Goal: Task Accomplishment & Management: Manage account settings

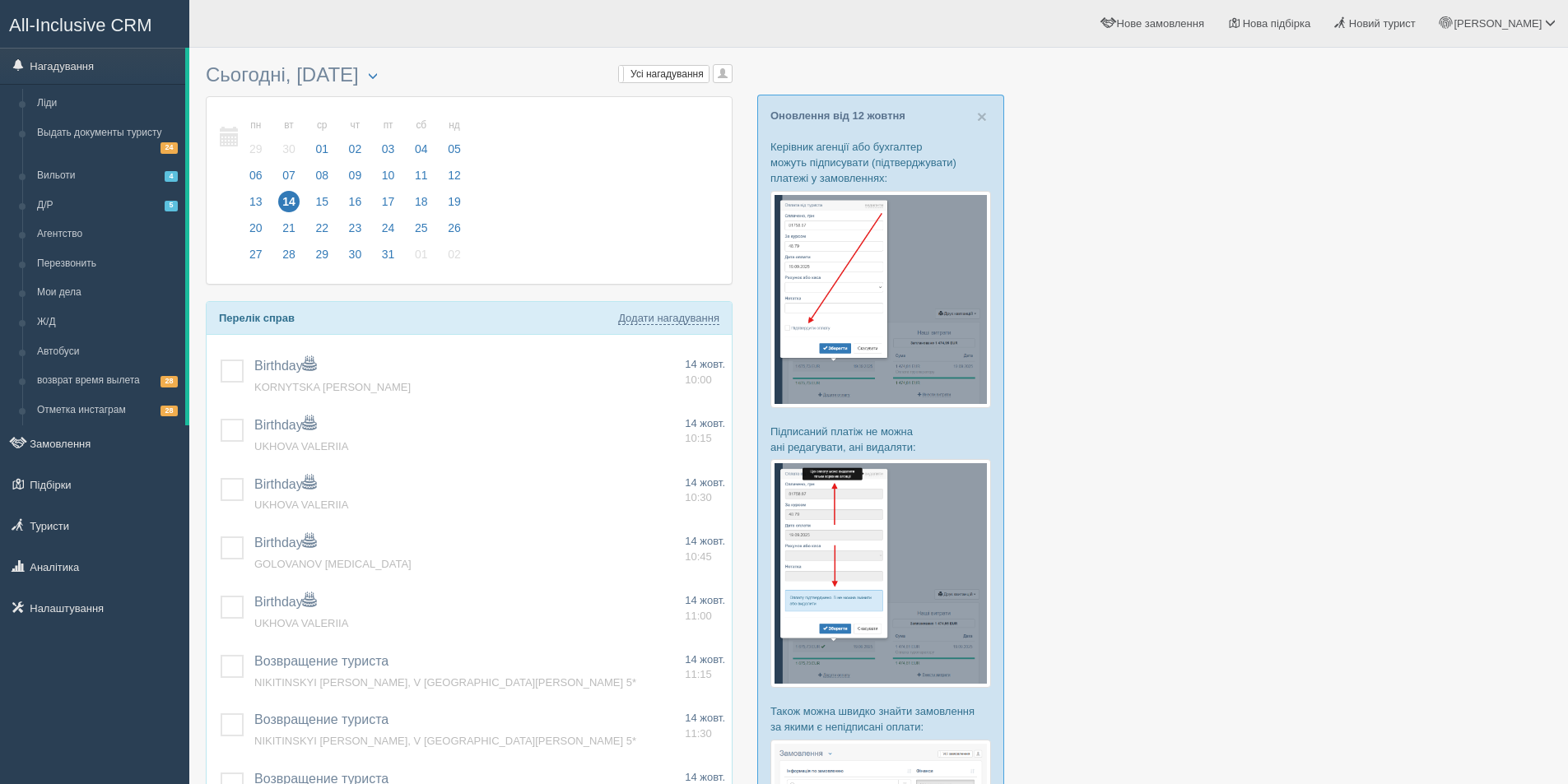
click at [869, 523] on img at bounding box center [880, 574] width 220 height 229
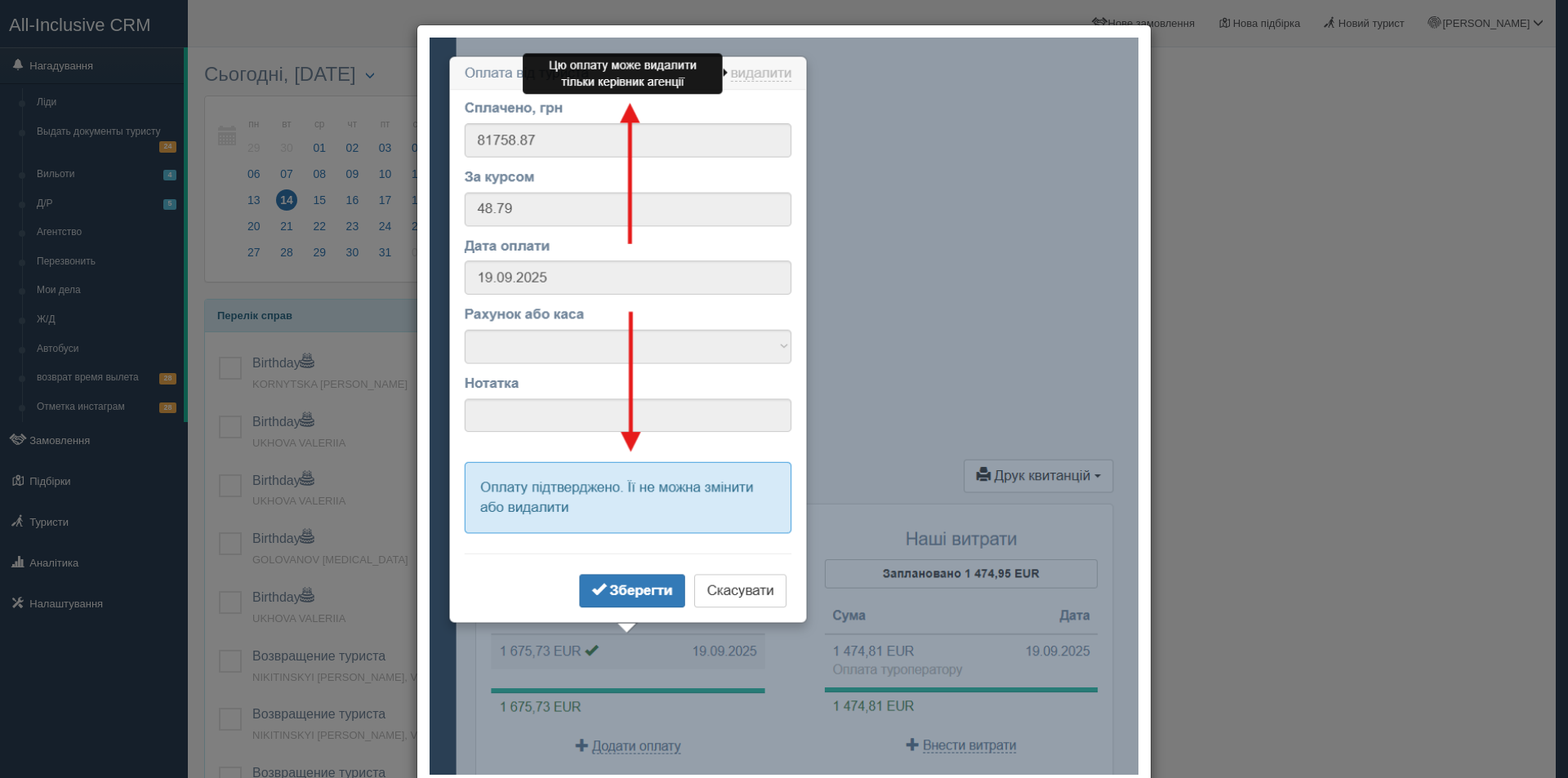
click at [1240, 412] on div at bounding box center [784, 389] width 1568 height 778
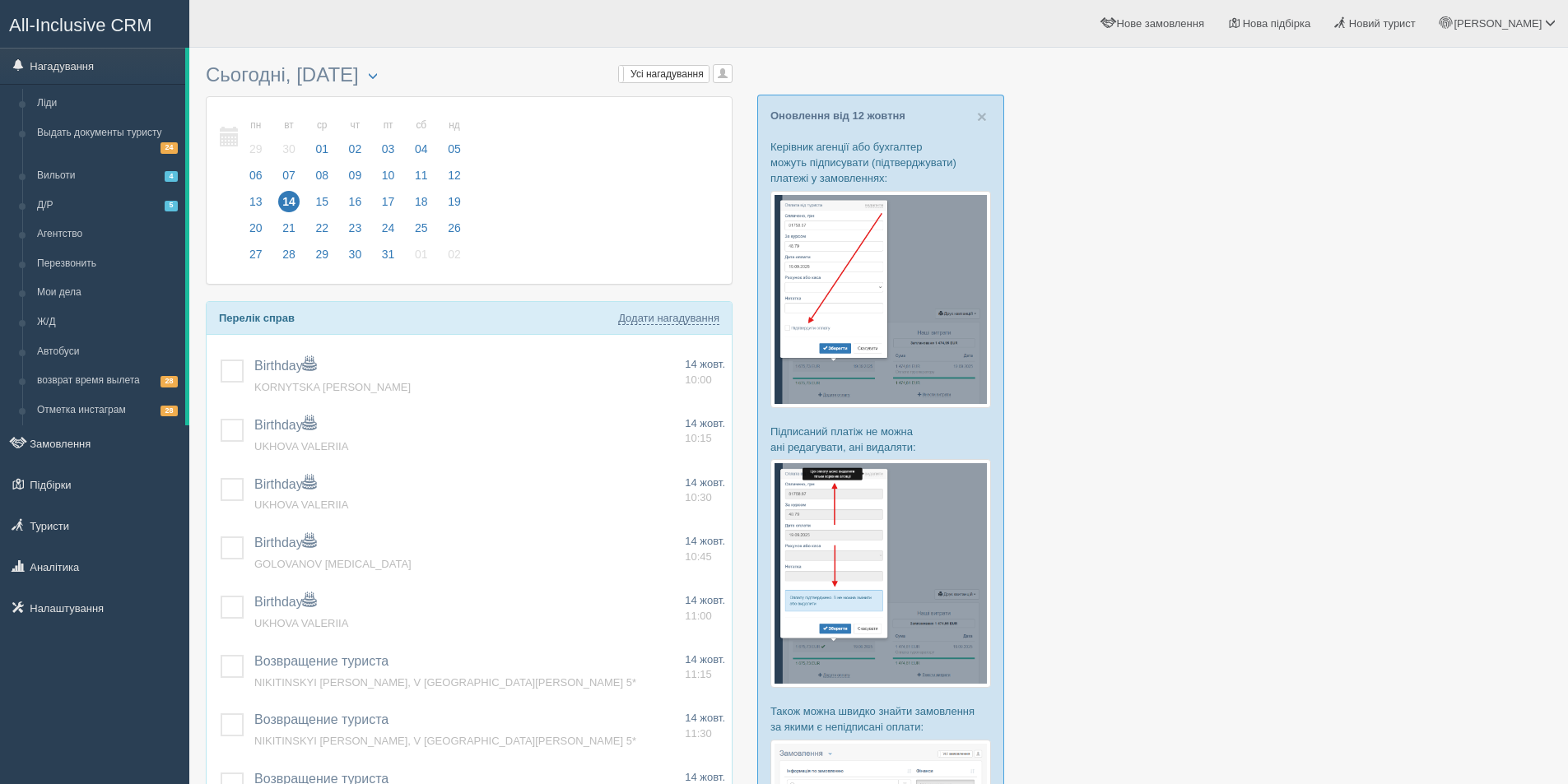
click at [877, 267] on img at bounding box center [880, 300] width 220 height 217
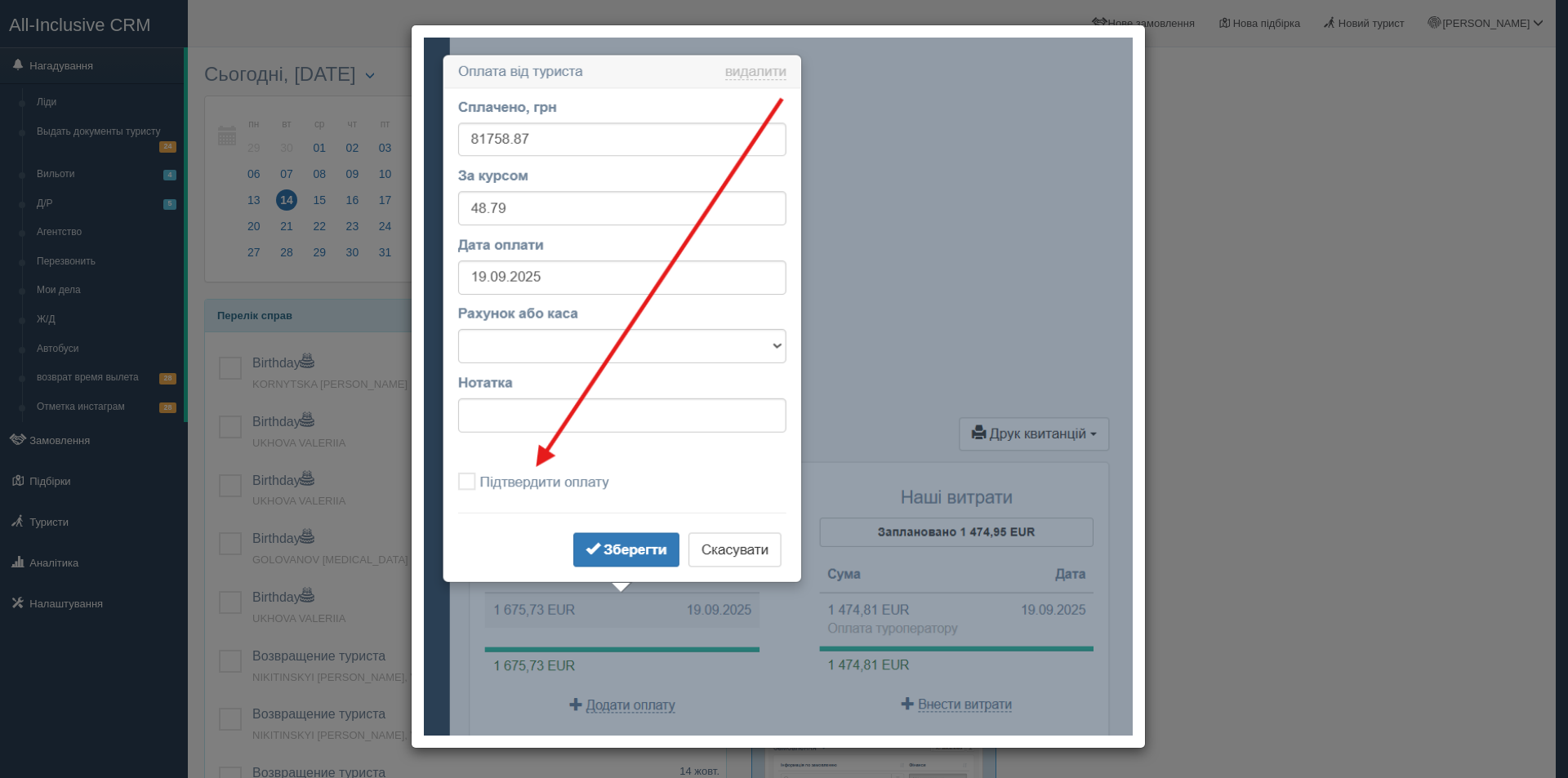
click at [1298, 380] on div at bounding box center [784, 389] width 1568 height 778
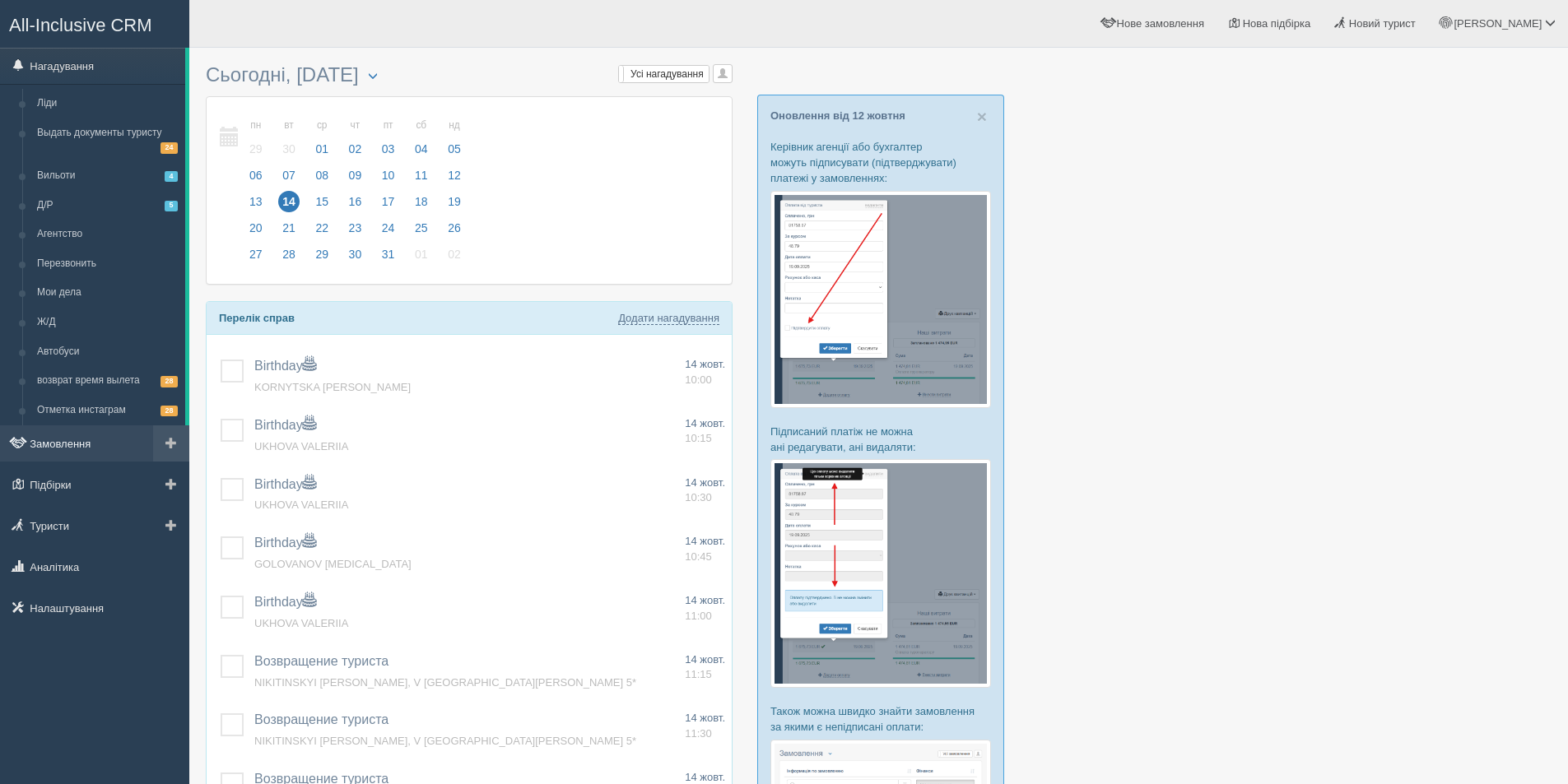
click at [71, 447] on link "Замовлення" at bounding box center [94, 442] width 189 height 36
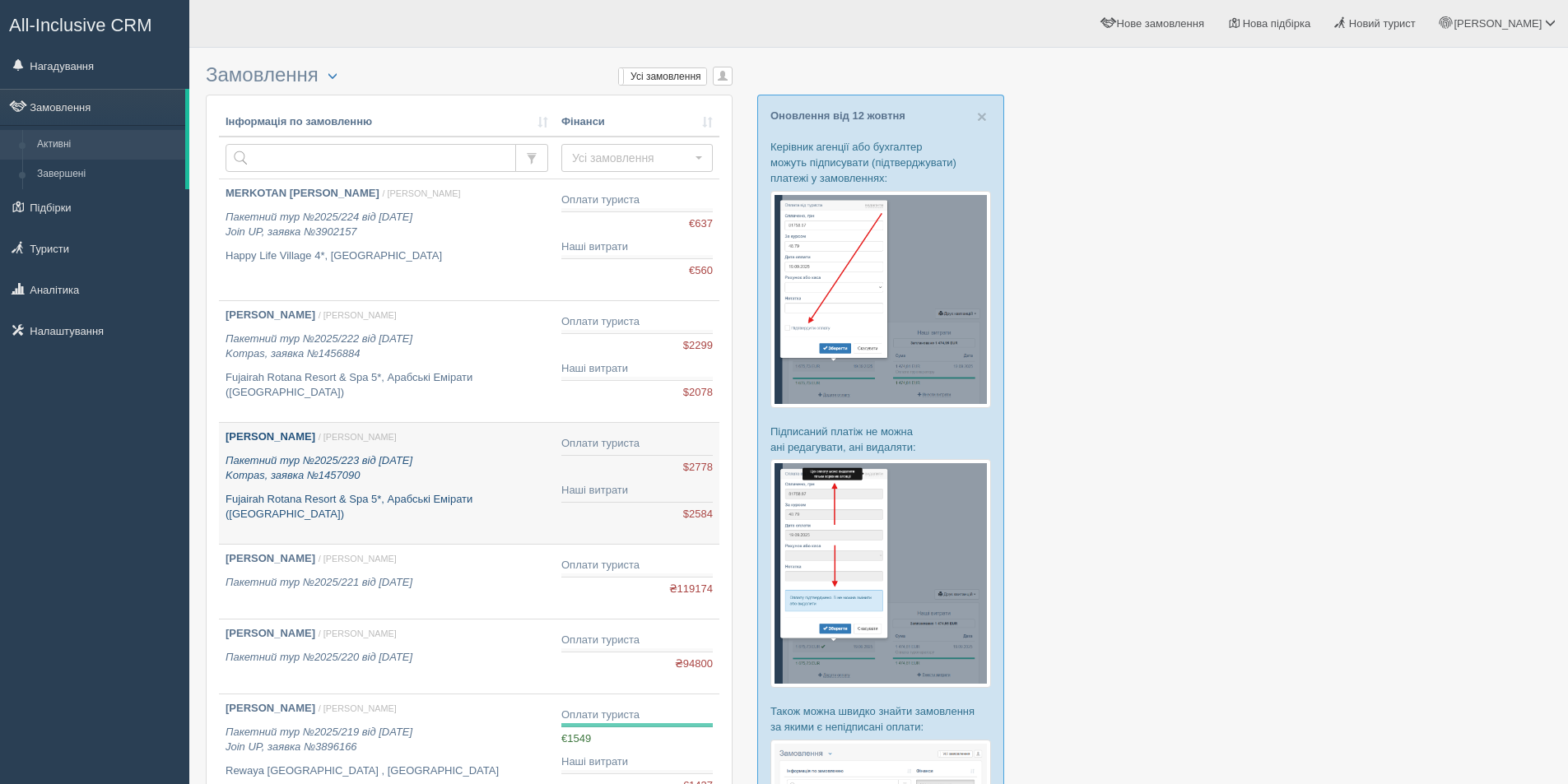
click at [433, 526] on link "[PERSON_NAME] / [PERSON_NAME] Пакетний тур №2025/223 від [DATE] Kompas, заявка …" at bounding box center [387, 484] width 336 height 121
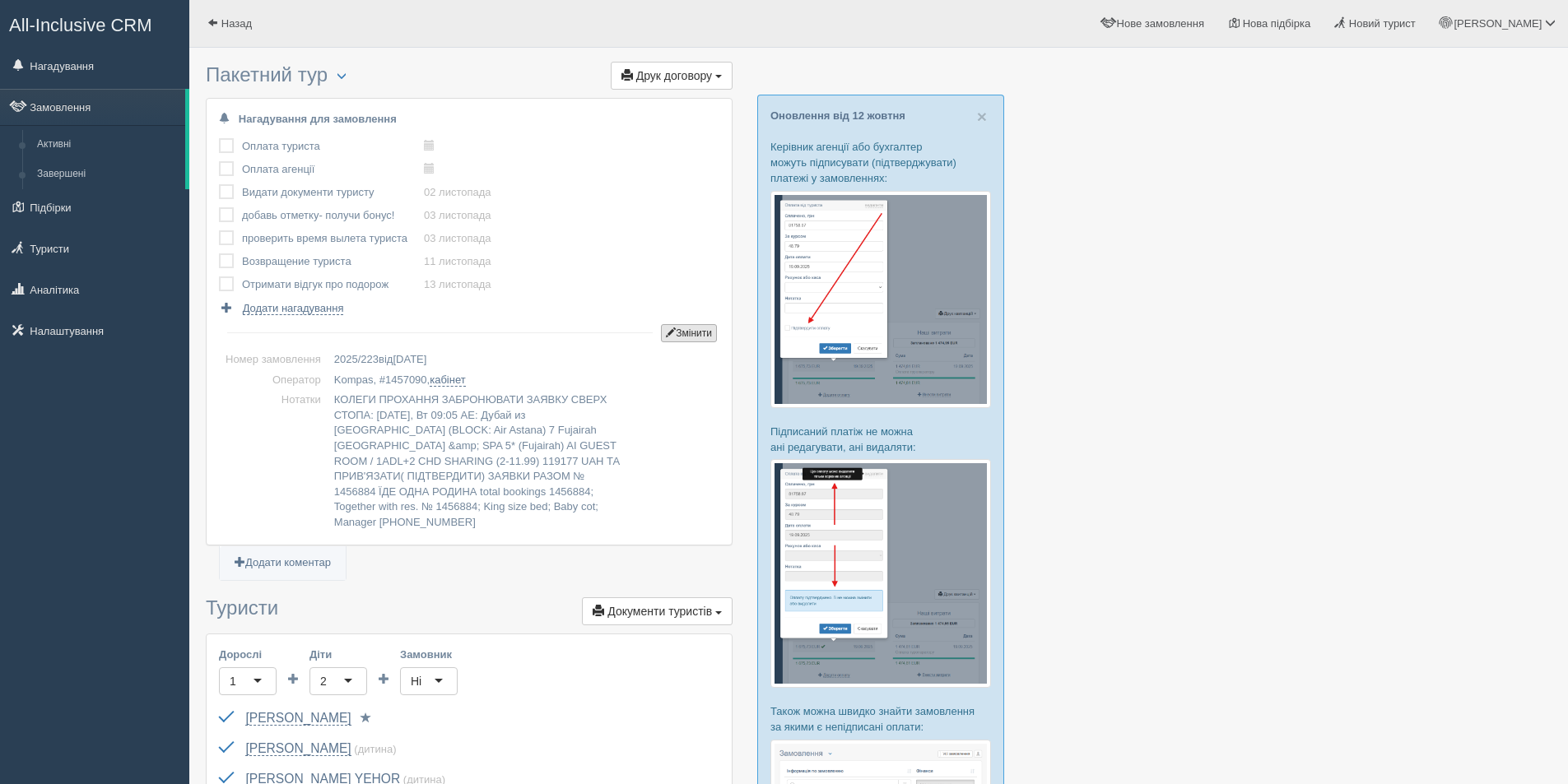
click at [681, 339] on button "Змінити" at bounding box center [689, 333] width 56 height 18
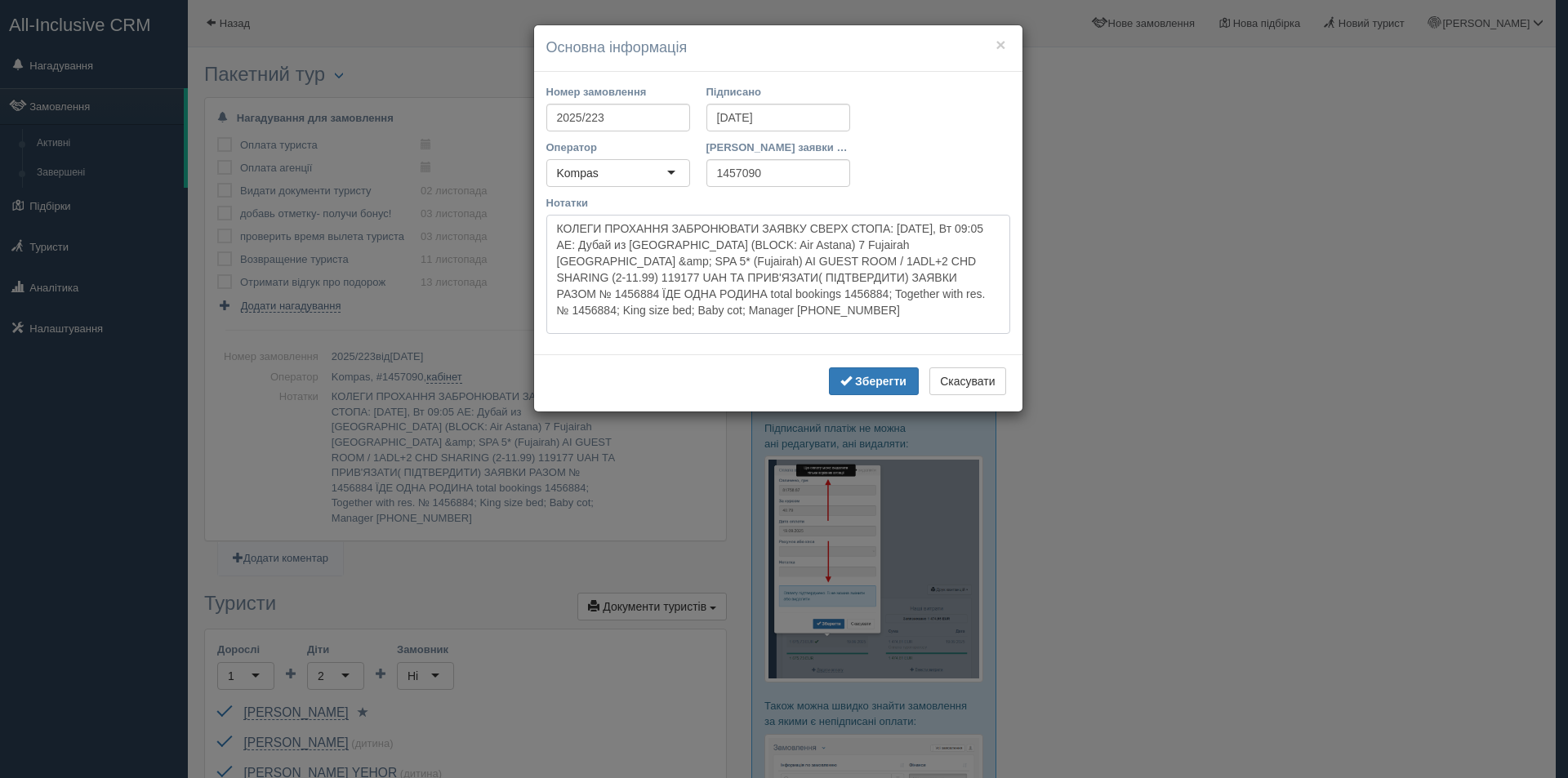
drag, startPoint x: 552, startPoint y: 229, endPoint x: 738, endPoint y: 312, distance: 203.7
click at [738, 312] on textarea "КОЛЕГИ ПРОХАННЯ ЗАБРОНЮВАТИ ЗАЯВКУ СВЕРХ СТОПА: 04.11.2025, Вт 09:05 AE: Дубай …" at bounding box center [777, 274] width 463 height 119
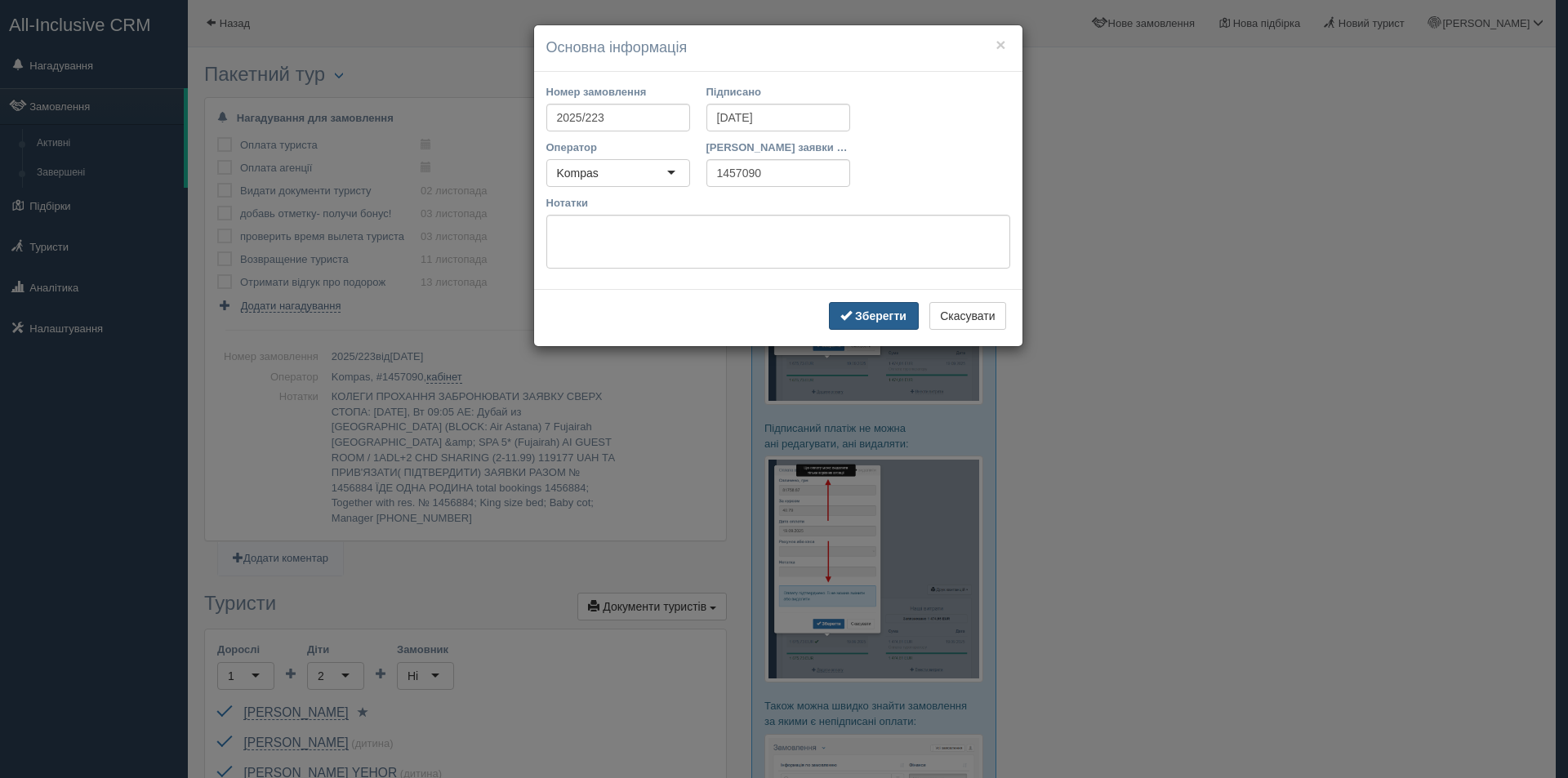
click at [877, 315] on b "Зберегти" at bounding box center [880, 316] width 51 height 13
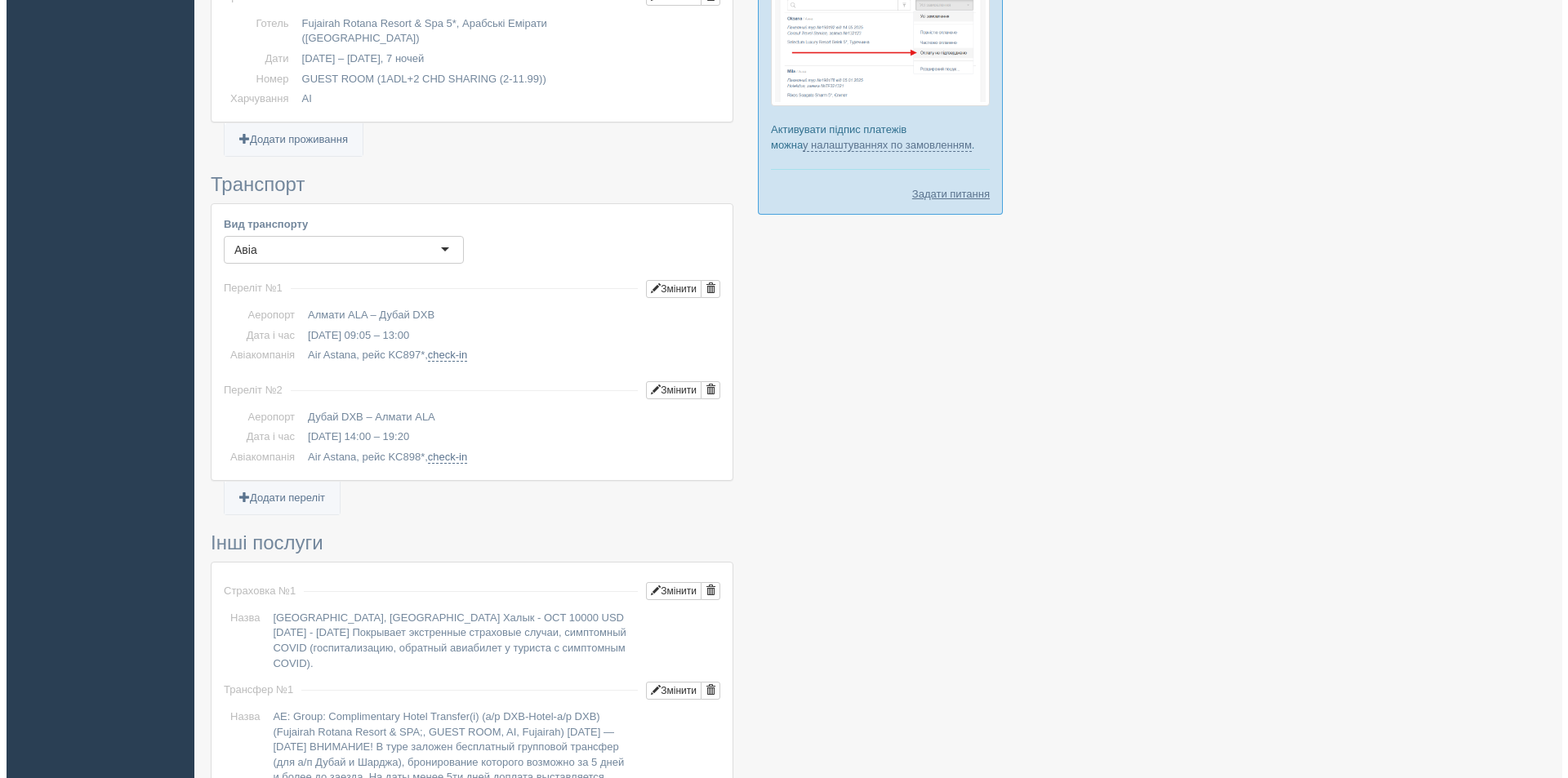
scroll to position [979, 0]
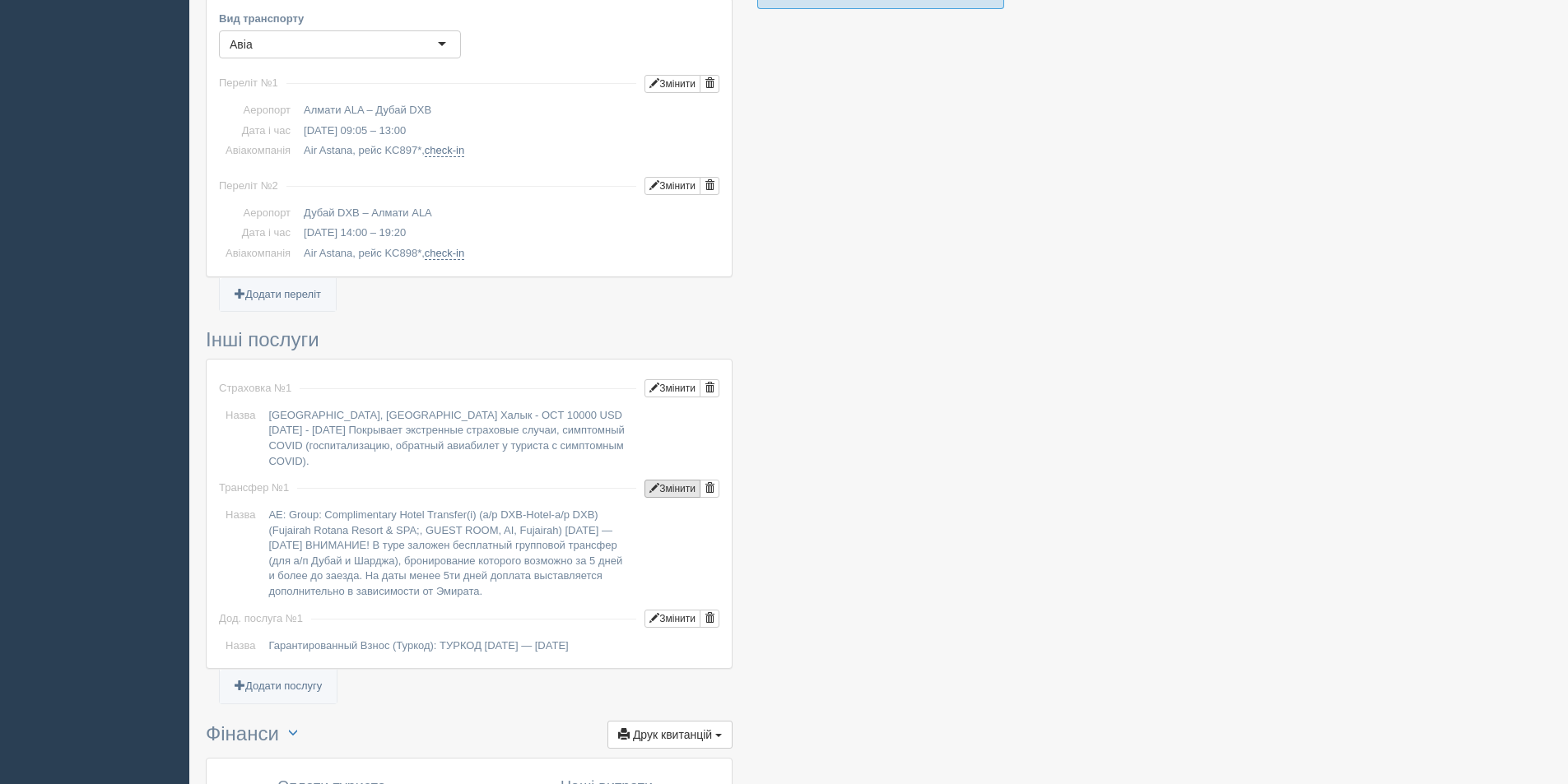
click at [689, 480] on button "Змінити" at bounding box center [672, 488] width 56 height 18
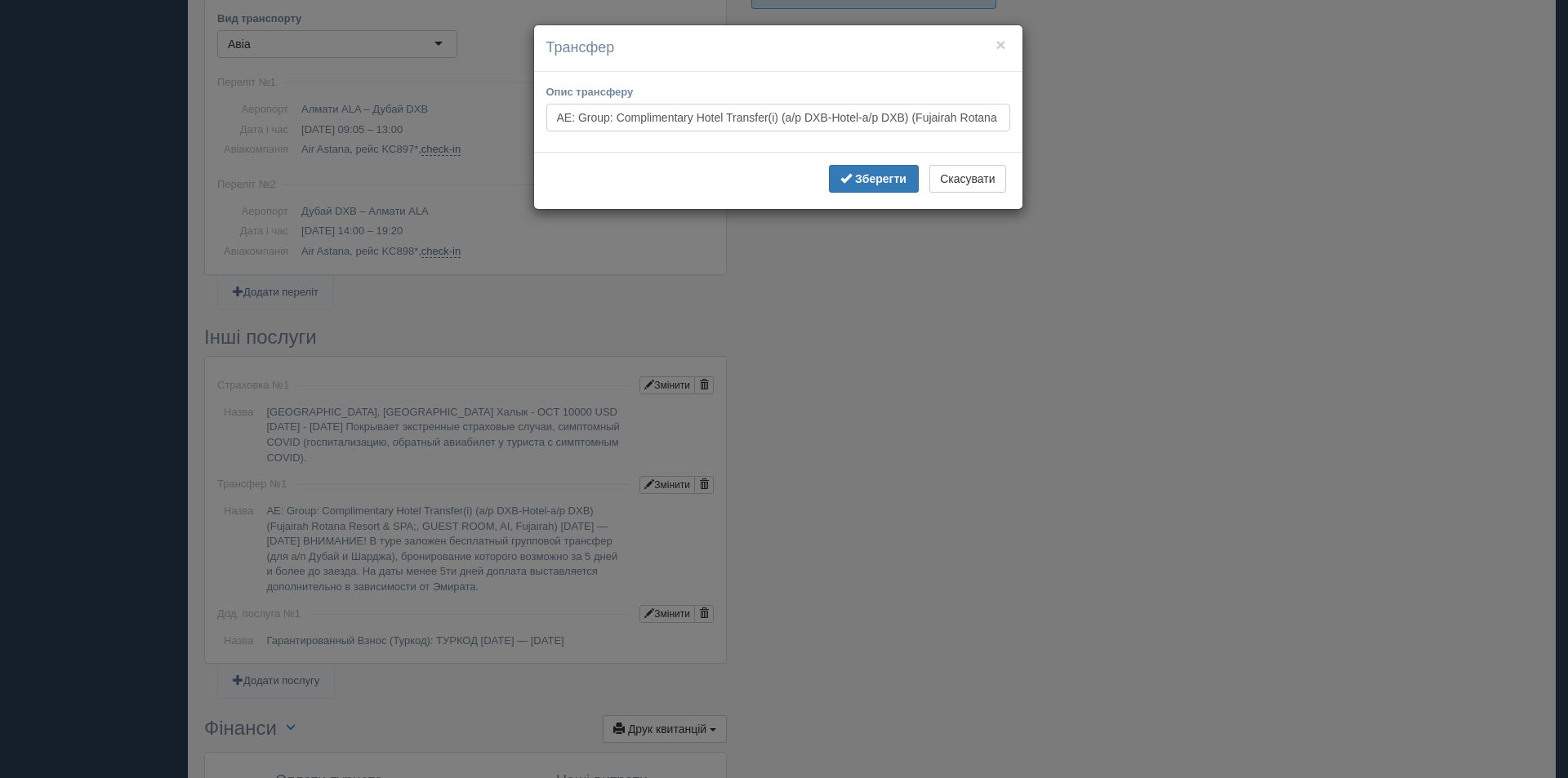
click at [993, 119] on input "AE: Group: Complimentary Hotel Transfer(i) (a/p DXB-Hotel-a/p DXB) (Fujairah Ro…" at bounding box center [777, 118] width 463 height 28
drag, startPoint x: 924, startPoint y: 120, endPoint x: 1082, endPoint y: 120, distance: 158.0
click at [1082, 120] on div "× Трансфер Опис трансферу AE: Group: Complimentary Hotel Transfer(i) (a/p DXB-H…" at bounding box center [784, 389] width 1568 height 778
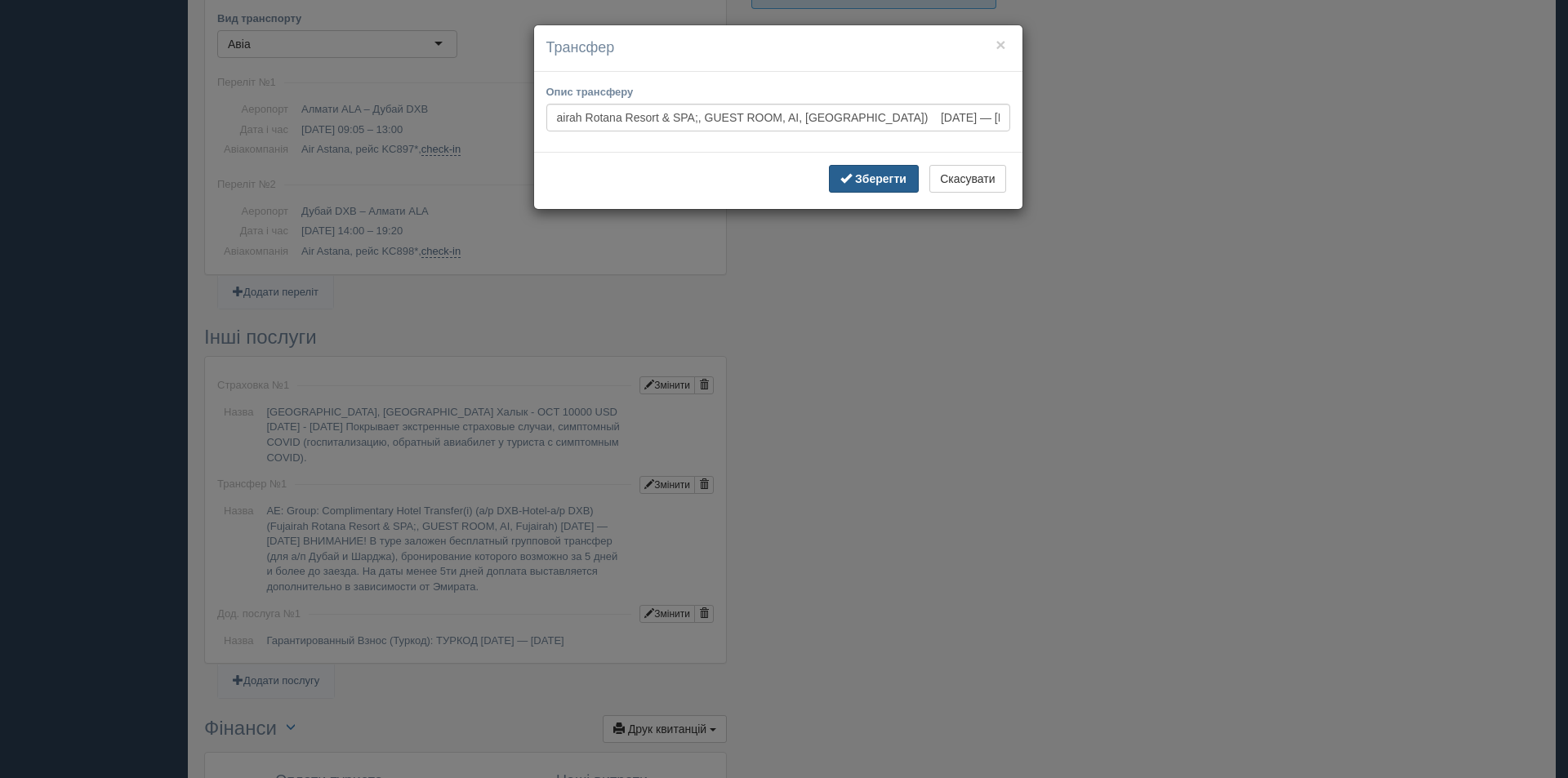
click at [862, 179] on b "Зберегти" at bounding box center [880, 178] width 51 height 13
type input "AE: Group: Complimentary Hotel Transfer(i) (a/p DXB-Hotel-a/p DXB) (Fujairah Ro…"
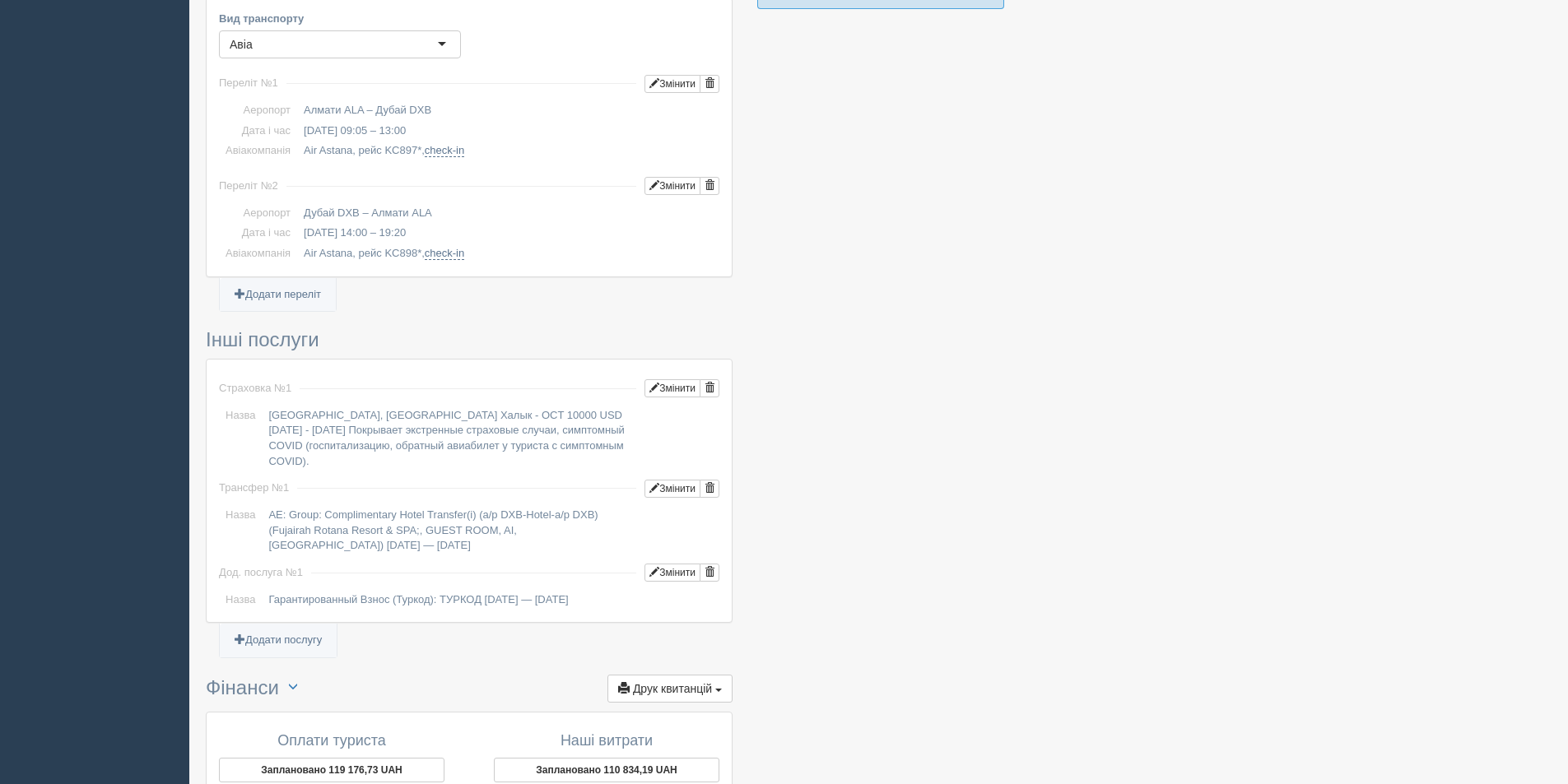
click at [1071, 402] on div at bounding box center [879, 3] width 1346 height 1868
click at [675, 380] on button "Змінити" at bounding box center [672, 388] width 56 height 18
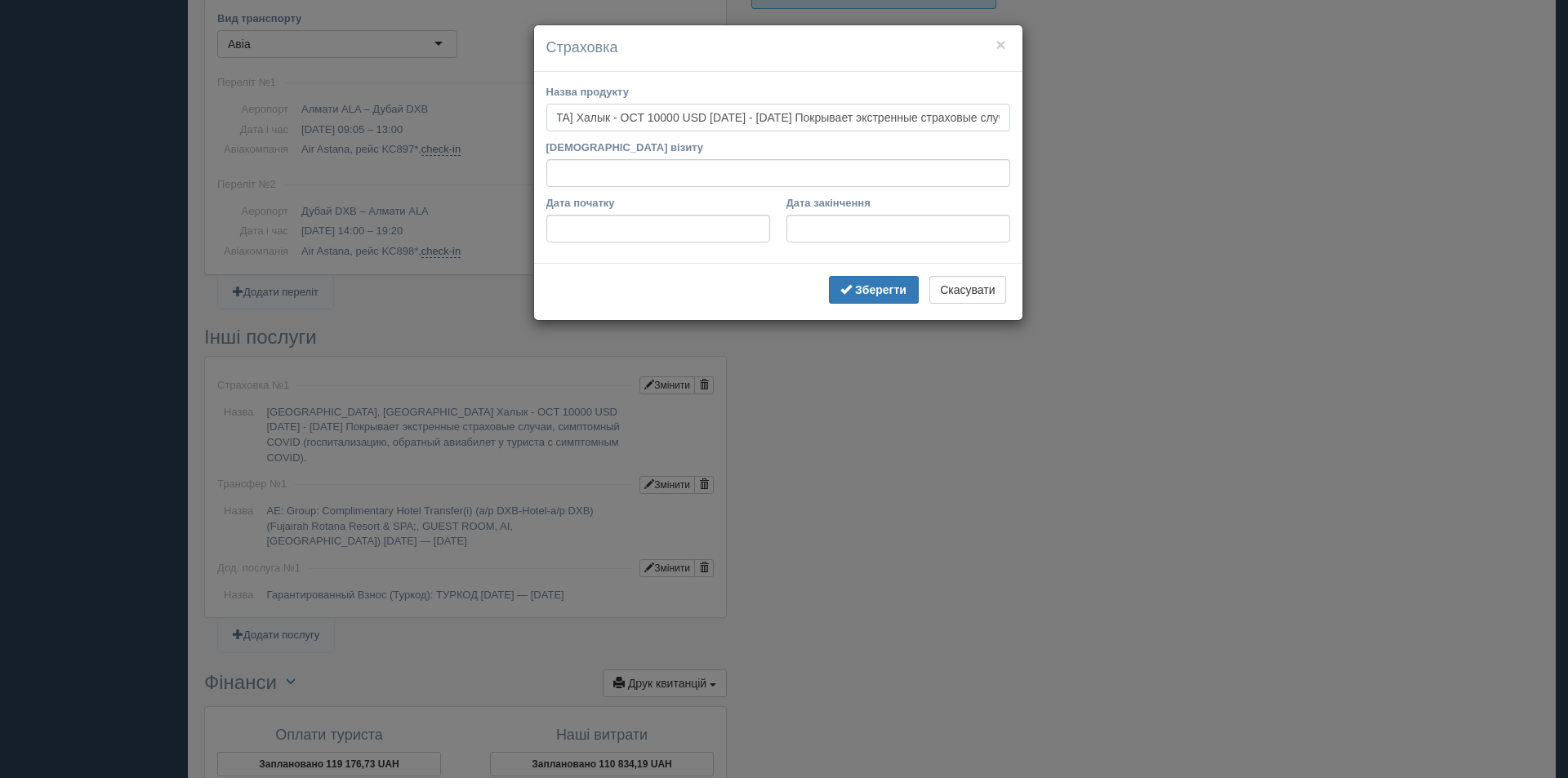
scroll to position [0, 597]
drag, startPoint x: 874, startPoint y: 114, endPoint x: 1093, endPoint y: 125, distance: 219.3
click at [1093, 125] on div "× Страховка Назва продукту ОАЕ, UAE Халык - OCT 10000 USD 04.11.2025 - 11.11.20…" at bounding box center [784, 389] width 1568 height 778
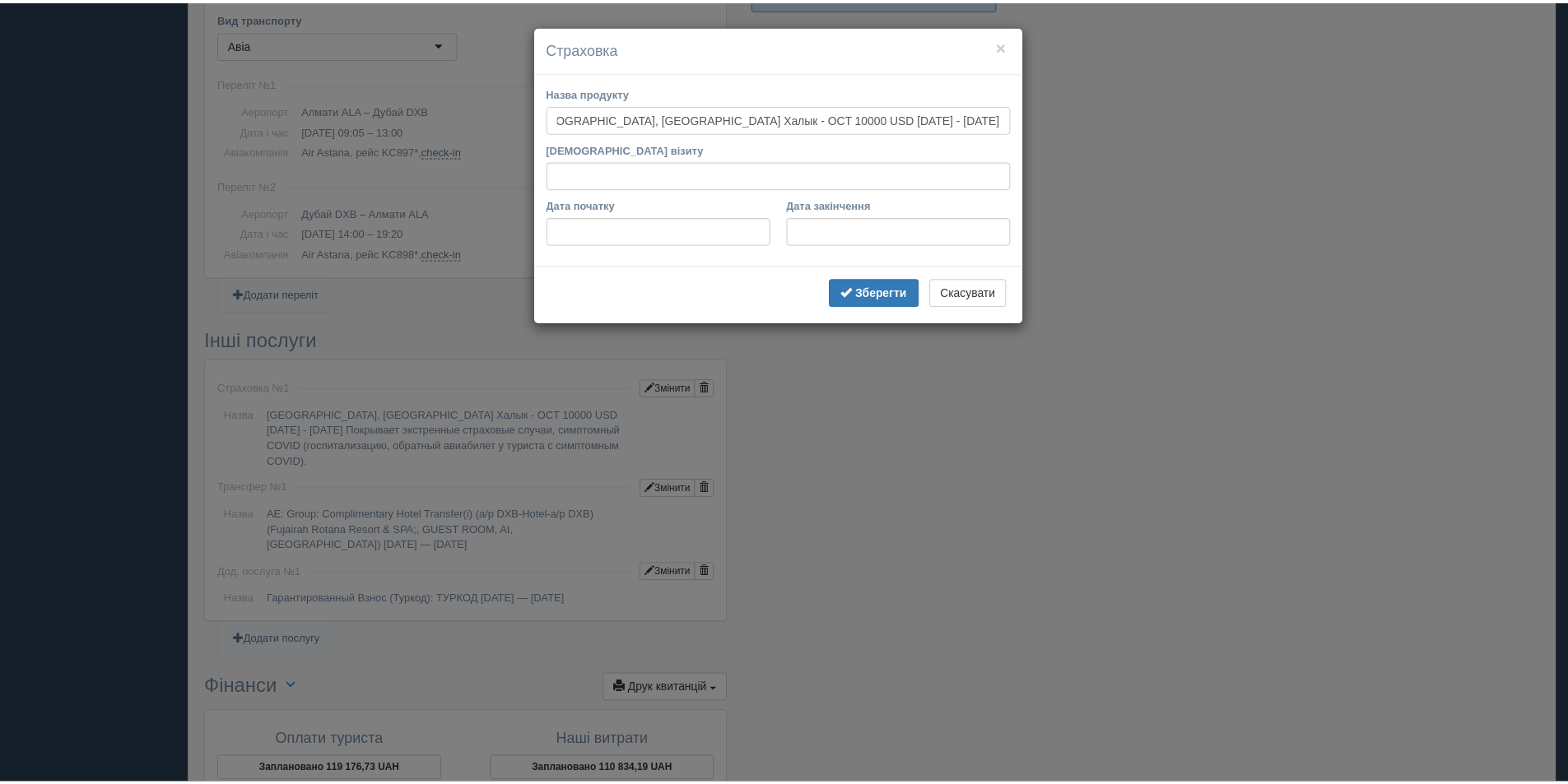
scroll to position [0, 0]
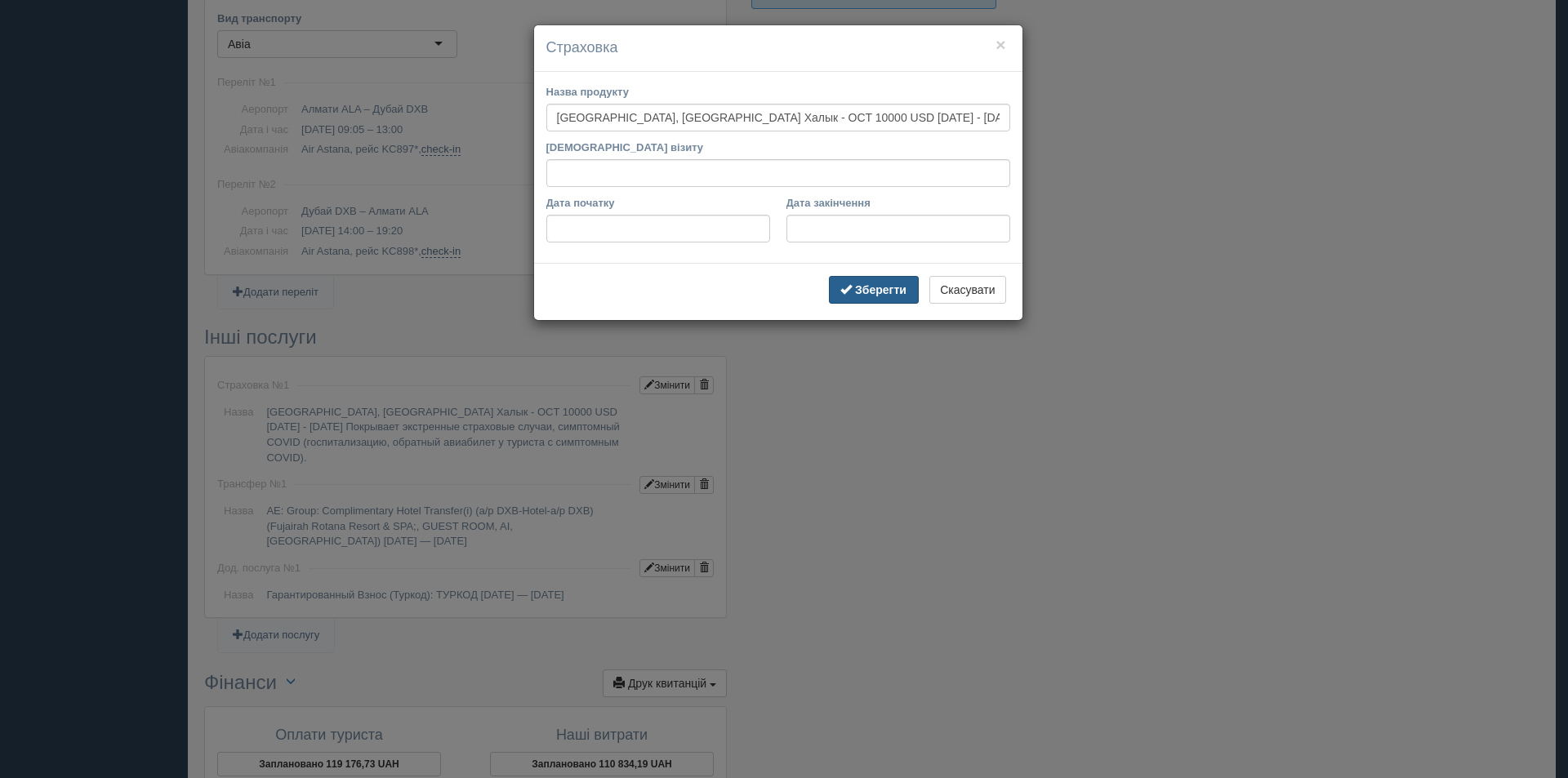
click at [876, 285] on b "Зберегти" at bounding box center [880, 289] width 51 height 13
type input "ОАЕ, UAE Халык - OCT 10000 USD 04.11.2025 - 11.11.2025"
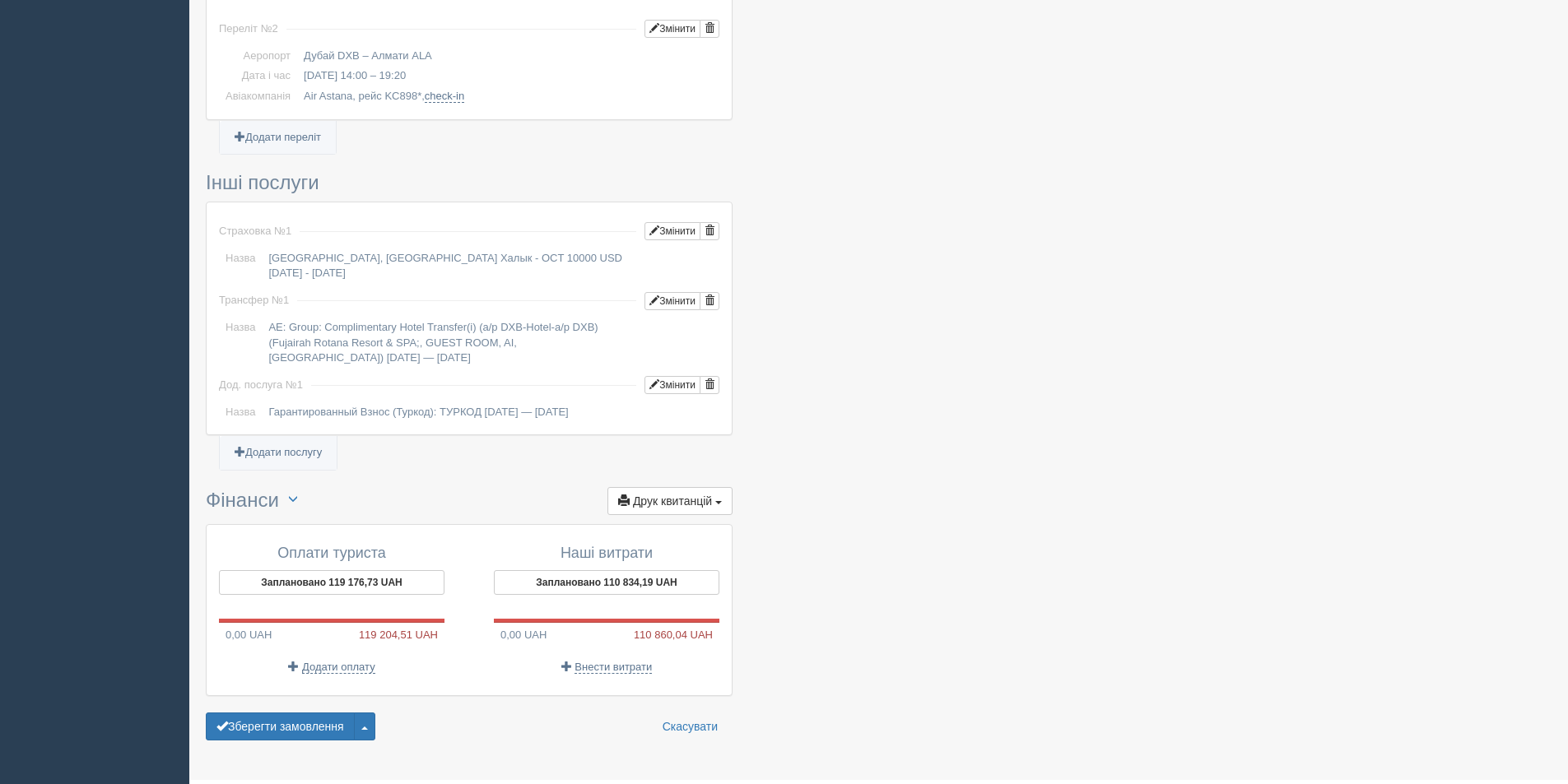
scroll to position [1153, 0]
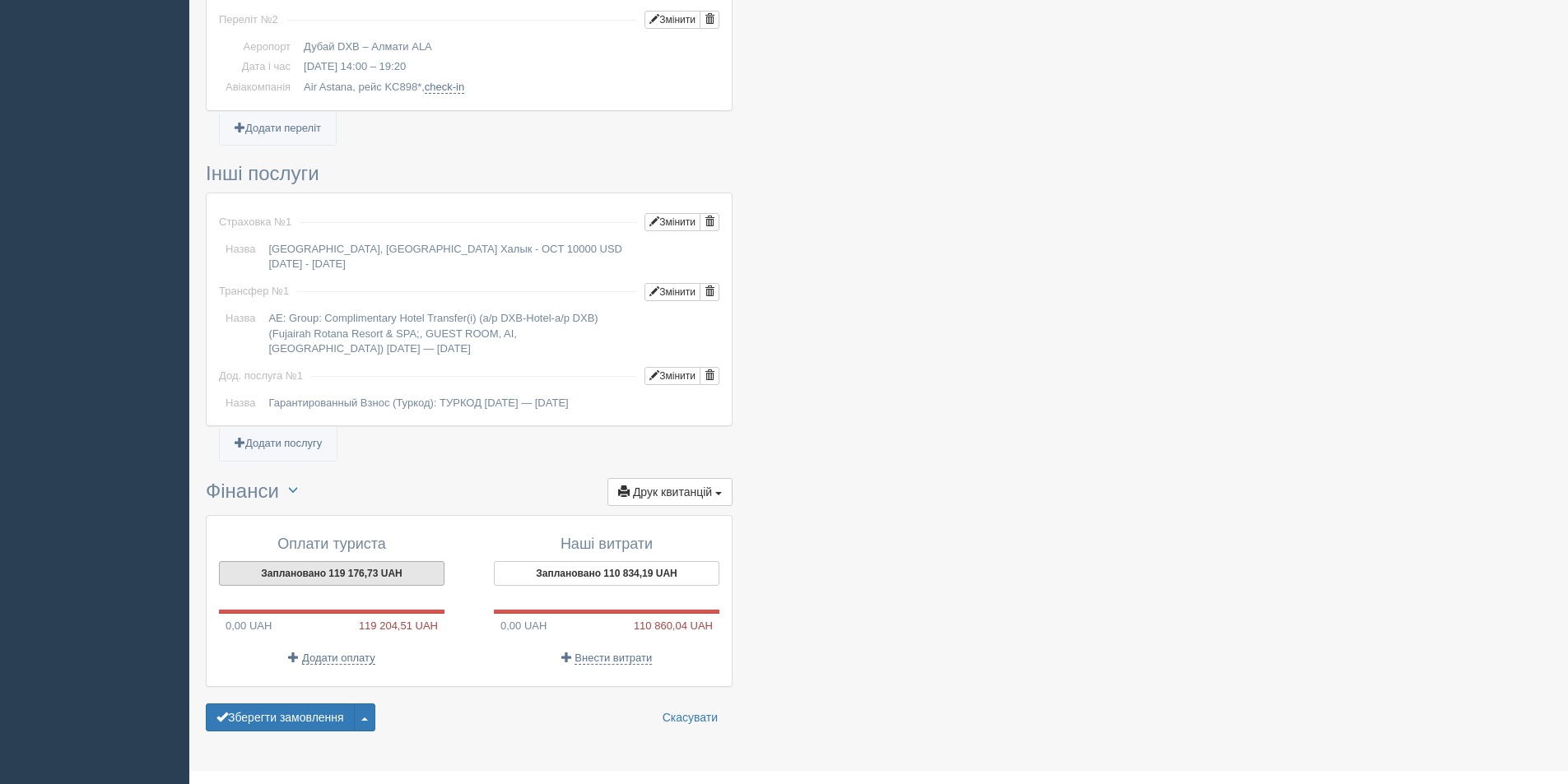
click at [350, 561] on button "Заплановано 119 176,73 UAH" at bounding box center [332, 573] width 225 height 24
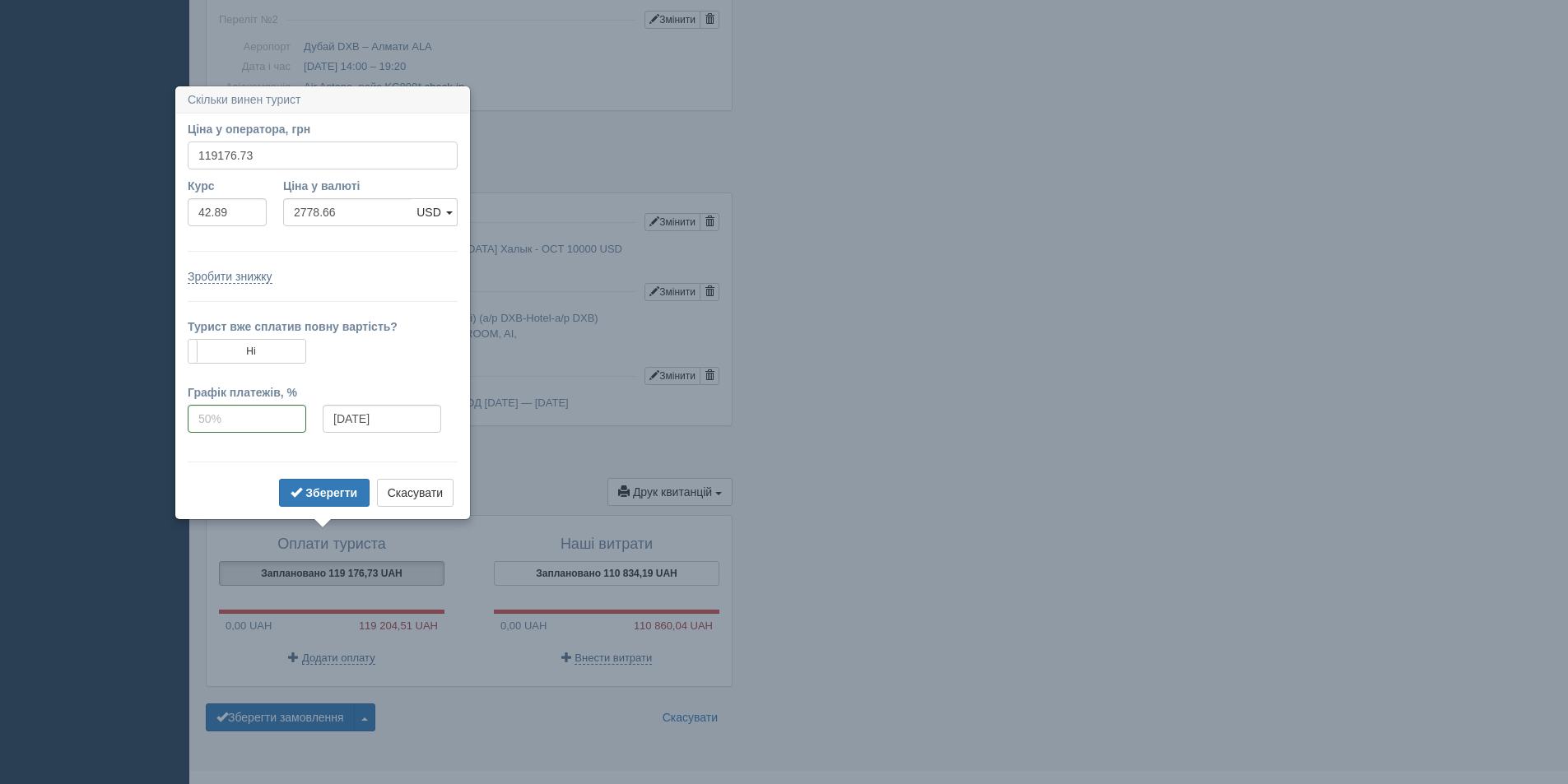
drag, startPoint x: 254, startPoint y: 156, endPoint x: 232, endPoint y: 156, distance: 22.0
click at [232, 156] on input "119176.73" at bounding box center [323, 156] width 270 height 28
type input "119174"
type input "2778.60"
click at [314, 487] on b "Зберегти" at bounding box center [331, 492] width 52 height 13
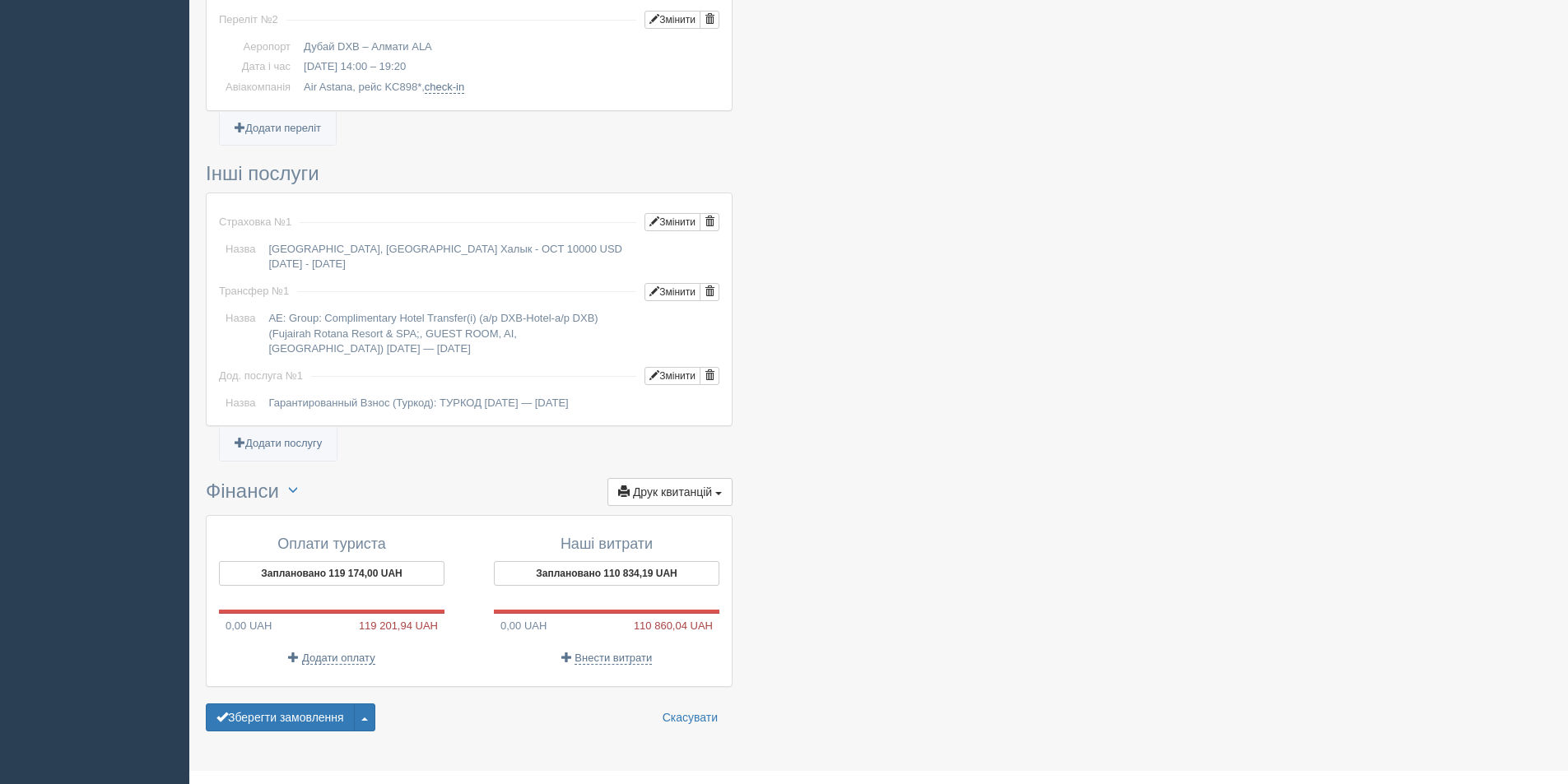
click at [296, 704] on button "Зберегти замовлення" at bounding box center [280, 717] width 149 height 28
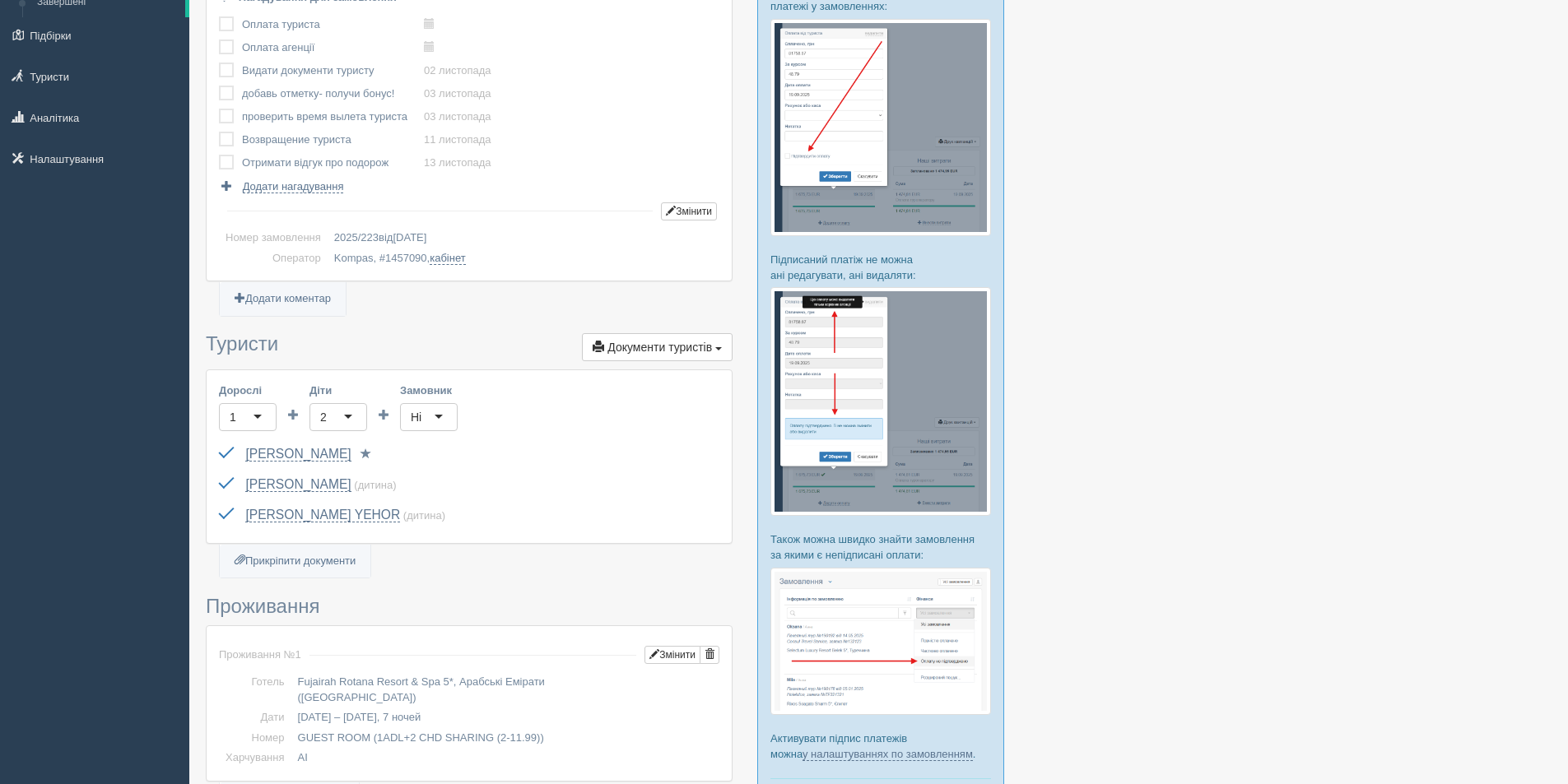
scroll to position [52, 0]
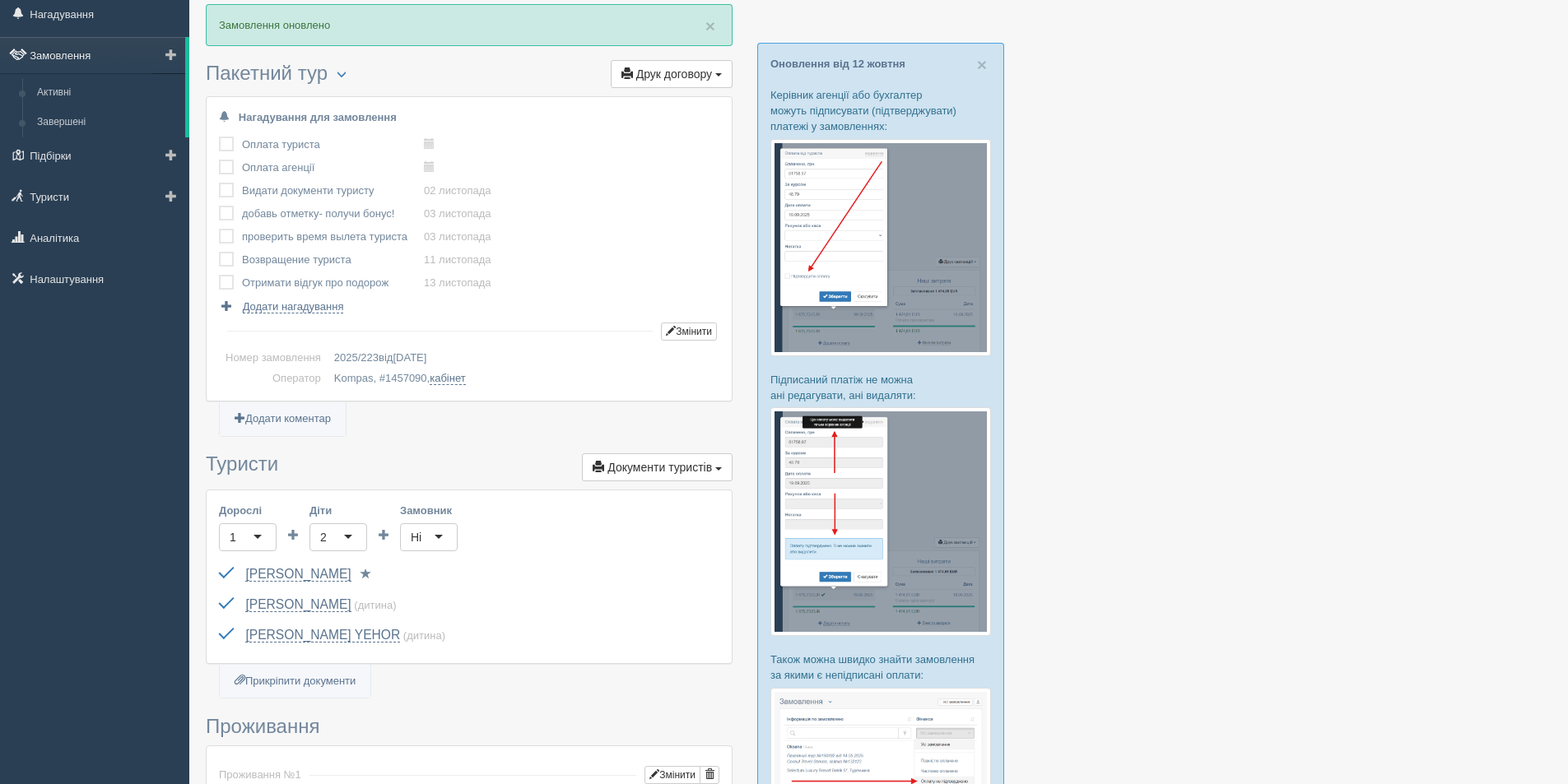
click at [77, 49] on link "Замовлення" at bounding box center [92, 55] width 185 height 36
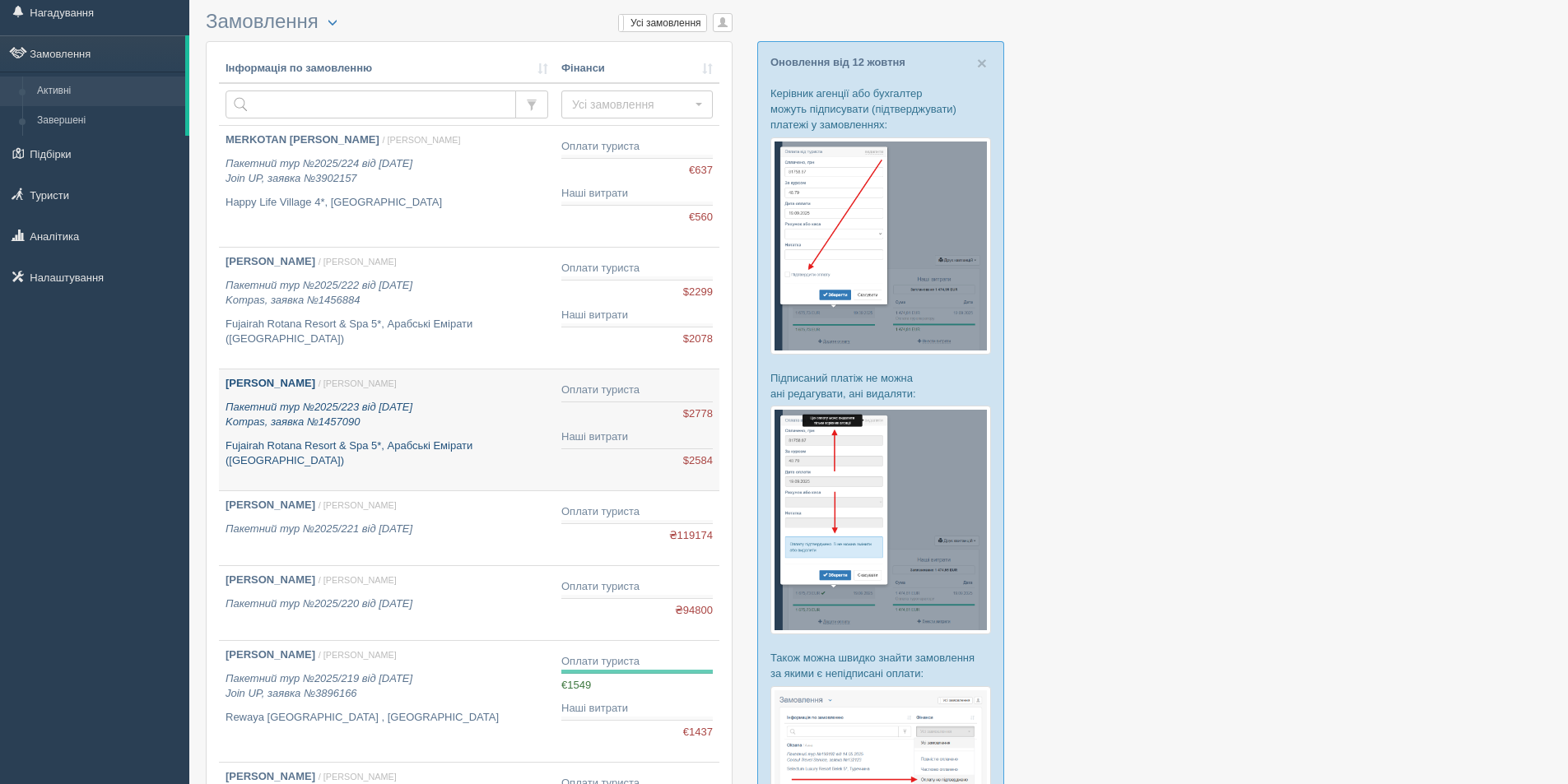
scroll to position [82, 0]
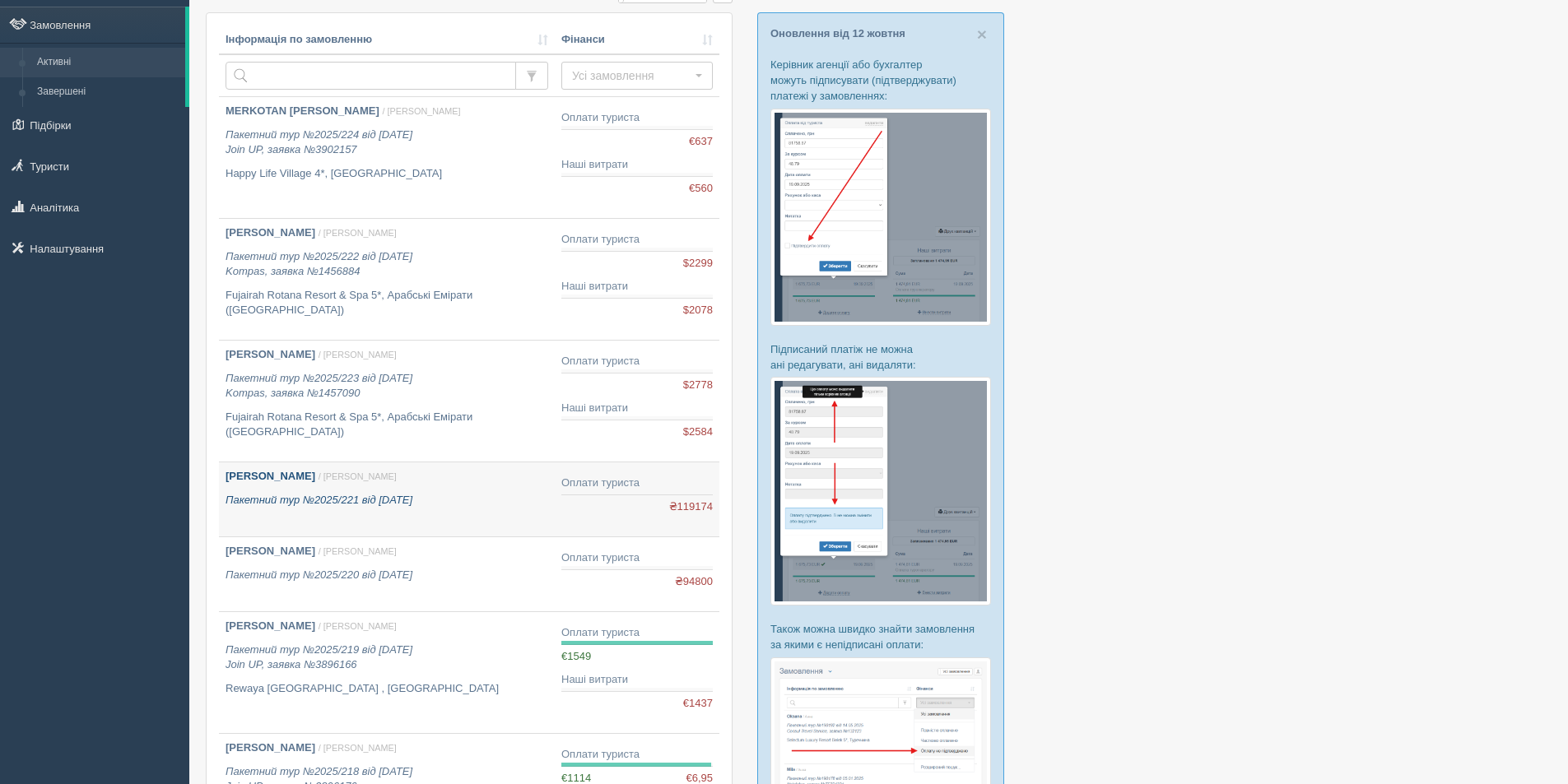
click at [495, 511] on link "[PERSON_NAME] / [PERSON_NAME] Пакетний тур №2025/221 від [DATE]" at bounding box center [387, 499] width 336 height 74
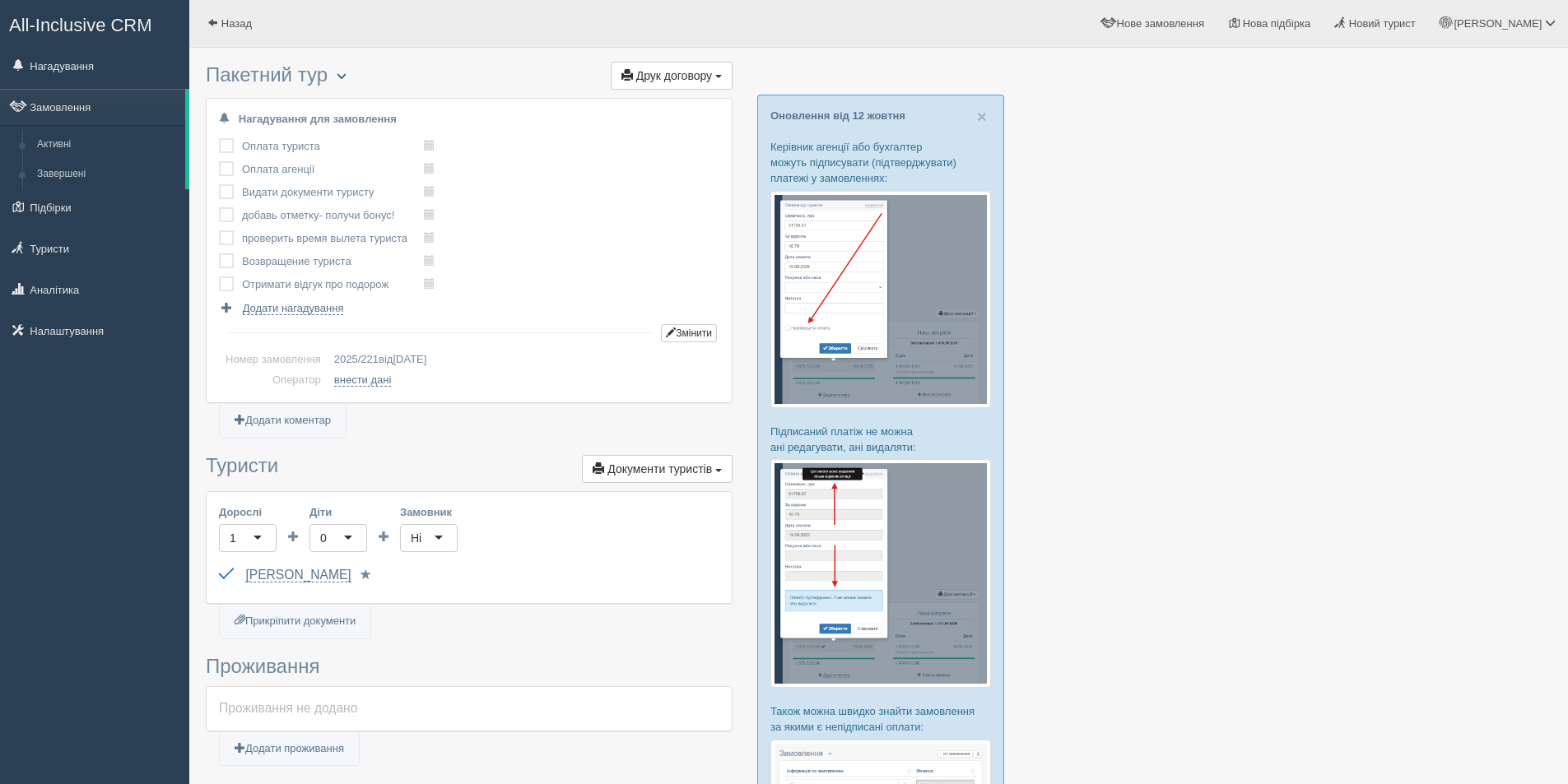
click at [343, 74] on span "button" at bounding box center [342, 75] width 10 height 10
click at [465, 229] on link "Видалити замовлення" at bounding box center [421, 225] width 187 height 27
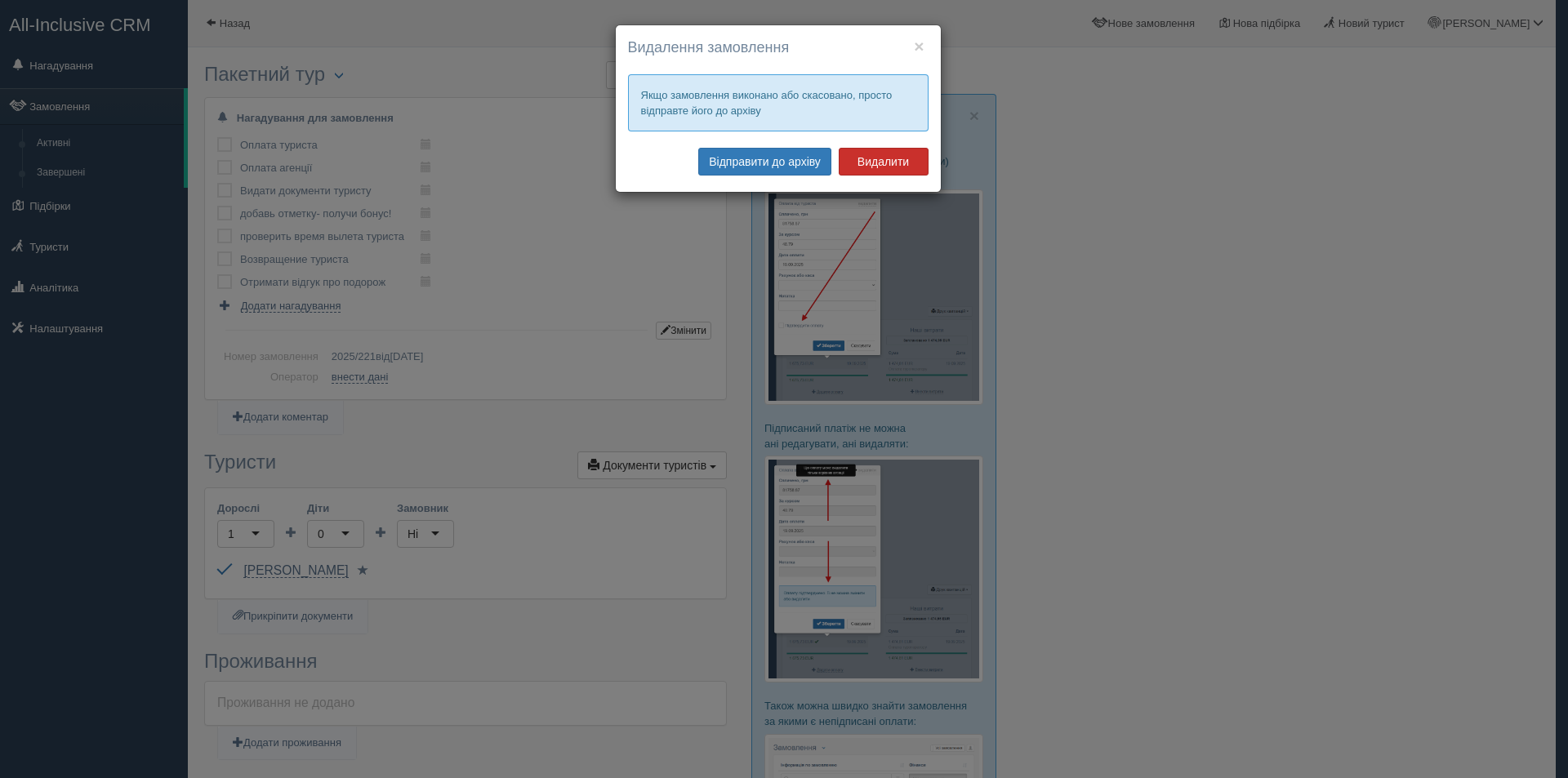
click at [892, 164] on button "Видалити" at bounding box center [883, 161] width 89 height 28
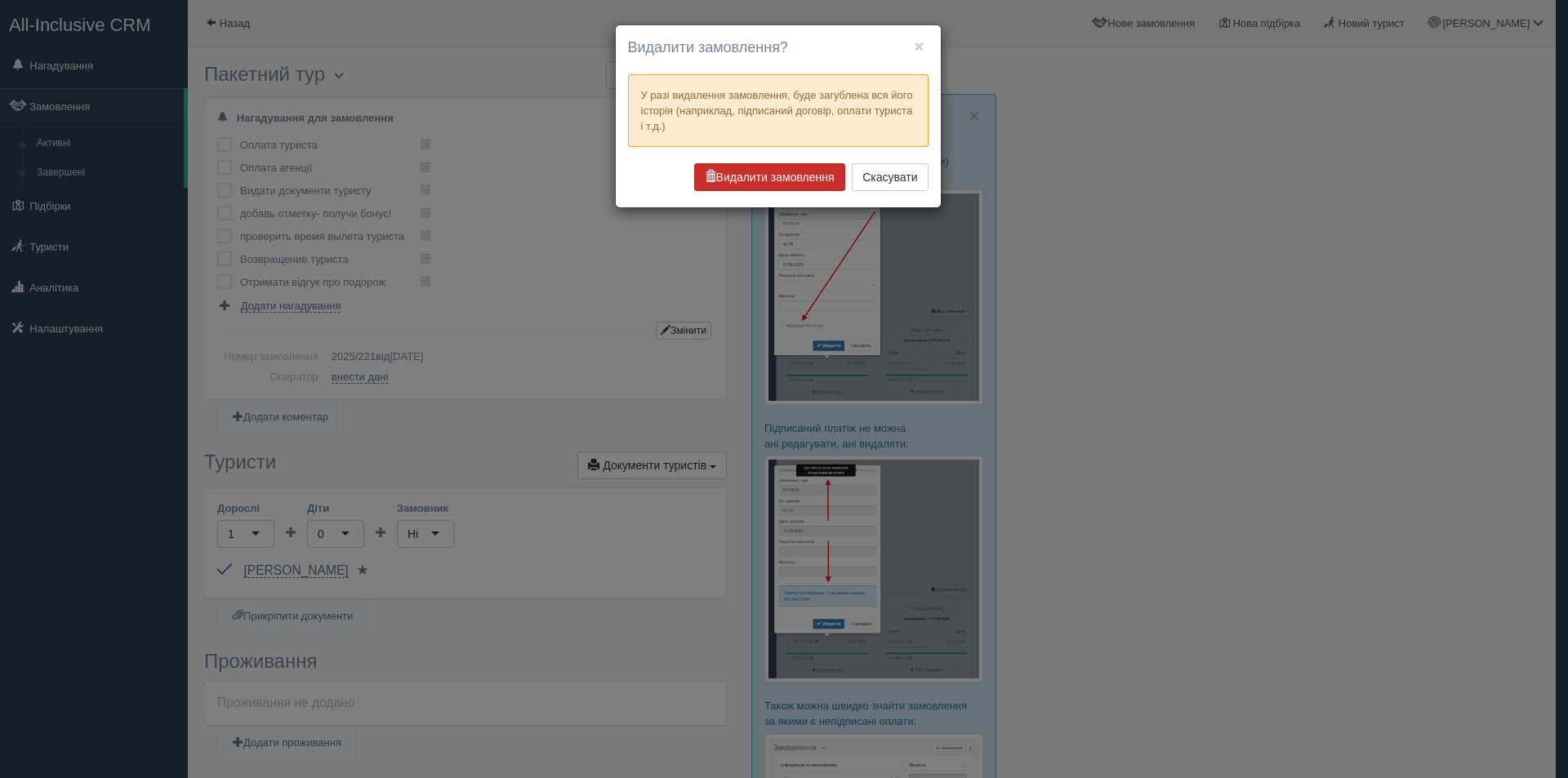
drag, startPoint x: 771, startPoint y: 174, endPoint x: 469, endPoint y: 185, distance: 302.2
click at [769, 173] on button "Видалити замовлення" at bounding box center [768, 177] width 151 height 28
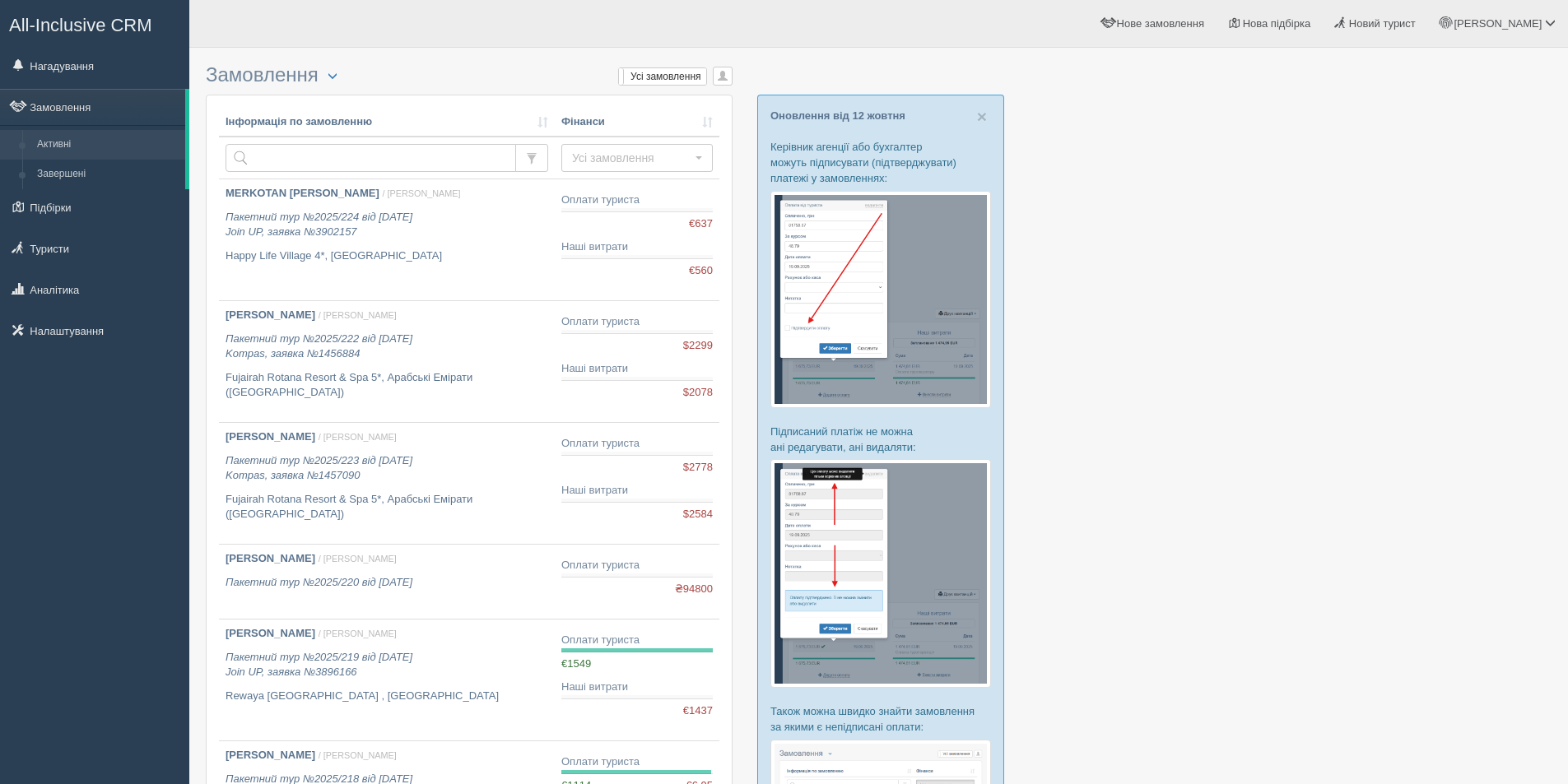
click at [65, 114] on link "Замовлення" at bounding box center [92, 107] width 185 height 36
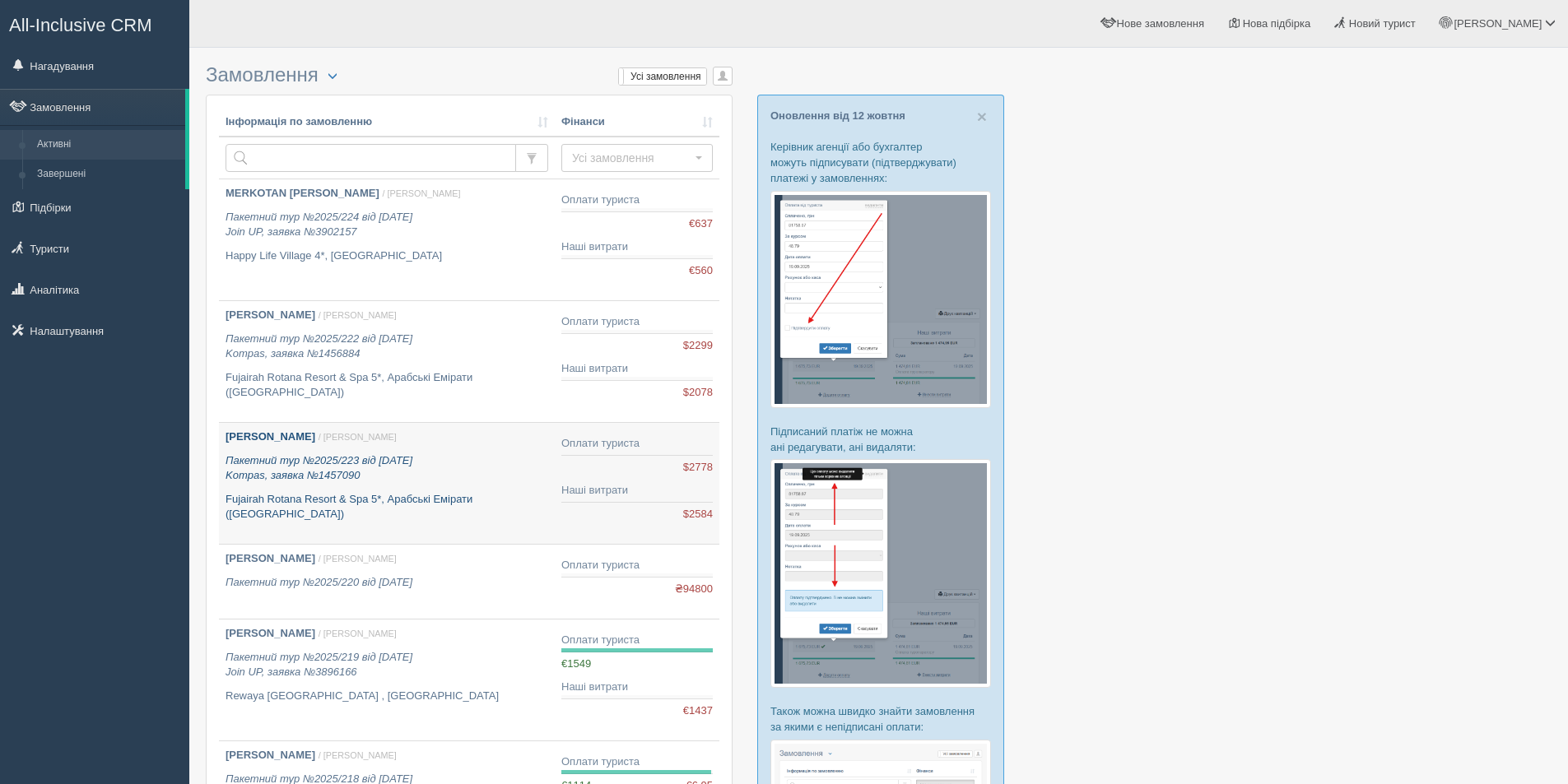
click at [451, 472] on p "Пакетний тур №2025/223 від [DATE] Kompas, заявка №1457090" at bounding box center [386, 468] width 322 height 30
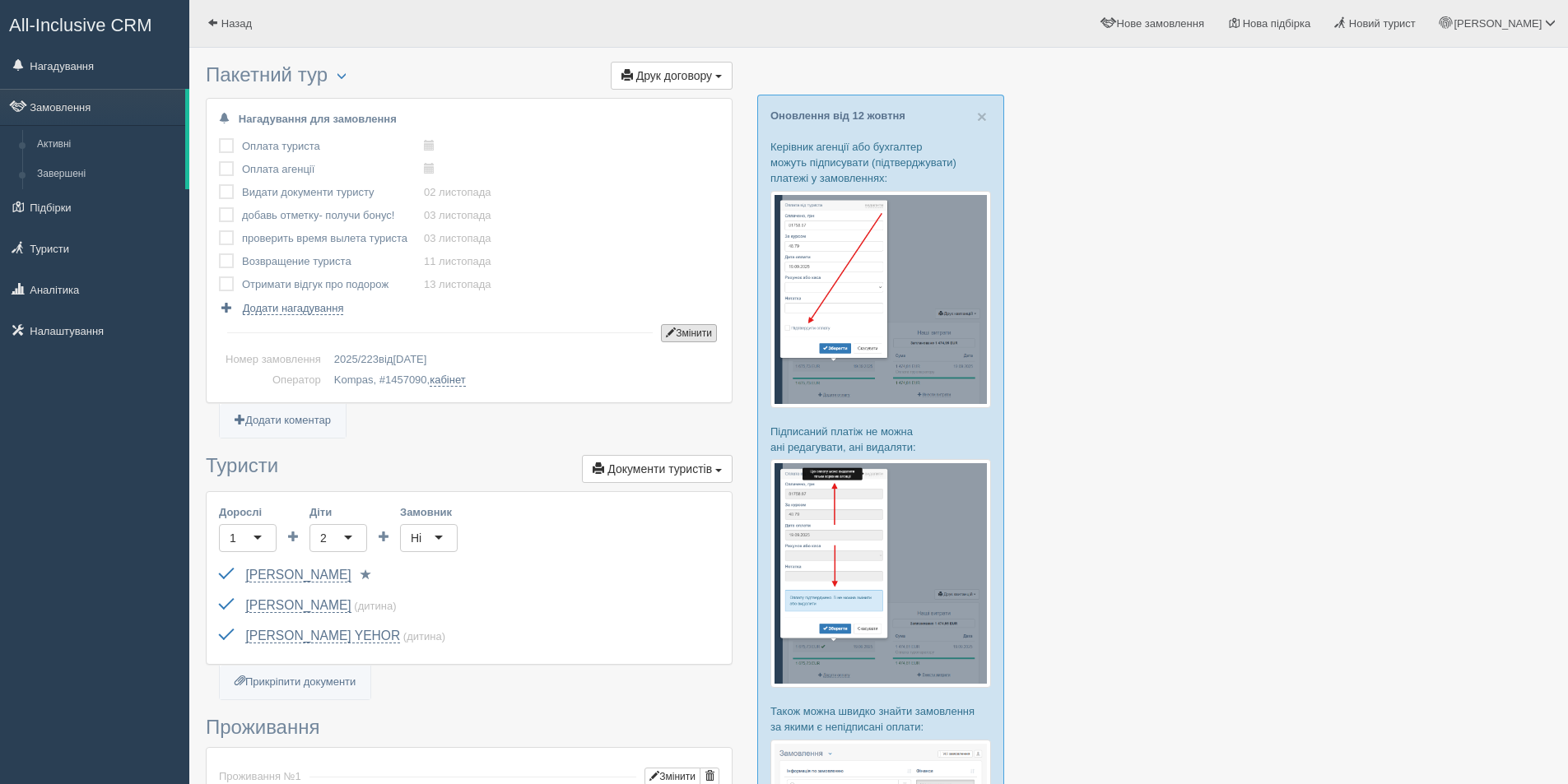
click at [689, 340] on button "Змінити" at bounding box center [689, 333] width 56 height 18
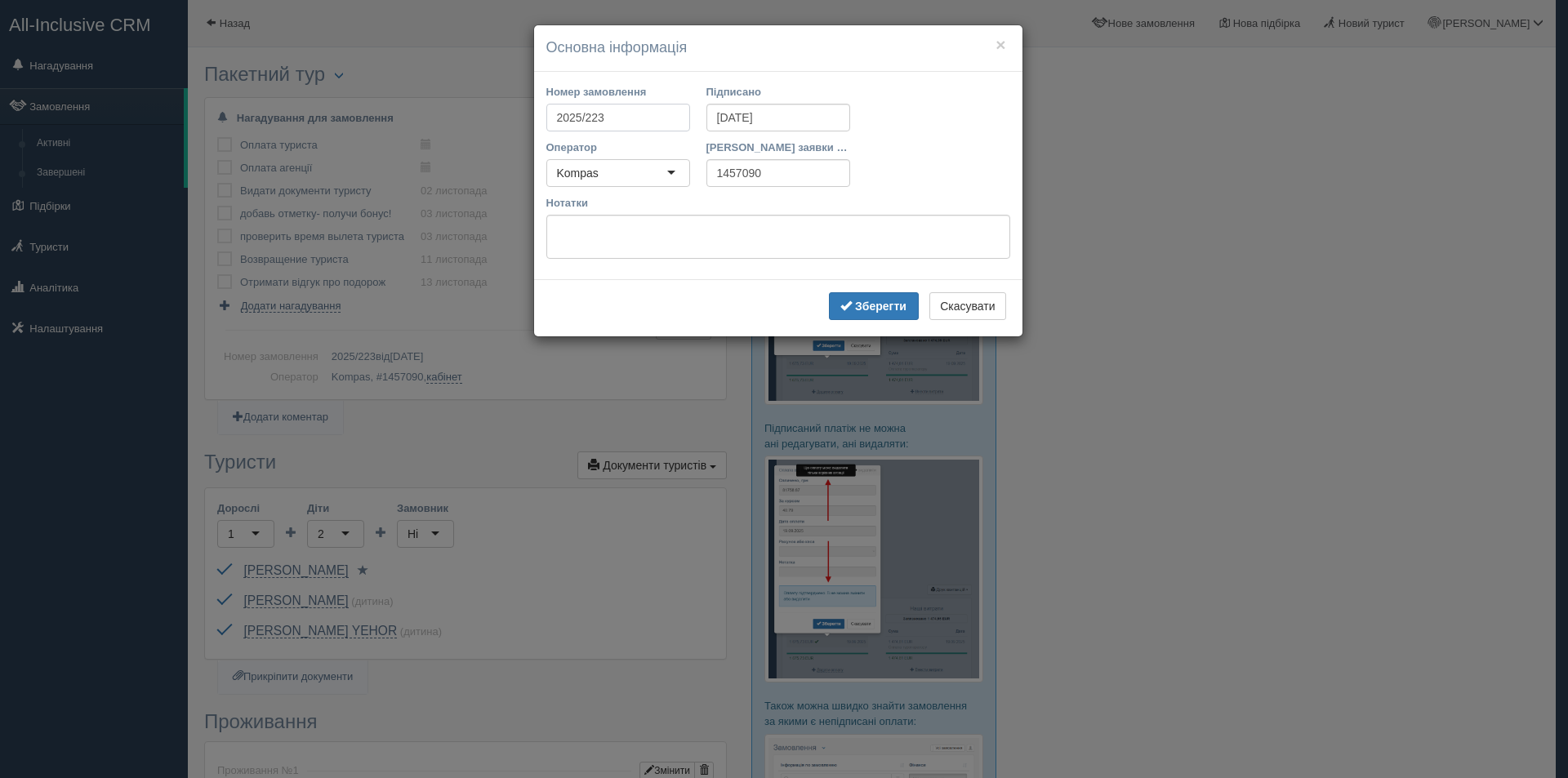
click at [603, 114] on input "2025/223" at bounding box center [618, 118] width 144 height 28
type input "2025/221"
click at [861, 304] on b "Зберегти" at bounding box center [880, 305] width 51 height 13
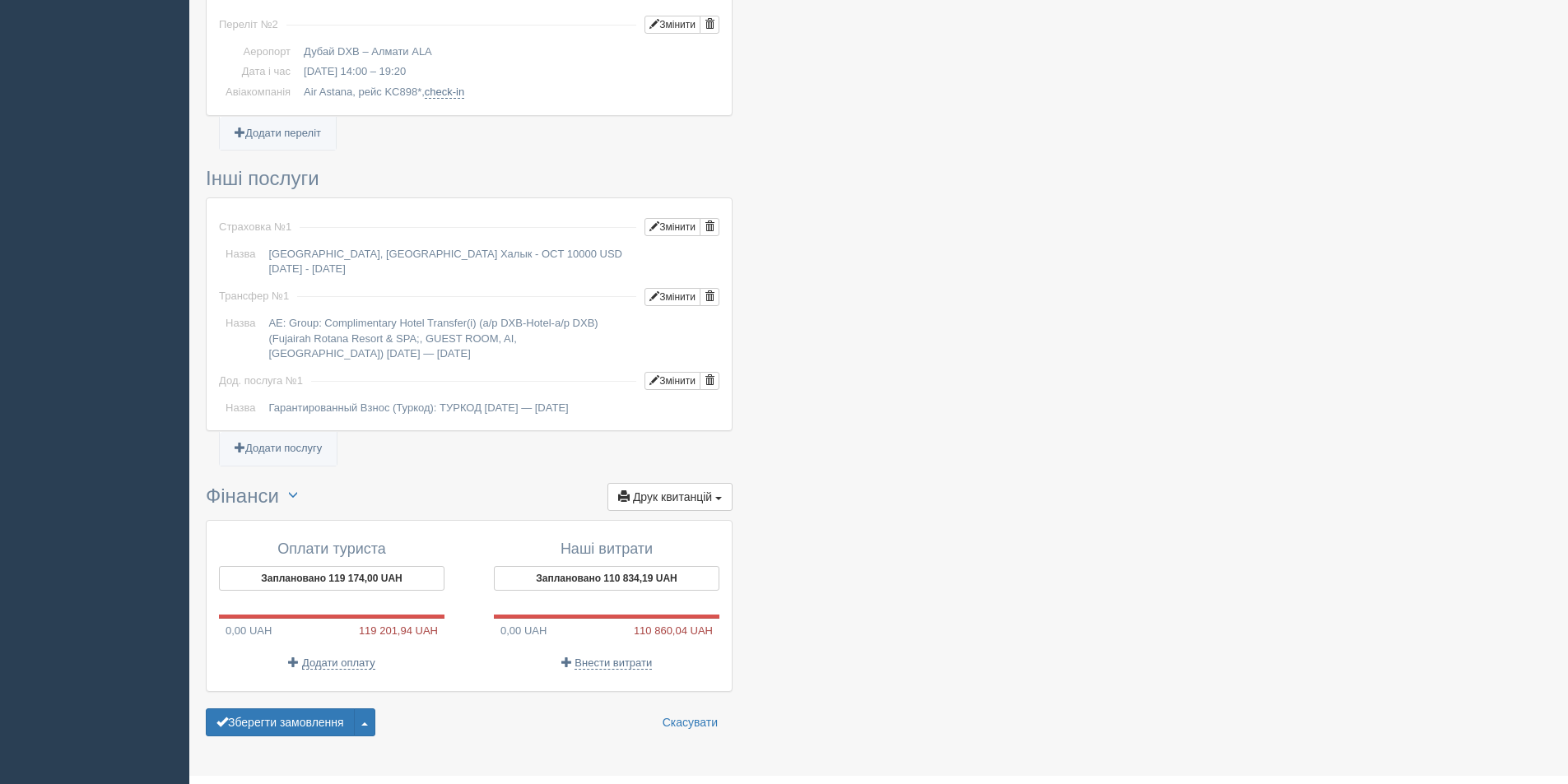
scroll to position [1153, 0]
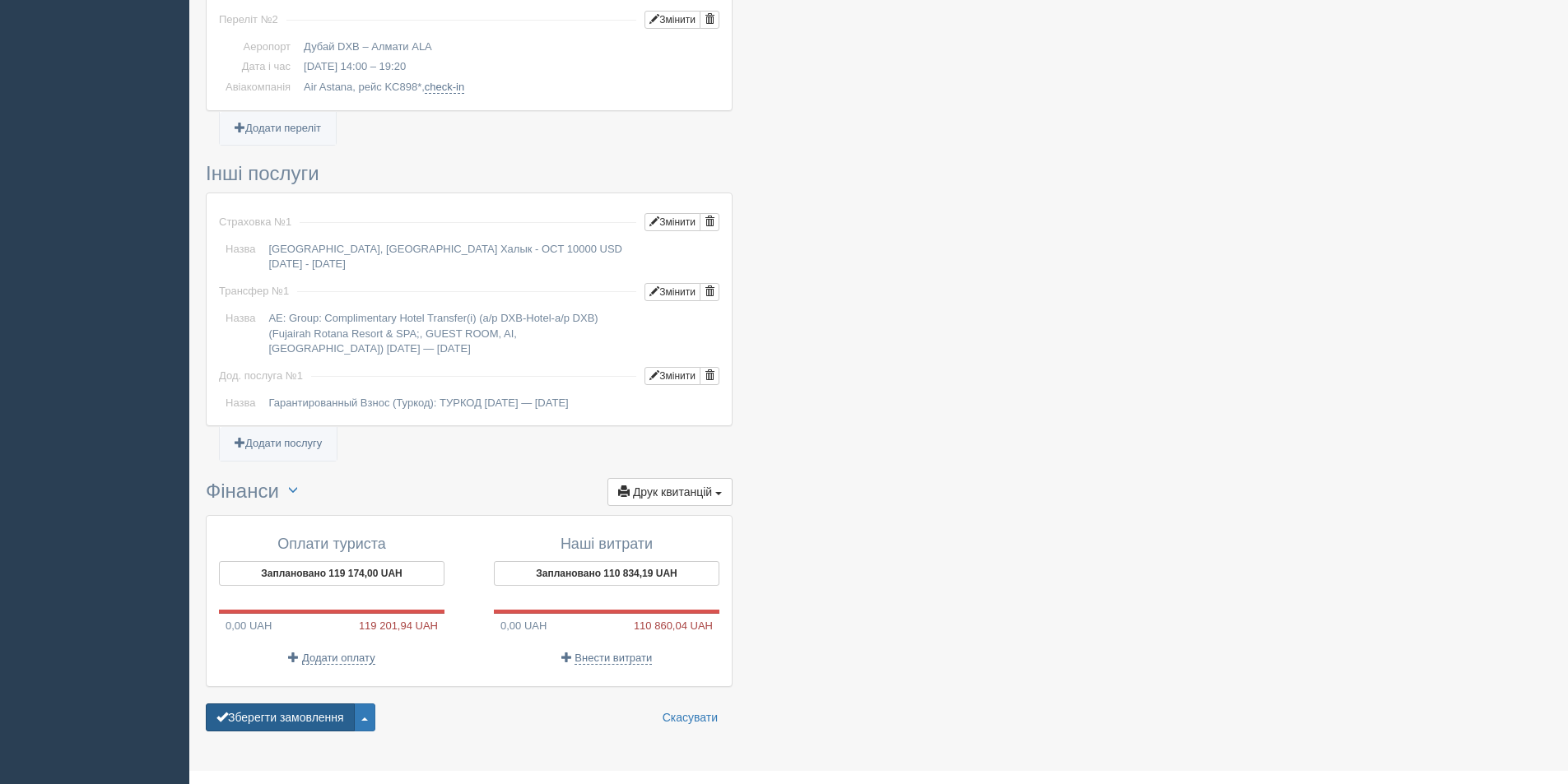
click at [293, 704] on button "Зберегти замовлення" at bounding box center [280, 717] width 149 height 28
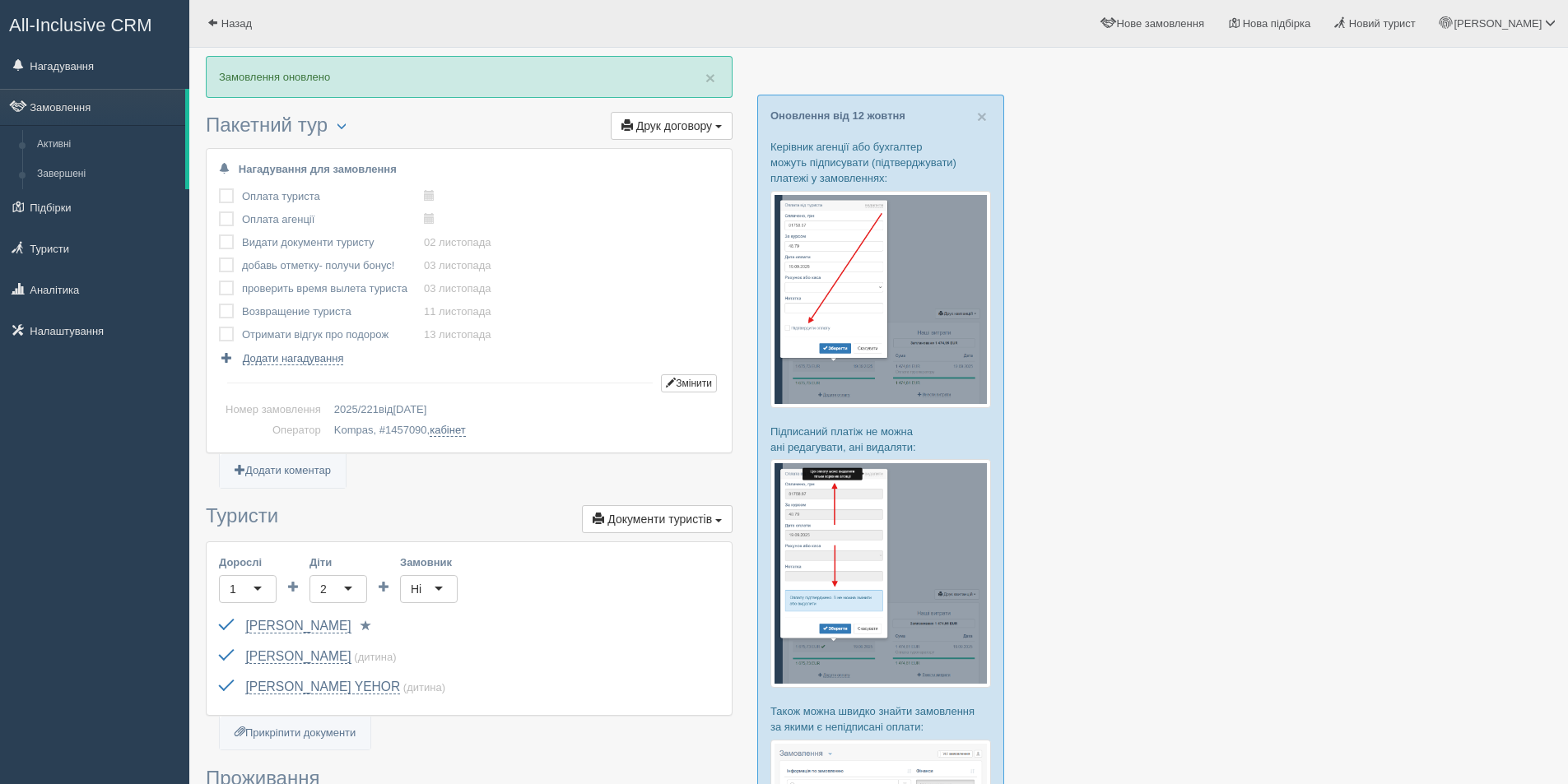
click at [60, 102] on link "Замовлення" at bounding box center [92, 107] width 185 height 36
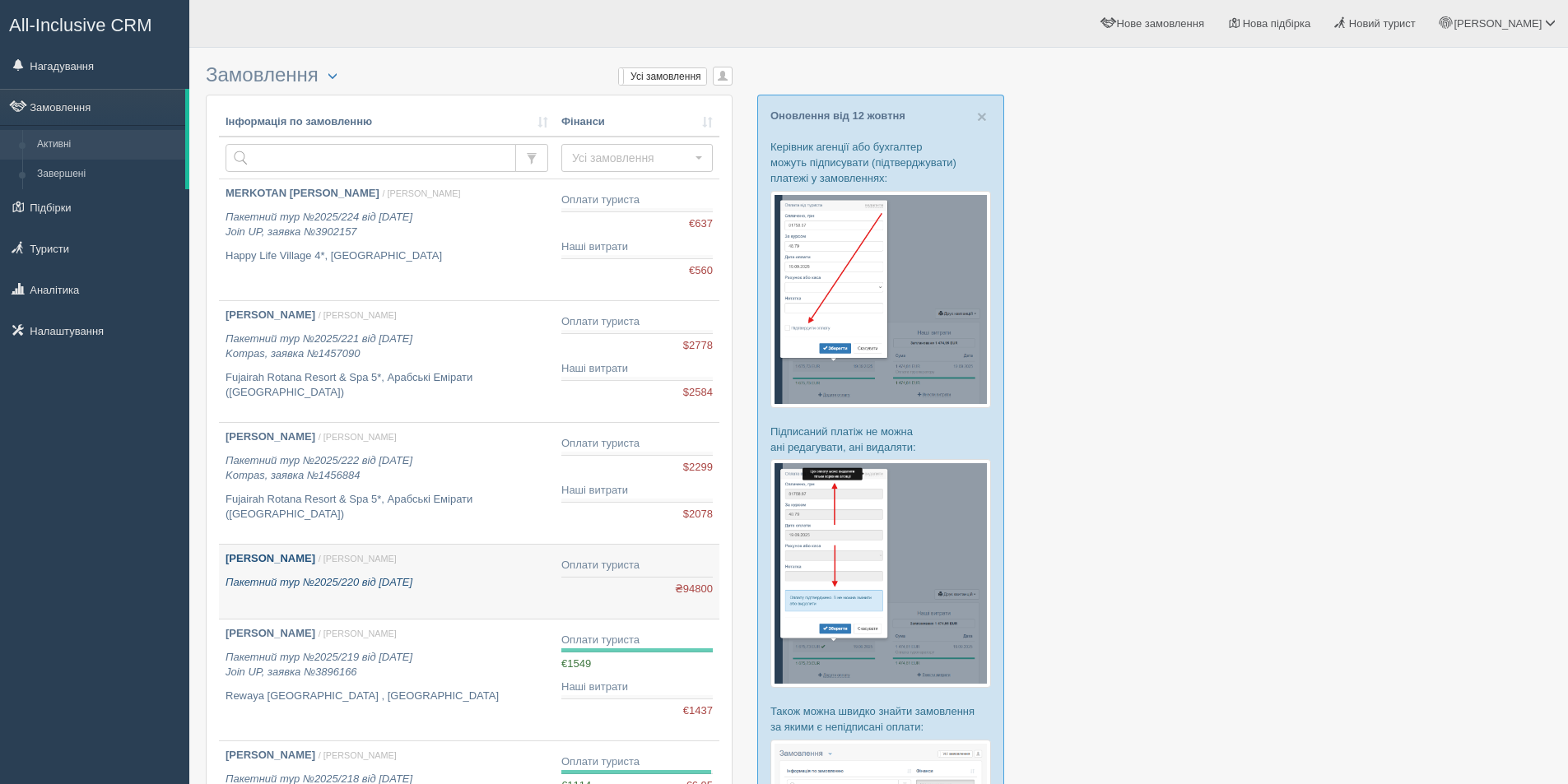
click at [481, 590] on link "[PERSON_NAME] / [PERSON_NAME] М. Пакетний тур №2025/220 від [DATE]" at bounding box center [387, 581] width 336 height 74
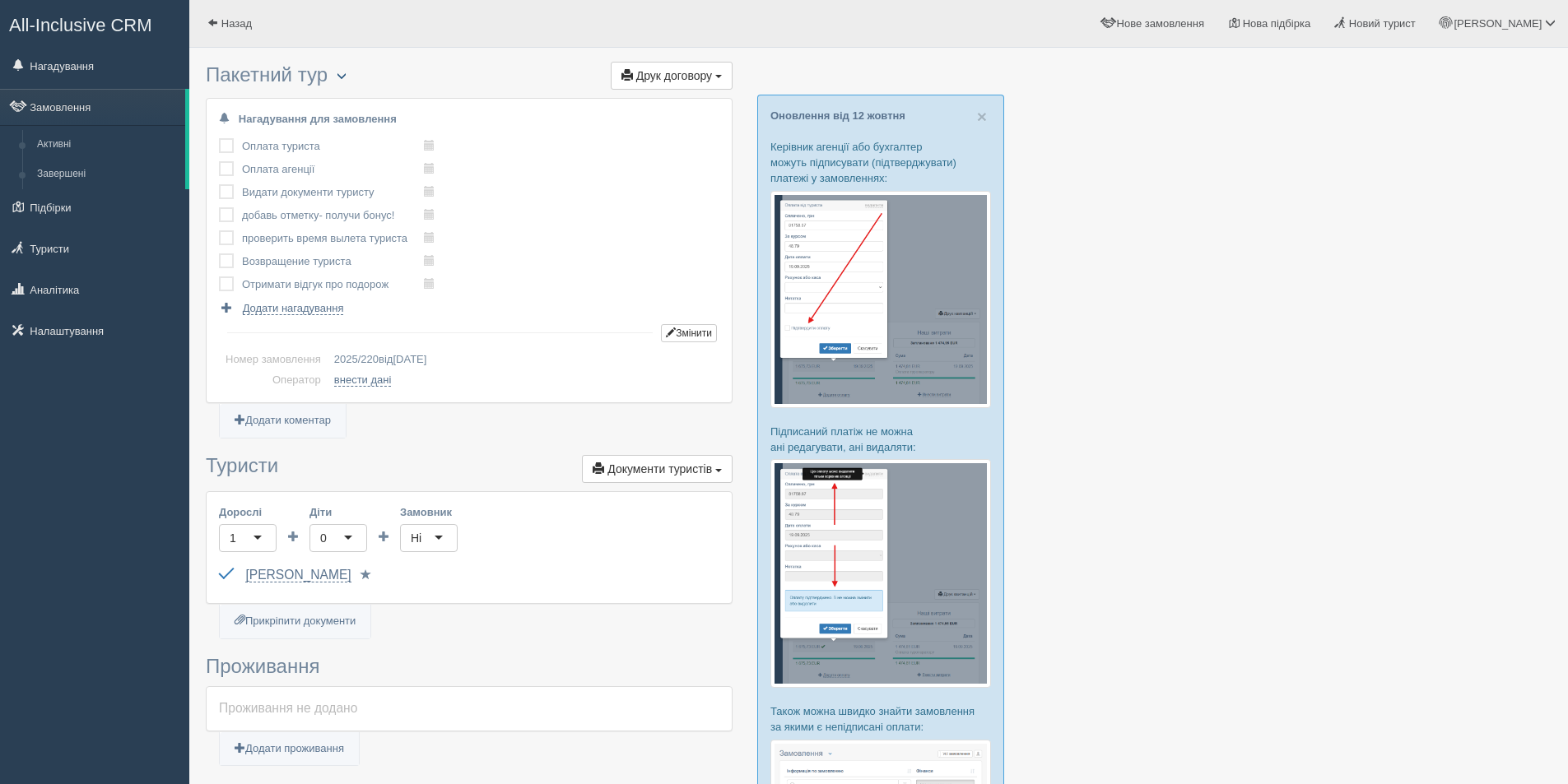
click at [347, 77] on span "button" at bounding box center [342, 75] width 10 height 10
click at [428, 236] on link "Видалити замовлення" at bounding box center [421, 225] width 187 height 27
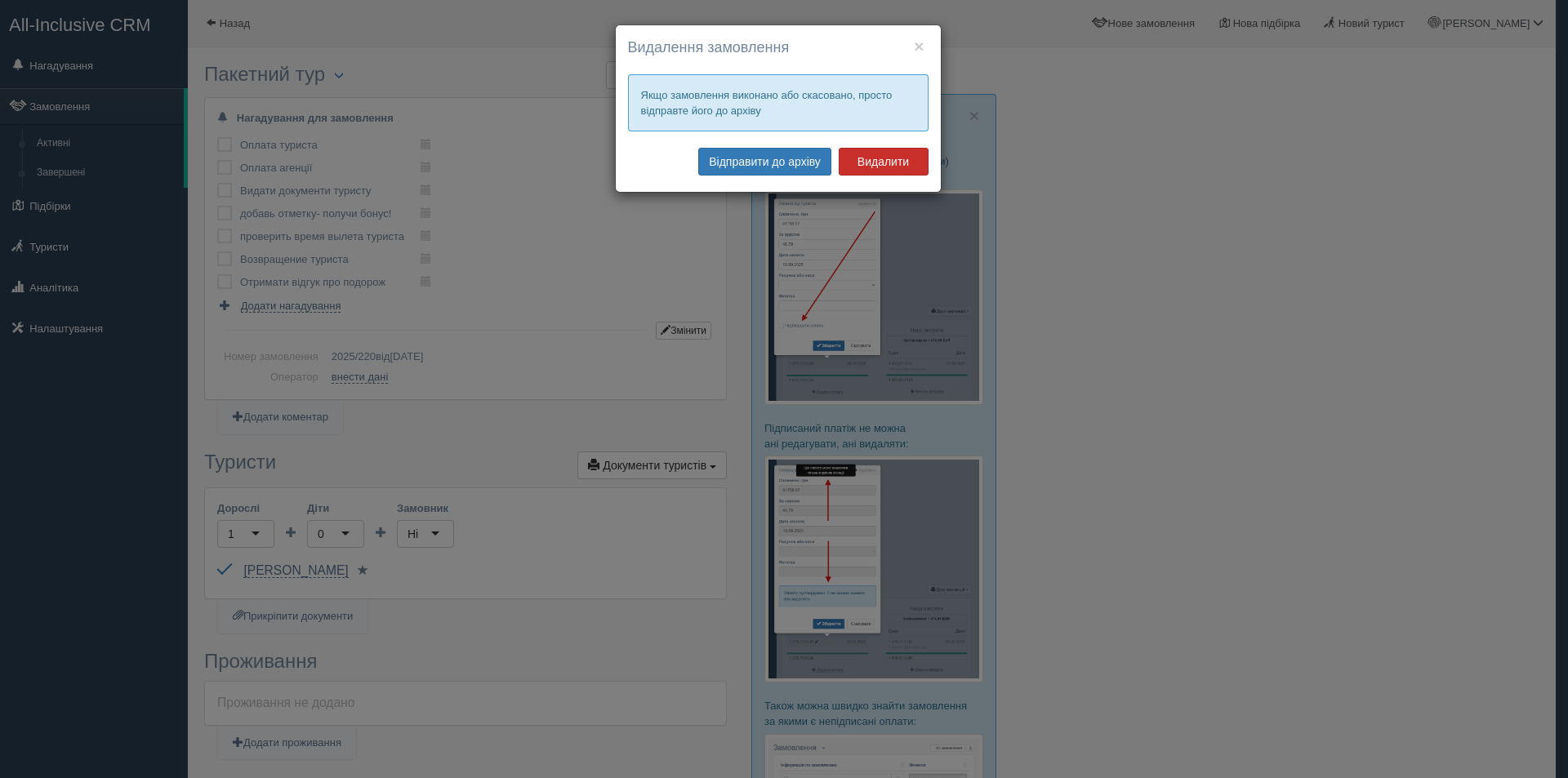
click at [900, 156] on button "Видалити" at bounding box center [883, 161] width 89 height 28
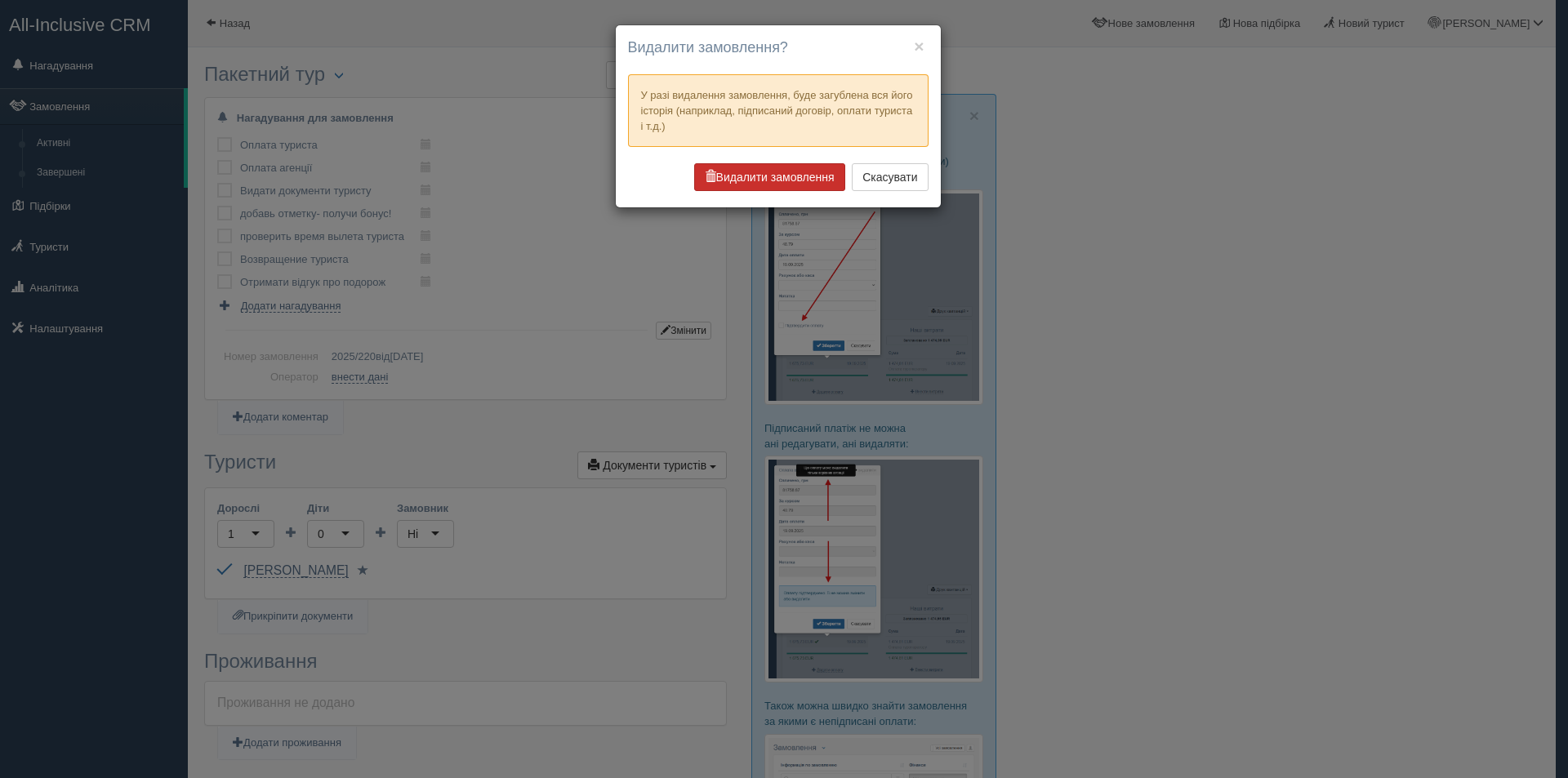
click at [781, 181] on button "Видалити замовлення" at bounding box center [768, 177] width 151 height 28
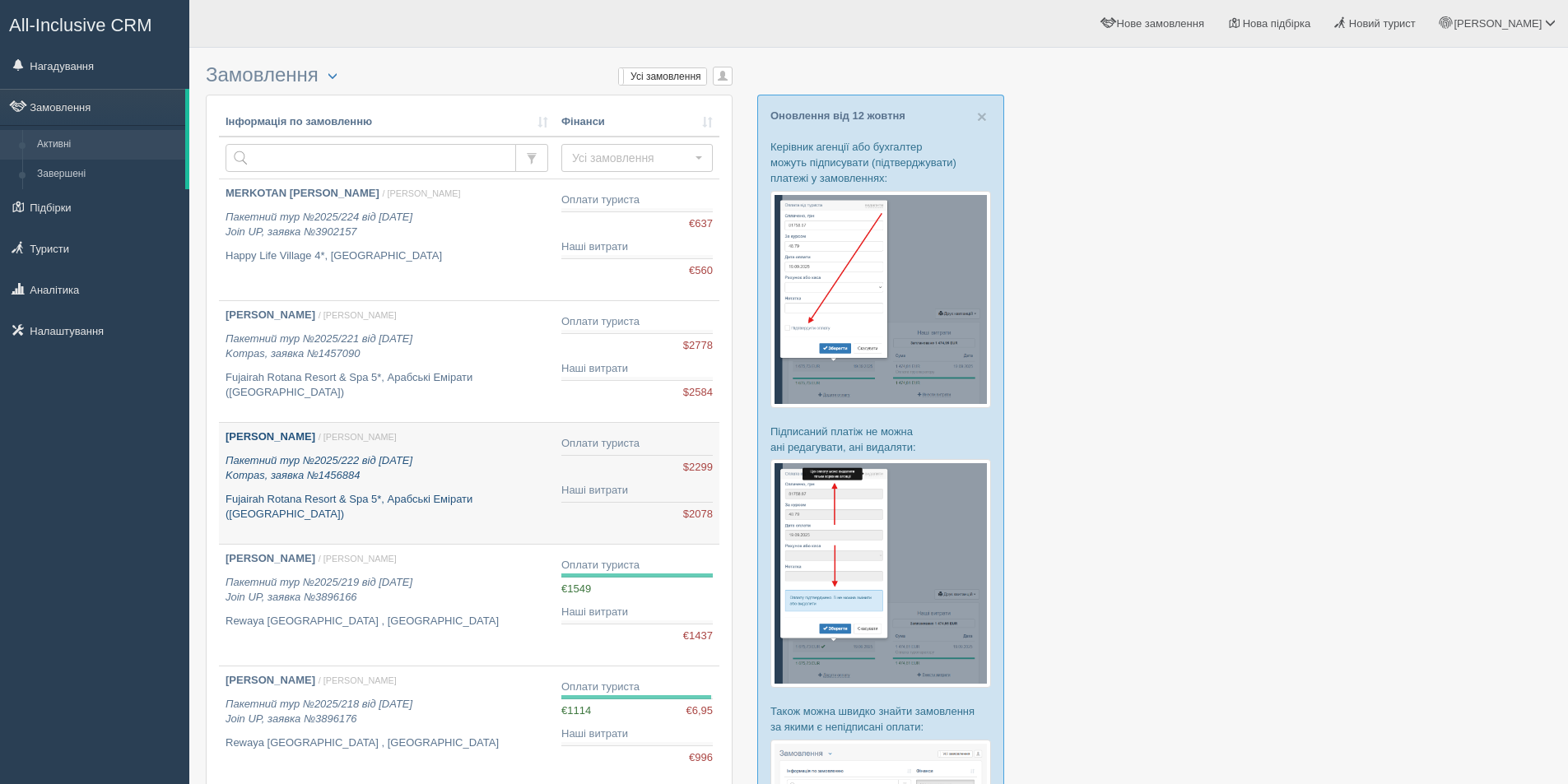
click at [477, 453] on p "Пакетний тур №2025/222 від [DATE] Kompas, заявка №1456884" at bounding box center [386, 468] width 322 height 30
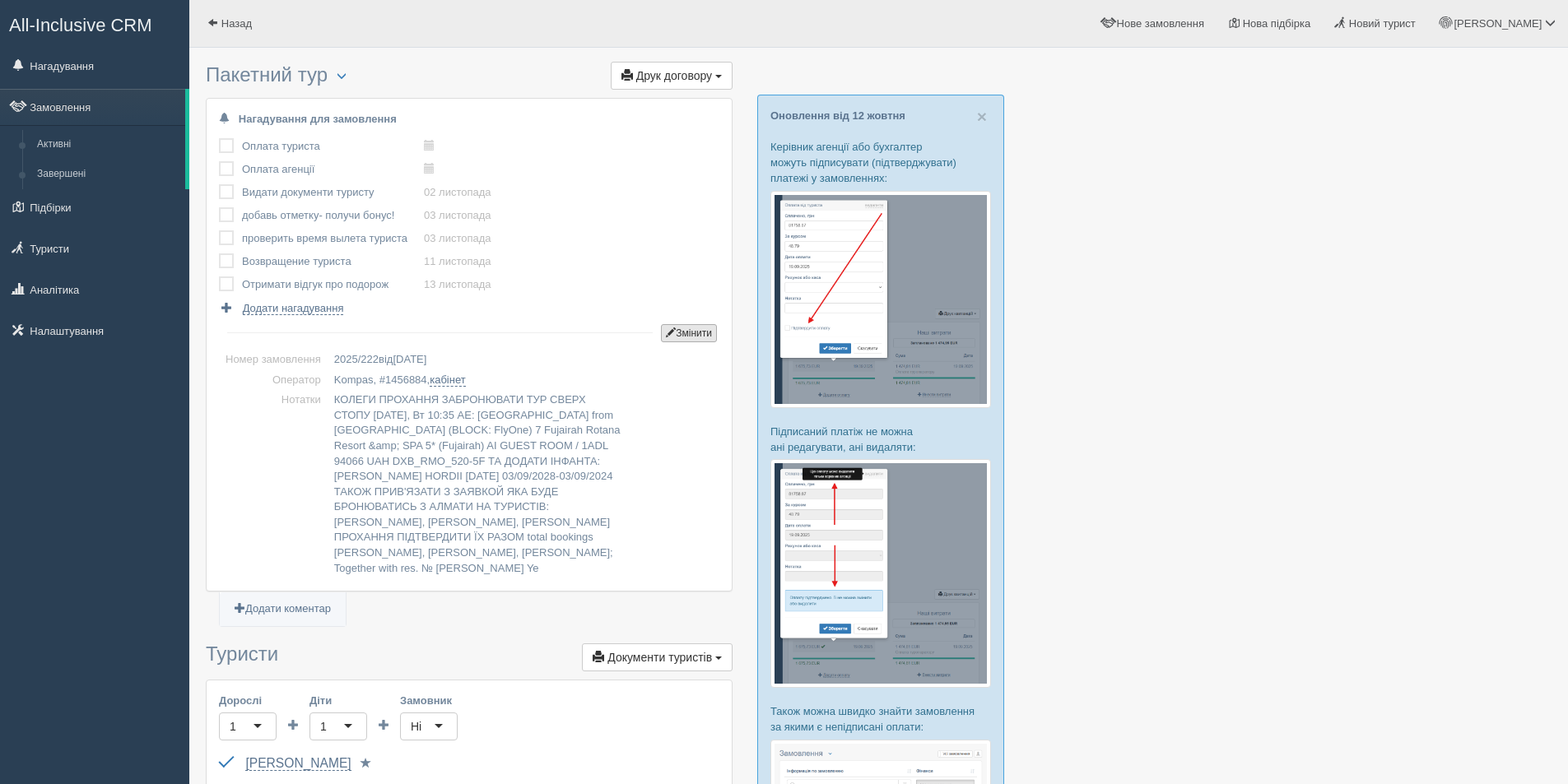
click at [672, 326] on button "Змінити" at bounding box center [689, 333] width 56 height 18
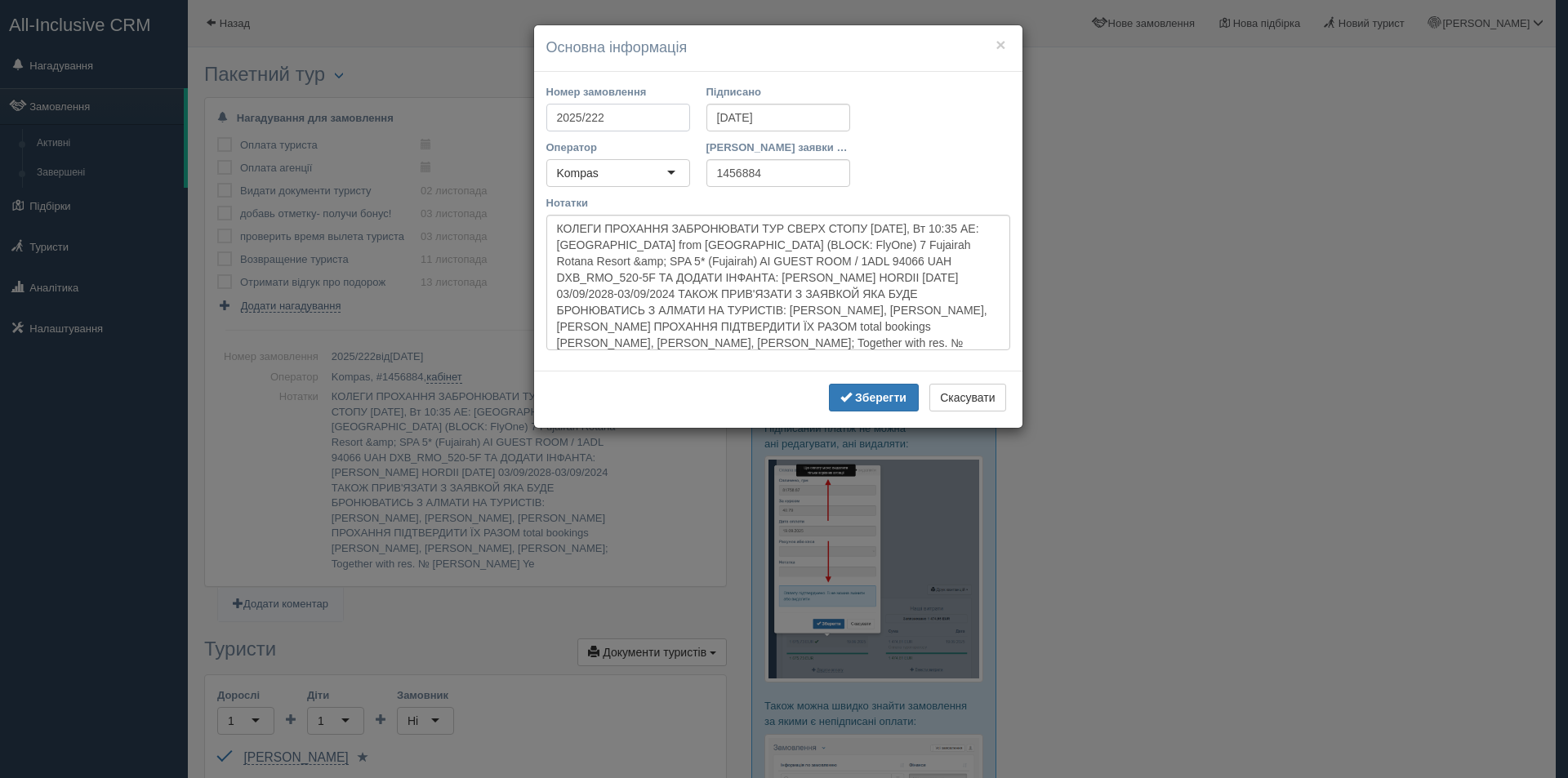
click at [614, 120] on input "2025/222" at bounding box center [618, 118] width 144 height 28
type input "2025/220"
click at [731, 120] on input "13.10.2025" at bounding box center [778, 118] width 144 height 28
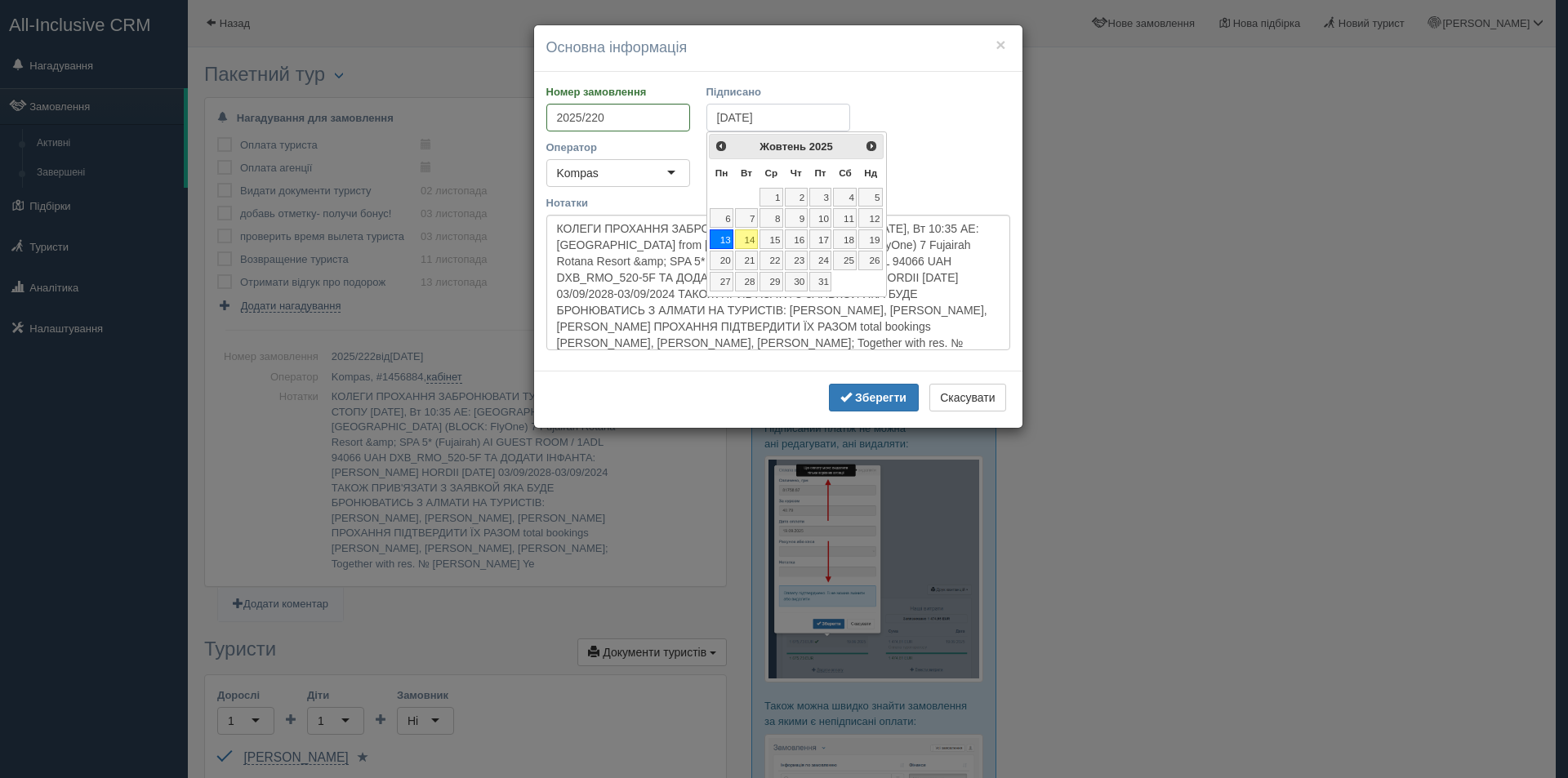
type input "[DATE]"
click at [967, 136] on div "Номер замовлення 2025/220 Підписано 12.10.2025" at bounding box center [778, 112] width 480 height 55
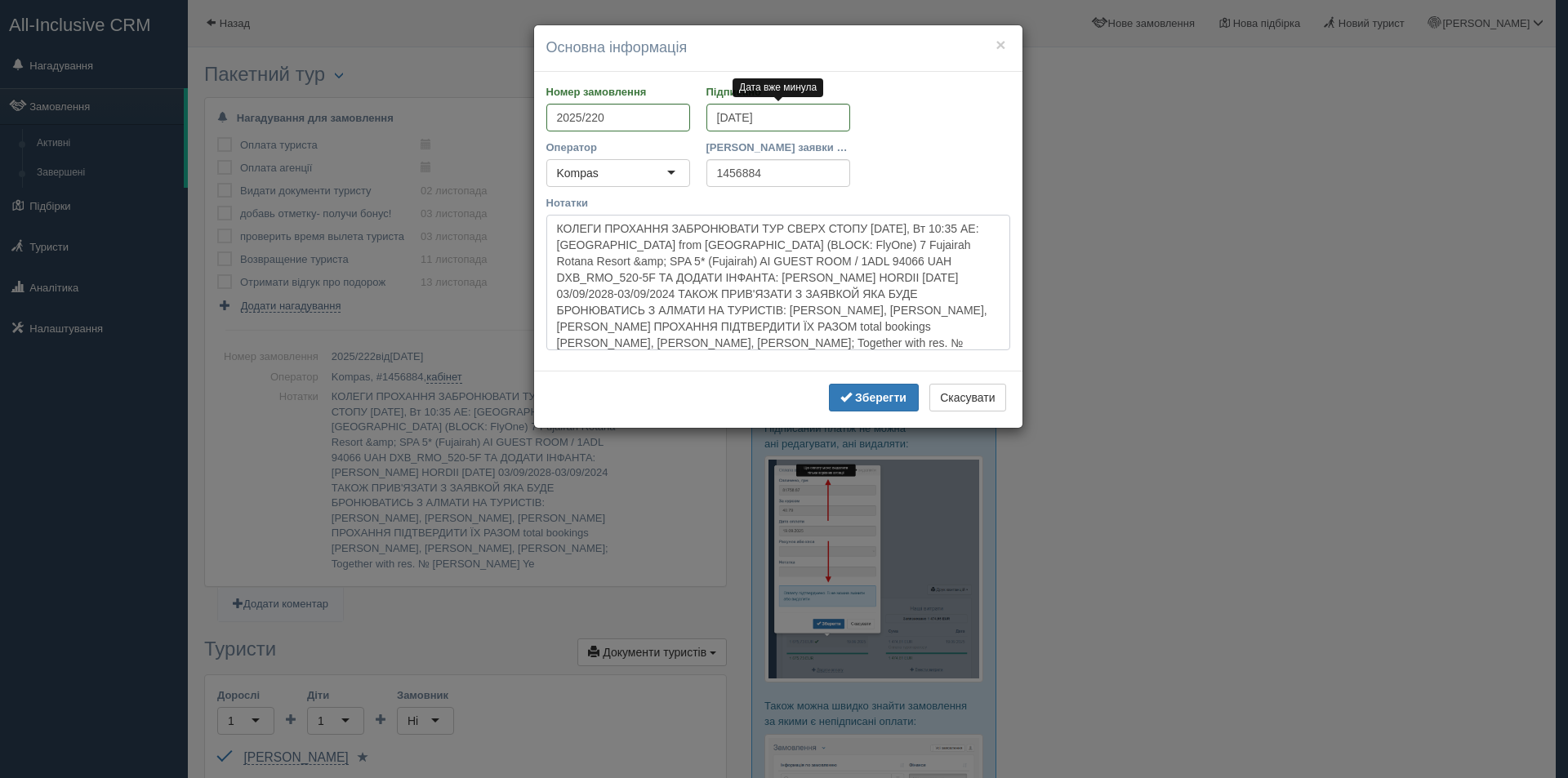
drag, startPoint x: 554, startPoint y: 232, endPoint x: 988, endPoint y: 339, distance: 447.0
click at [988, 339] on textarea "КОЛЕГИ ПРОХАННЯ ЗАБРОНЮВАТИ ТУР СВЕРХ СТОПУ 04.11.2025, Вт 10:35 AE: Dubai from…" at bounding box center [777, 283] width 463 height 136
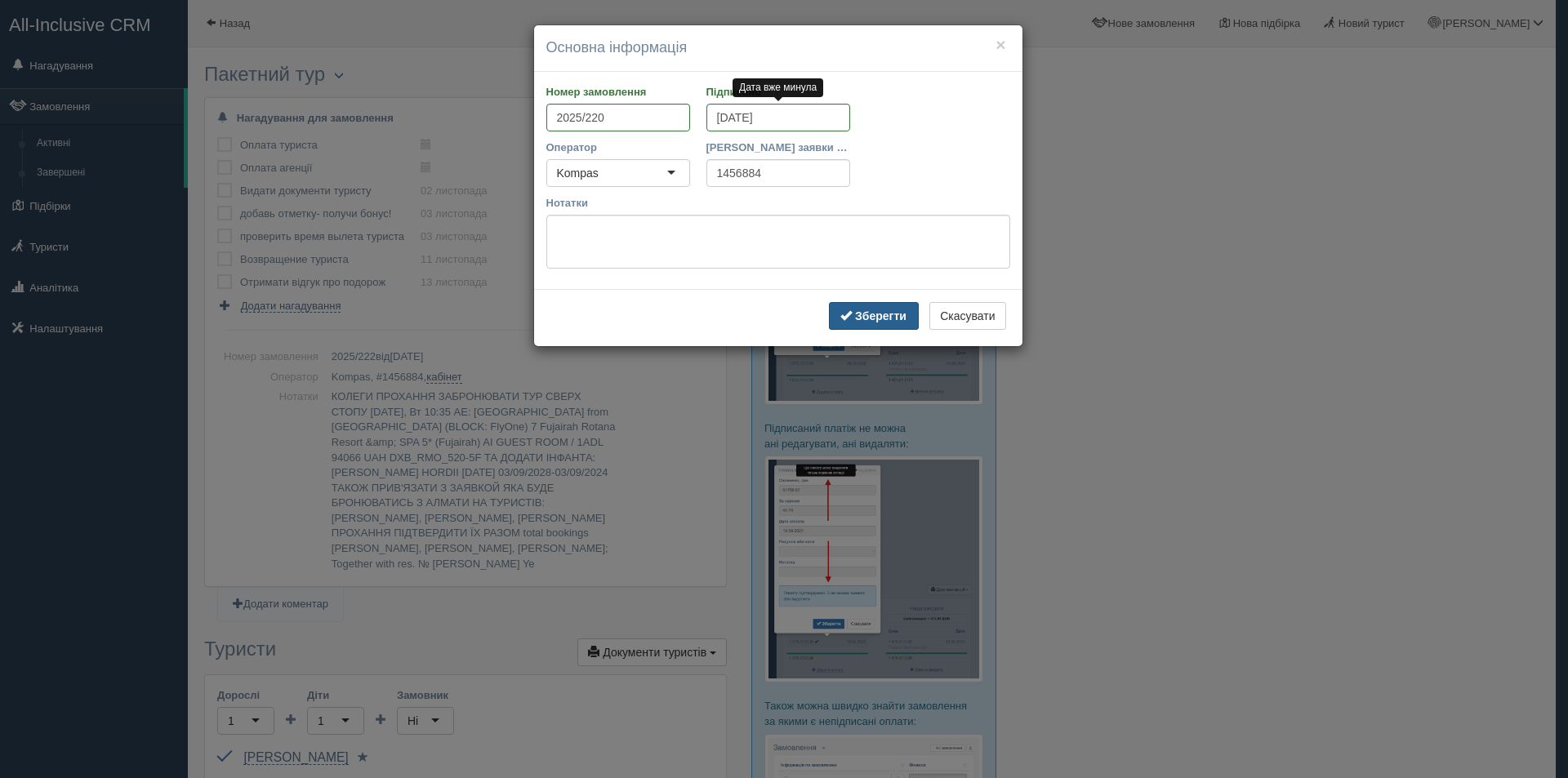
click at [876, 315] on b "Зберегти" at bounding box center [880, 316] width 51 height 13
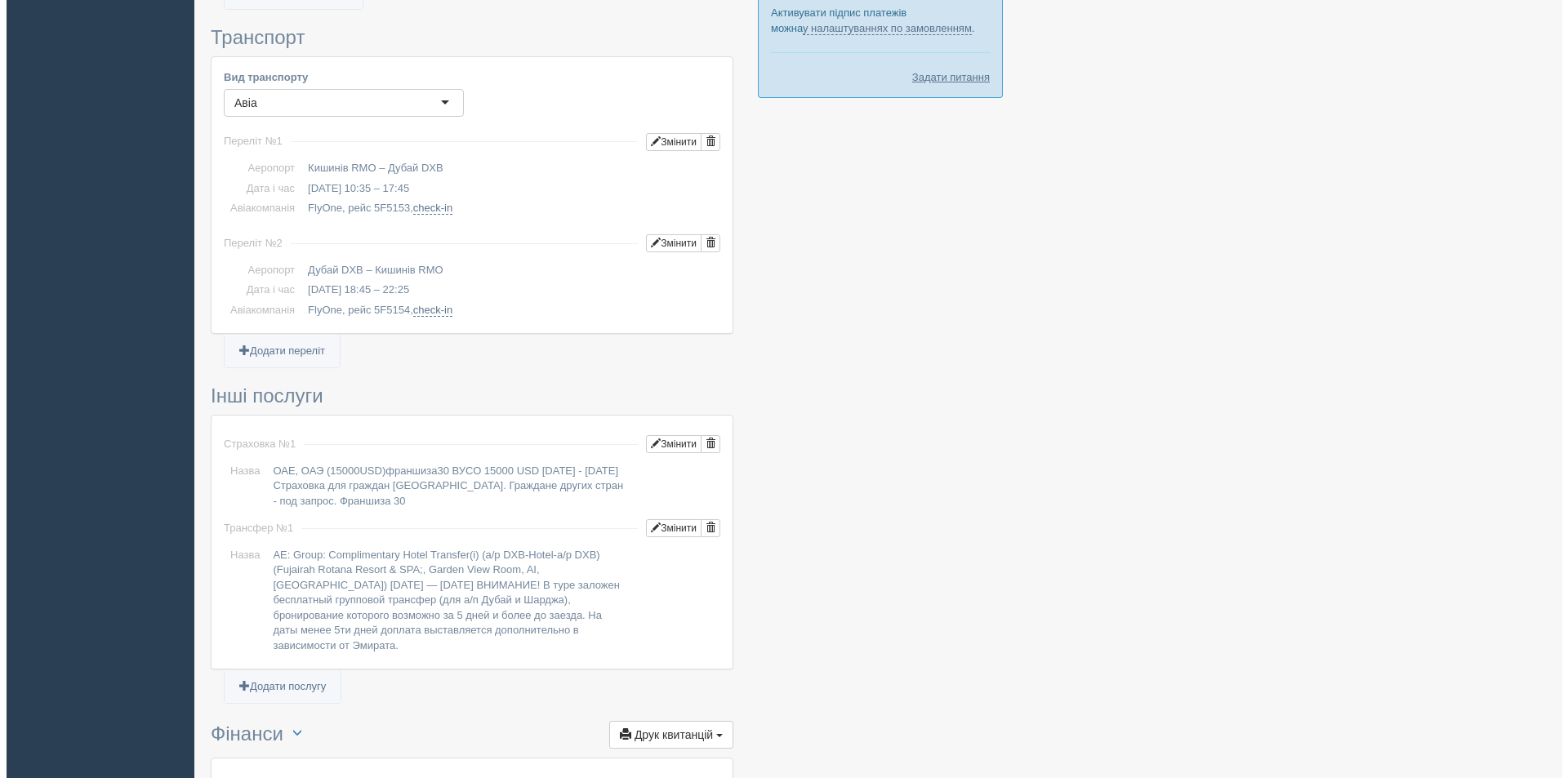
scroll to position [1062, 0]
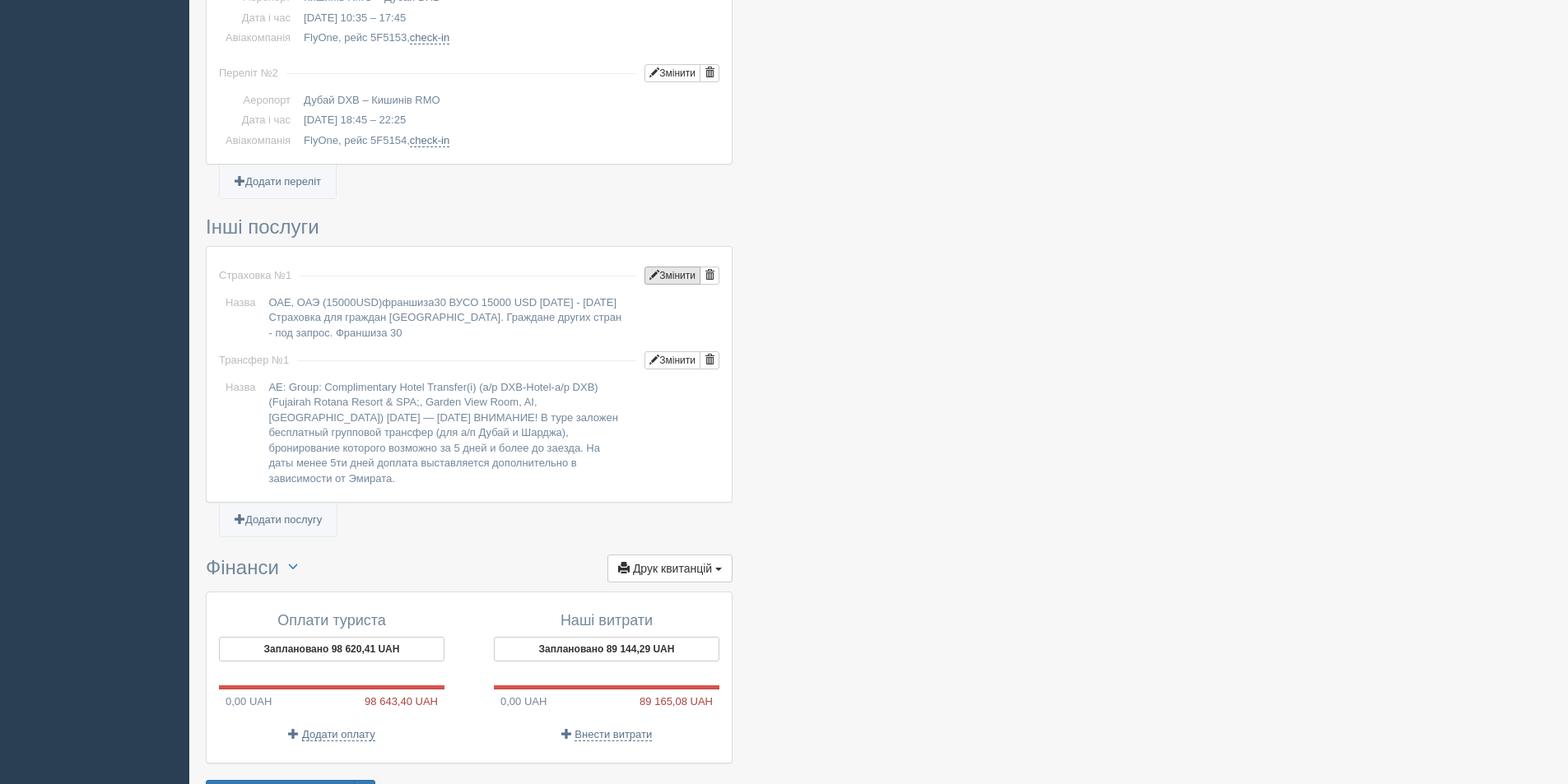
click at [676, 266] on button "Змінити" at bounding box center [672, 275] width 56 height 18
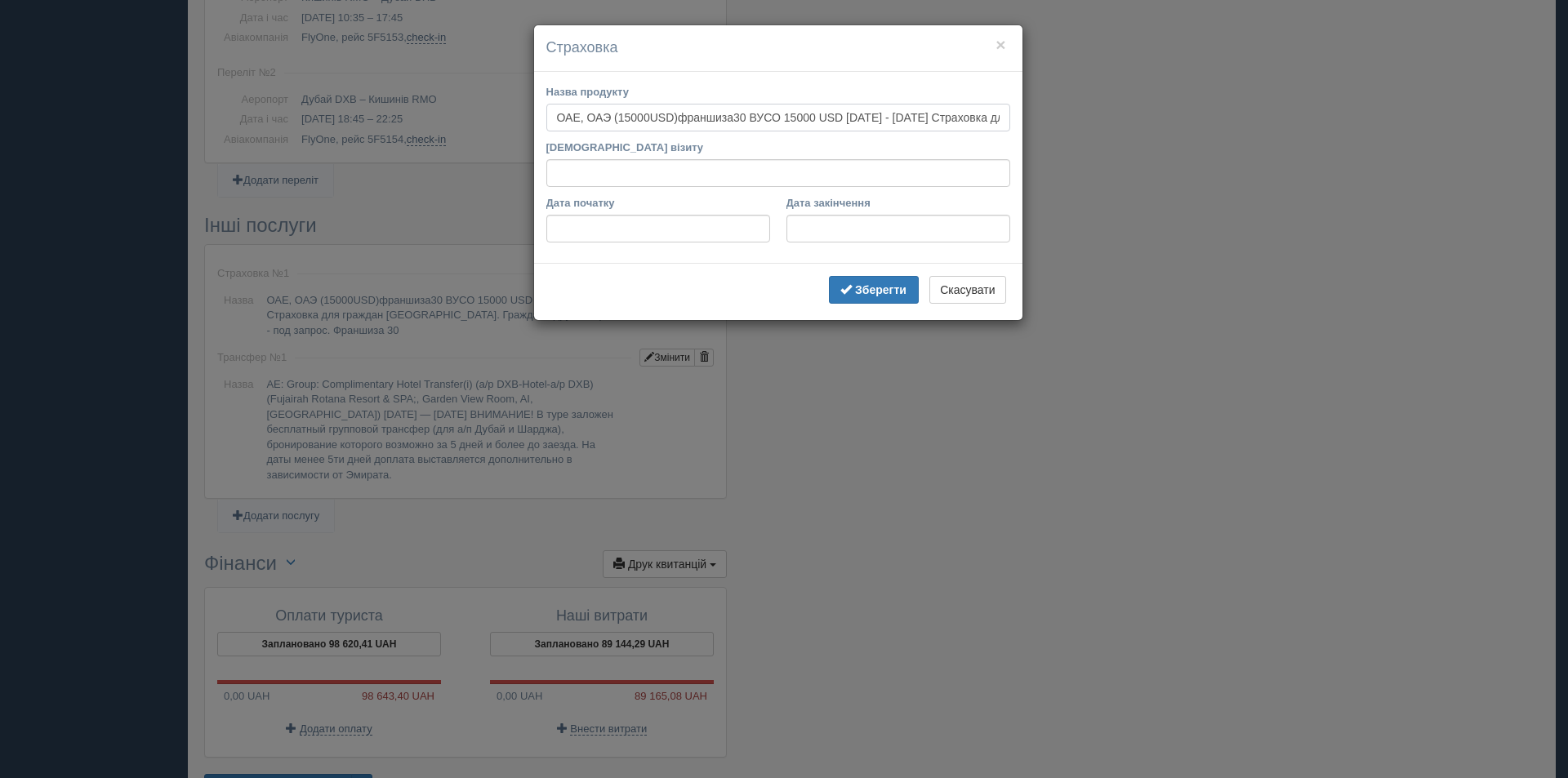
click at [956, 122] on input "ОАЕ, ОАЭ (15000USD)франшиза30 ВУСО 15000 USD 04.11.2025 - 11.11.2025 Страховка …" at bounding box center [777, 118] width 463 height 28
drag, startPoint x: 786, startPoint y: 118, endPoint x: 1012, endPoint y: 109, distance: 226.2
click at [1012, 109] on div "Назва продукту ОАЕ, ОАЭ (15000USD)франшиза30 ВУСО 15000 USD 04.11.2025 - 11.11.…" at bounding box center [778, 112] width 480 height 55
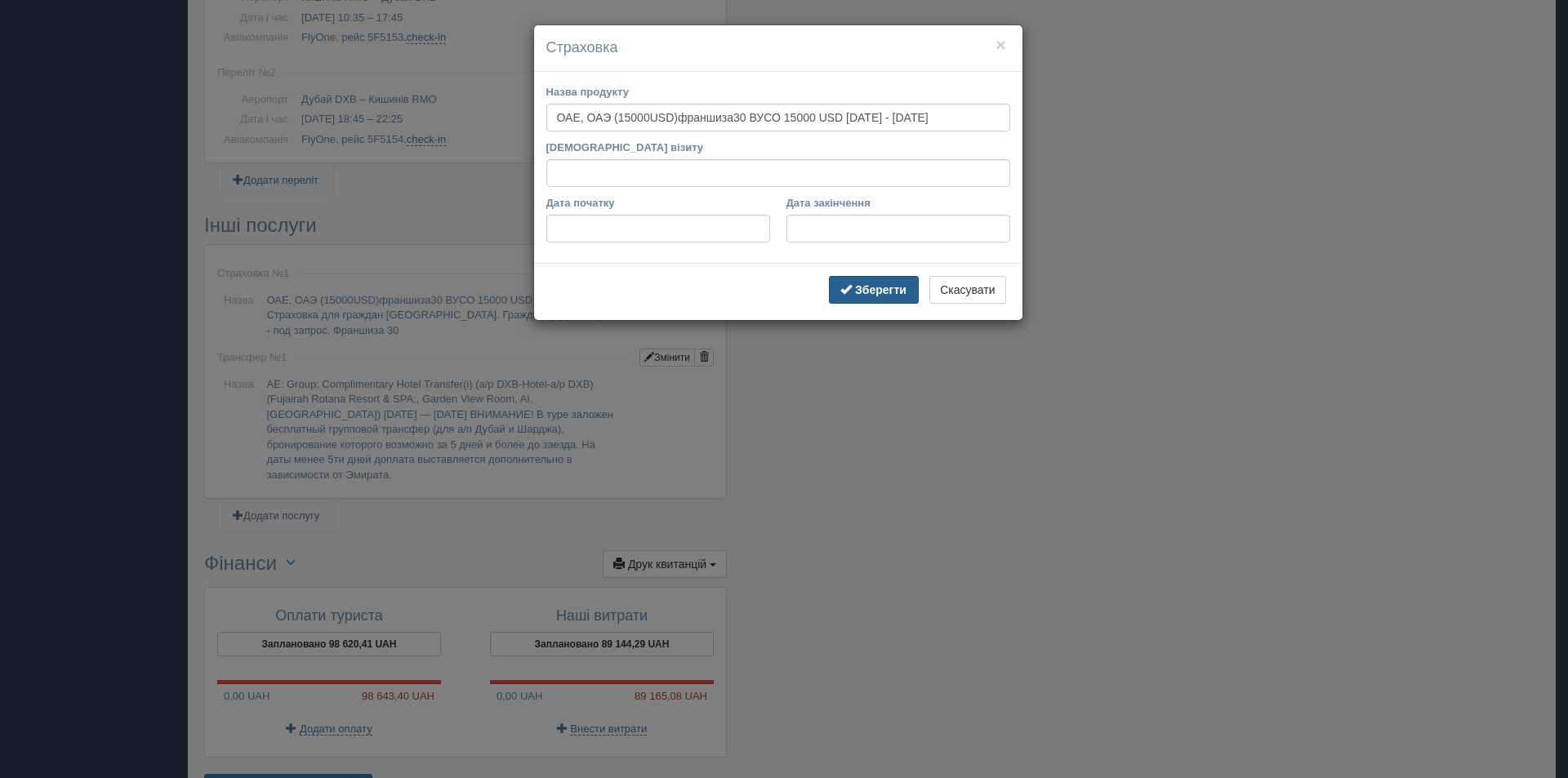
click at [892, 297] on button "Зберегти" at bounding box center [873, 289] width 89 height 28
type input "ОАЕ, ОАЭ (15000USD)франшиза30 ВУСО 15000 USD 04.11.2025 - 11.11.2025"
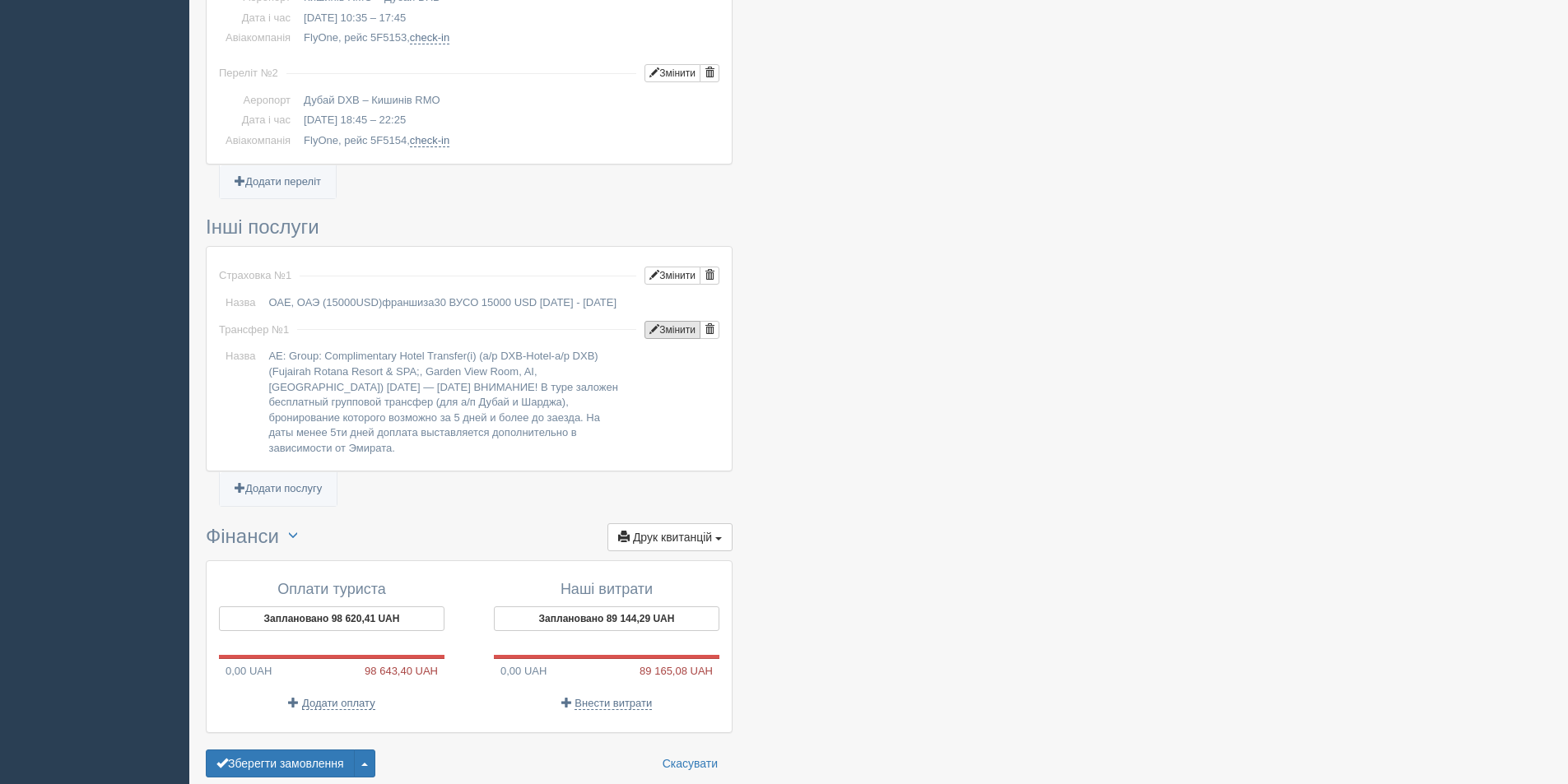
click at [659, 333] on button "Змінити" at bounding box center [672, 330] width 56 height 18
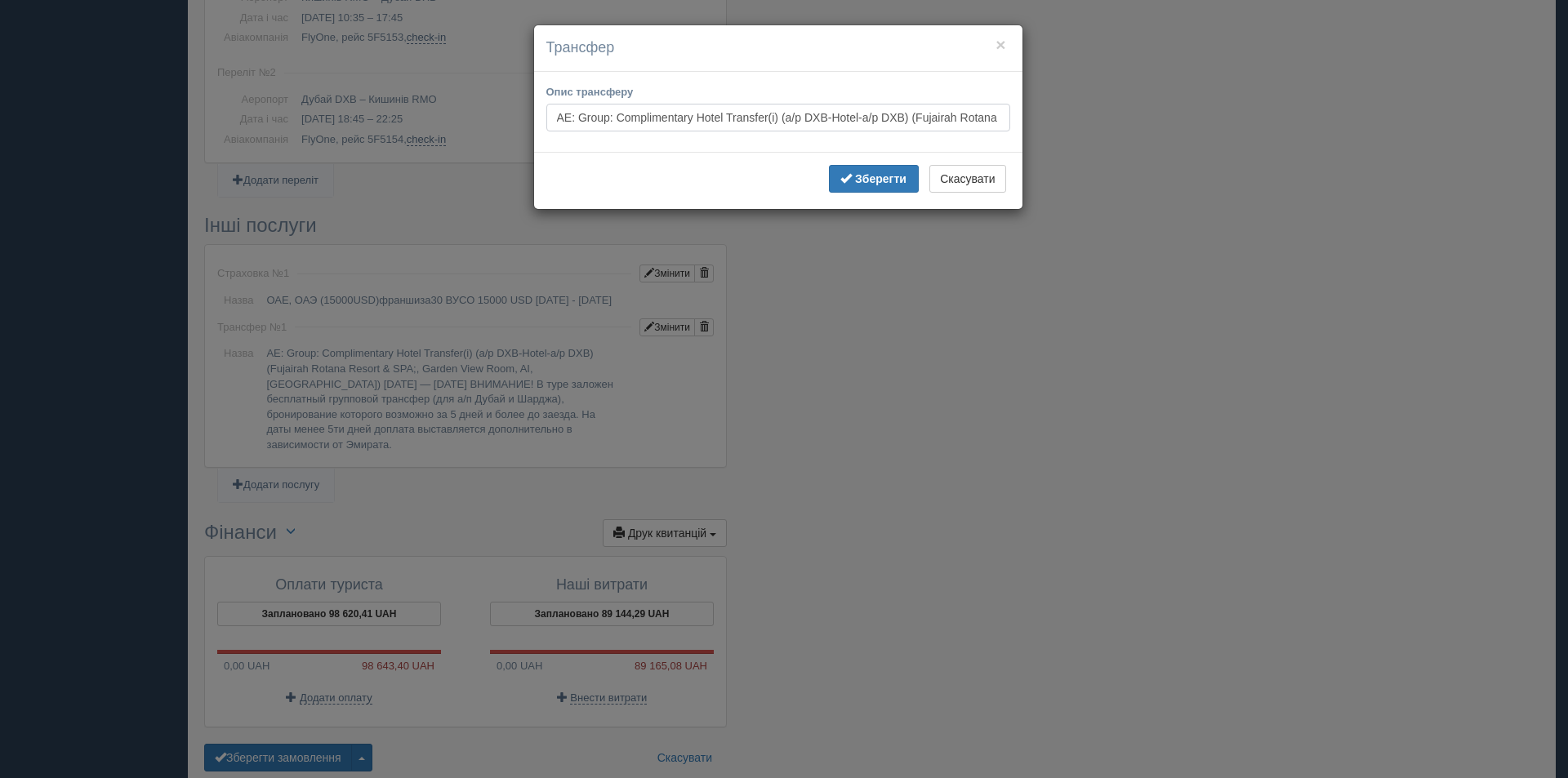
click at [953, 123] on input "AE: Group: Complimentary Hotel Transfer(i) (a/p DXB-Hotel-a/p DXB) (Fujairah Ro…" at bounding box center [777, 118] width 463 height 28
drag, startPoint x: 903, startPoint y: 122, endPoint x: 1111, endPoint y: 127, distance: 208.1
click at [1111, 127] on div "× Трансфер Опис трансферу AE: Group: Complimentary Hotel Transfer(i) (a/p DXB-H…" at bounding box center [784, 389] width 1568 height 778
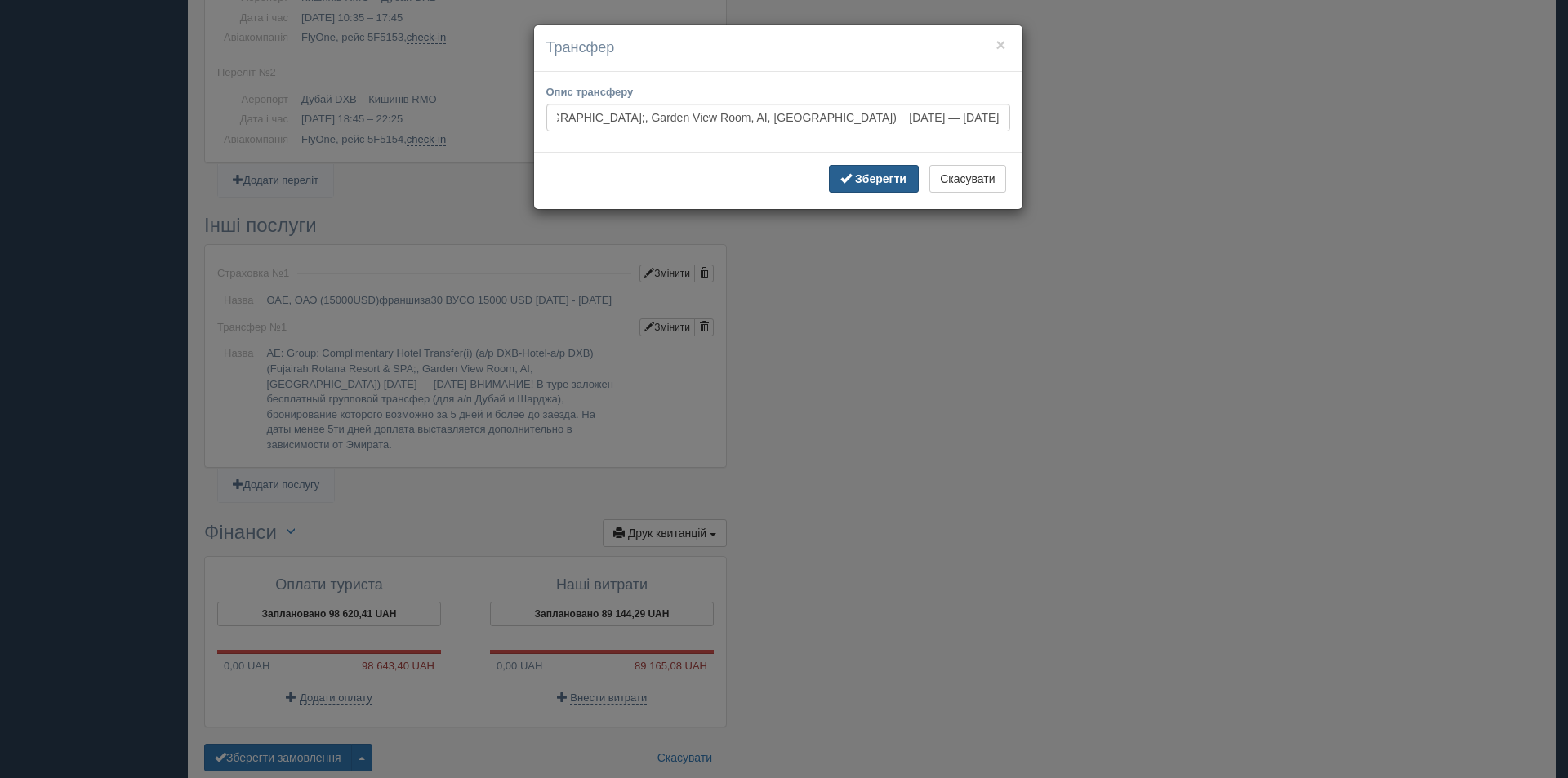
click at [895, 177] on b "Зберегти" at bounding box center [880, 178] width 51 height 13
type input "AE: Group: Complimentary Hotel Transfer(i) (a/p DXB-Hotel-a/p DXB) (Fujairah Ro…"
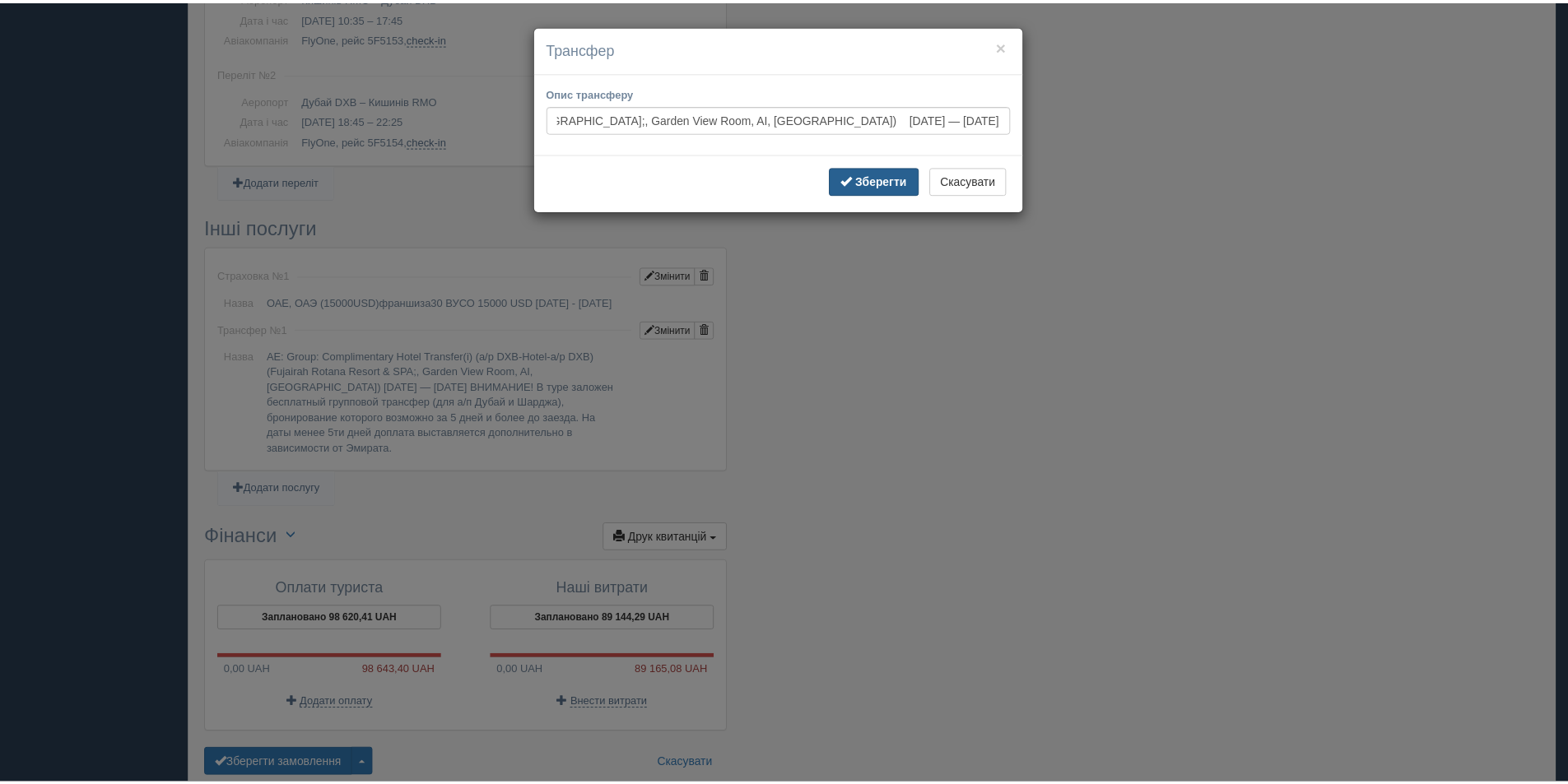
scroll to position [0, 0]
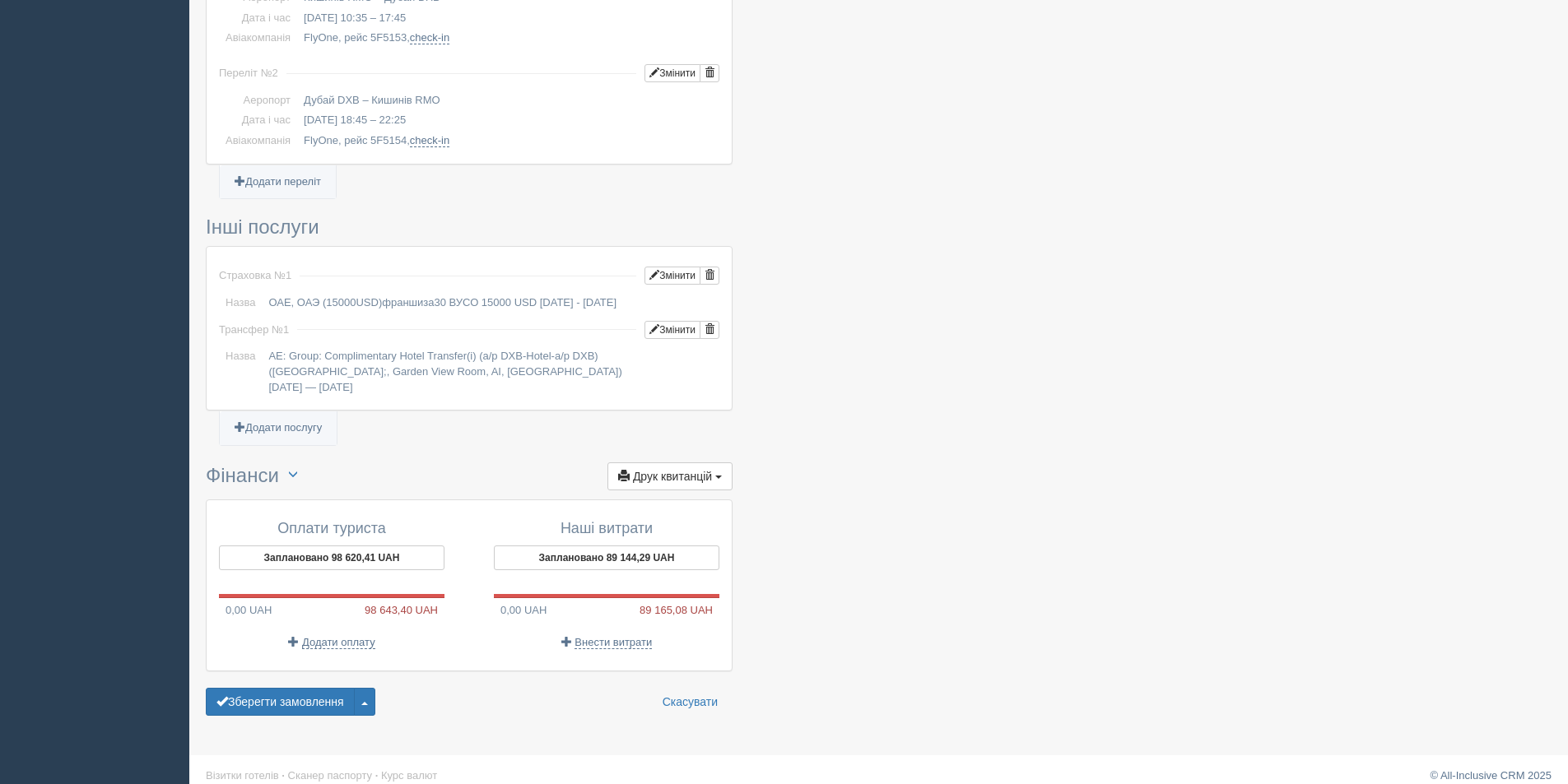
click at [356, 552] on button "Заплановано 98 620,41 UAH" at bounding box center [332, 557] width 225 height 24
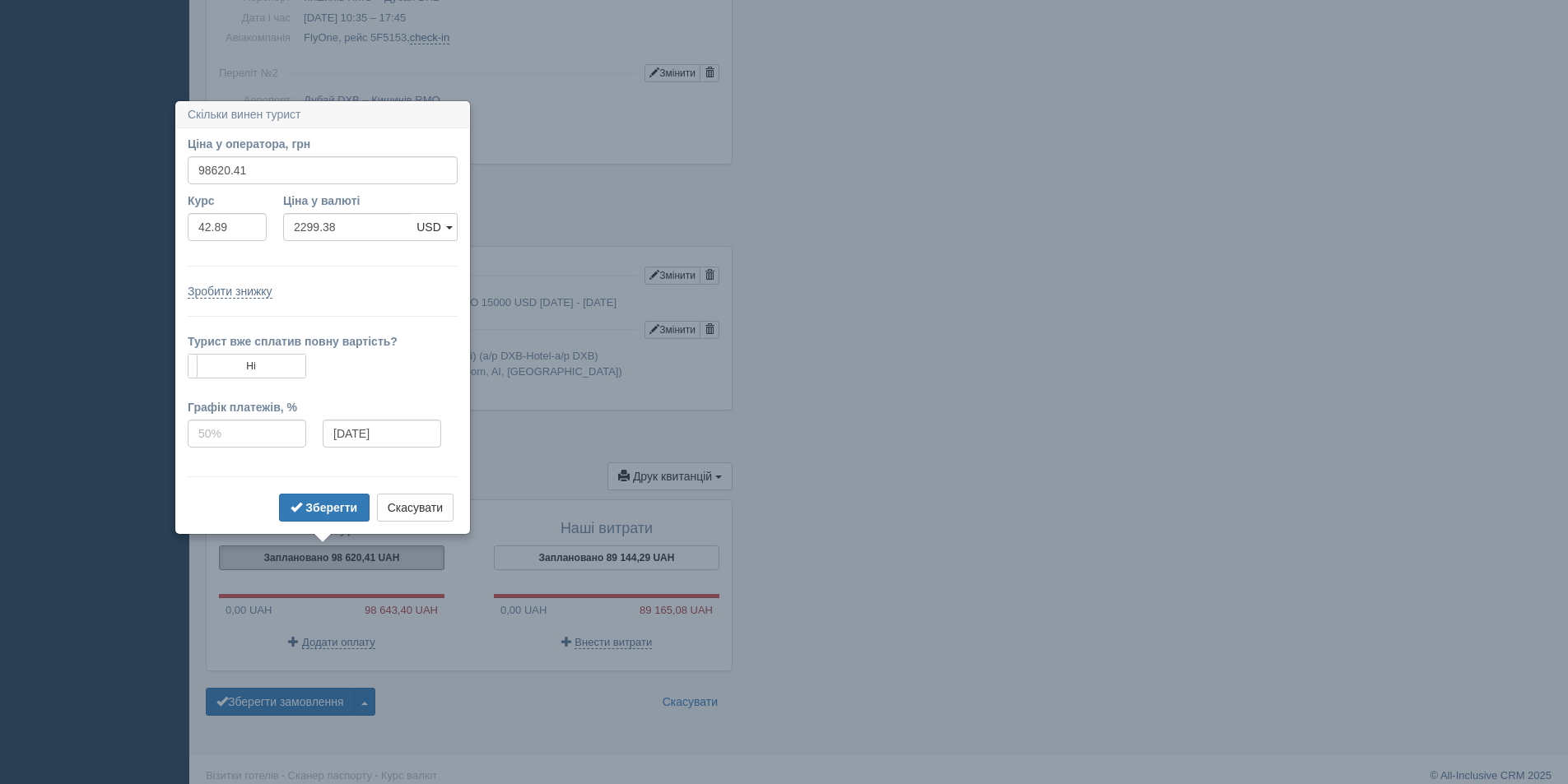
scroll to position [1084, 0]
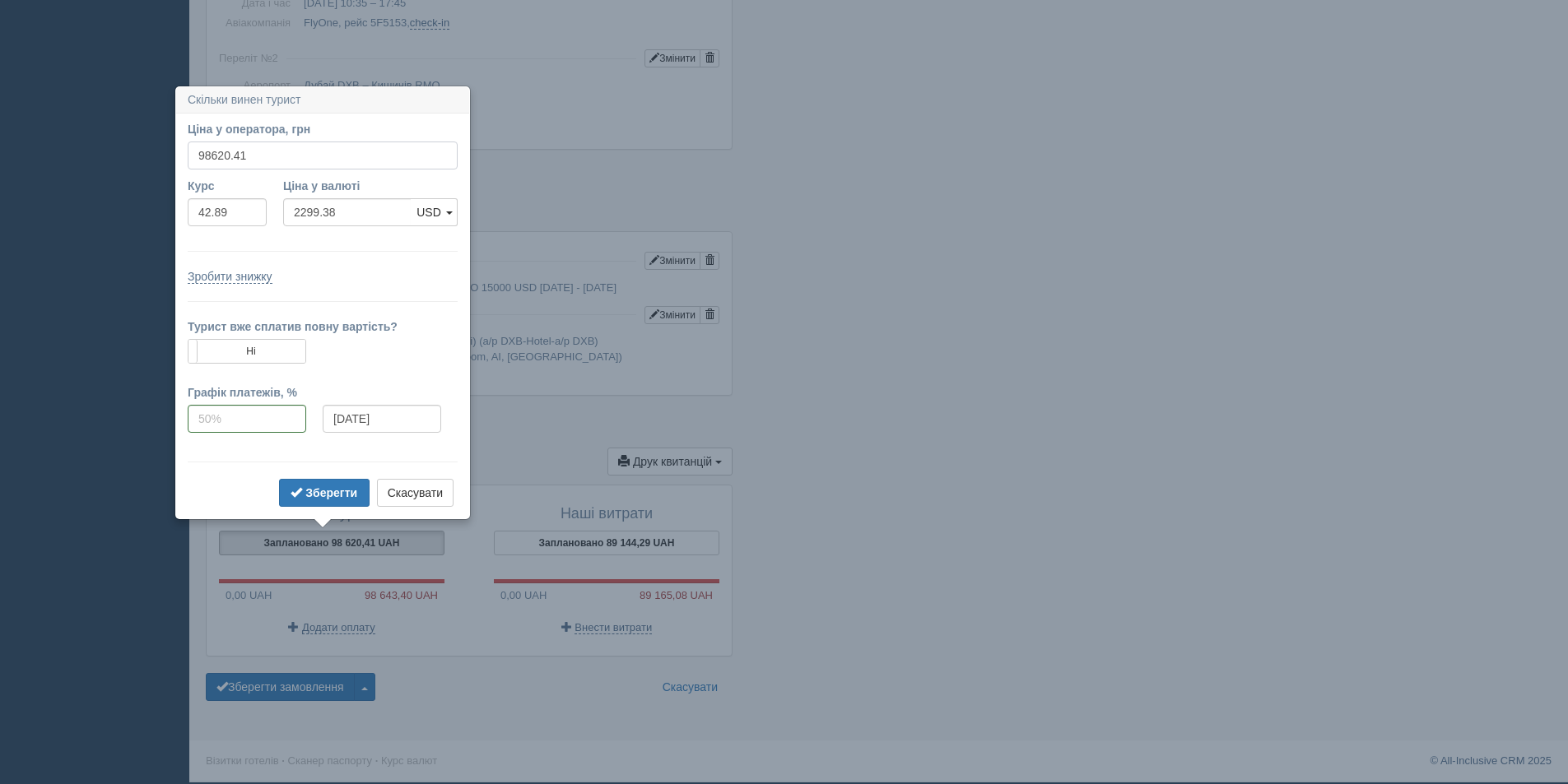
drag, startPoint x: 256, startPoint y: 148, endPoint x: 206, endPoint y: 157, distance: 50.8
click at [206, 157] on input "98620.41" at bounding box center [323, 156] width 270 height 28
type input "94"
type input "2.19"
type input "94800"
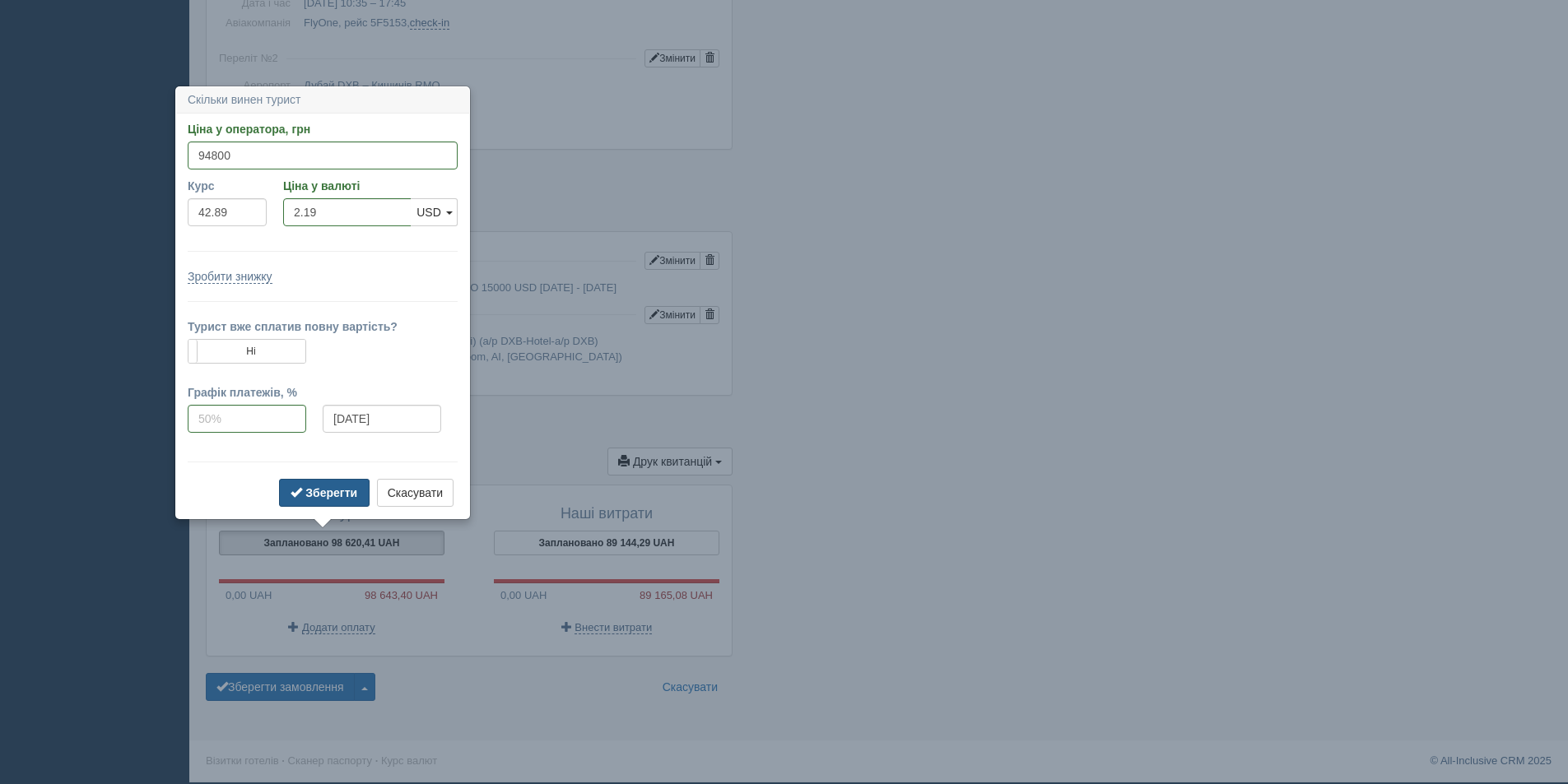
type input "2210.31"
click at [349, 491] on b "Зберегти" at bounding box center [331, 492] width 52 height 13
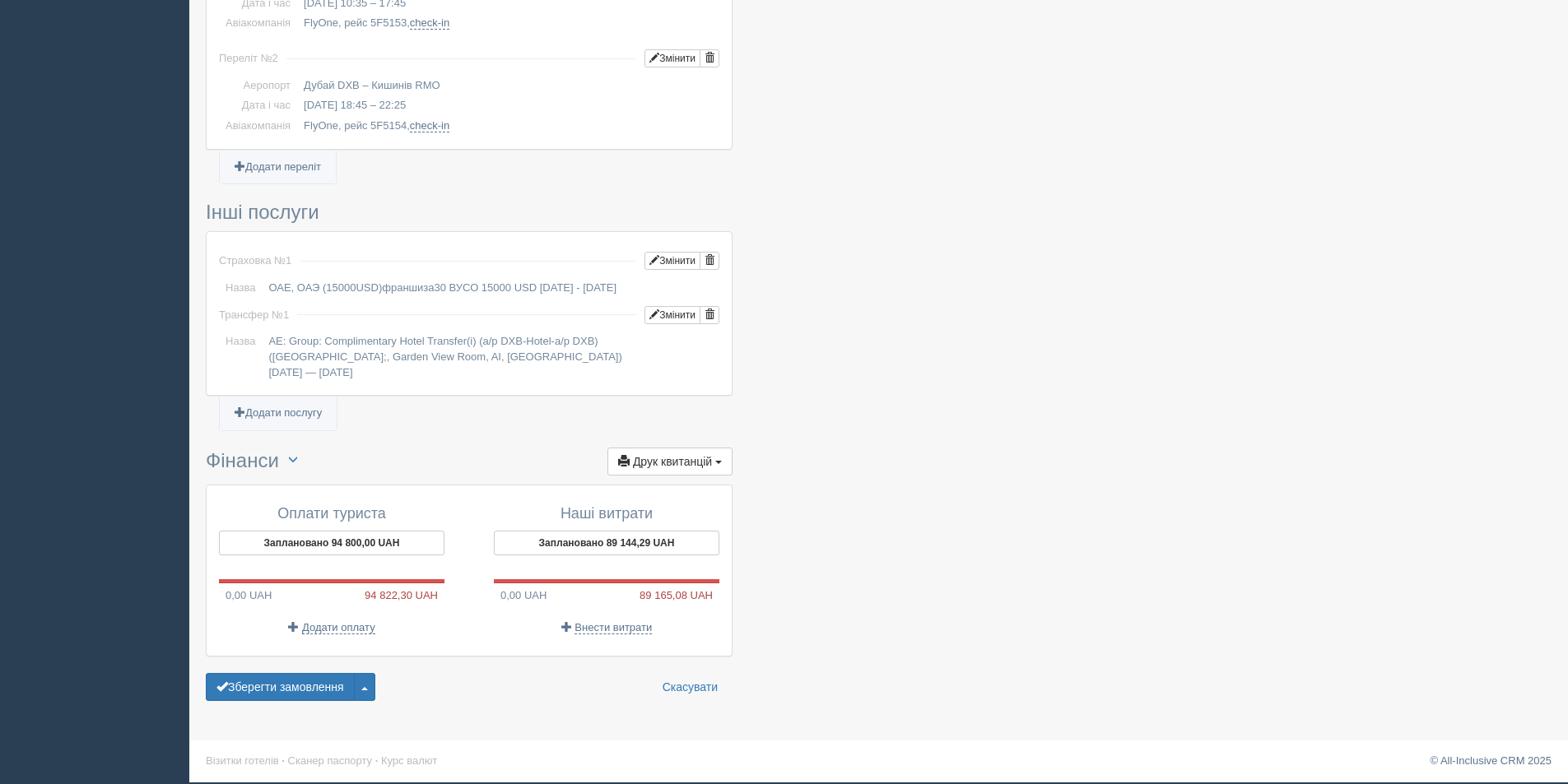
click at [286, 681] on button "Зберегти замовлення" at bounding box center [280, 686] width 149 height 28
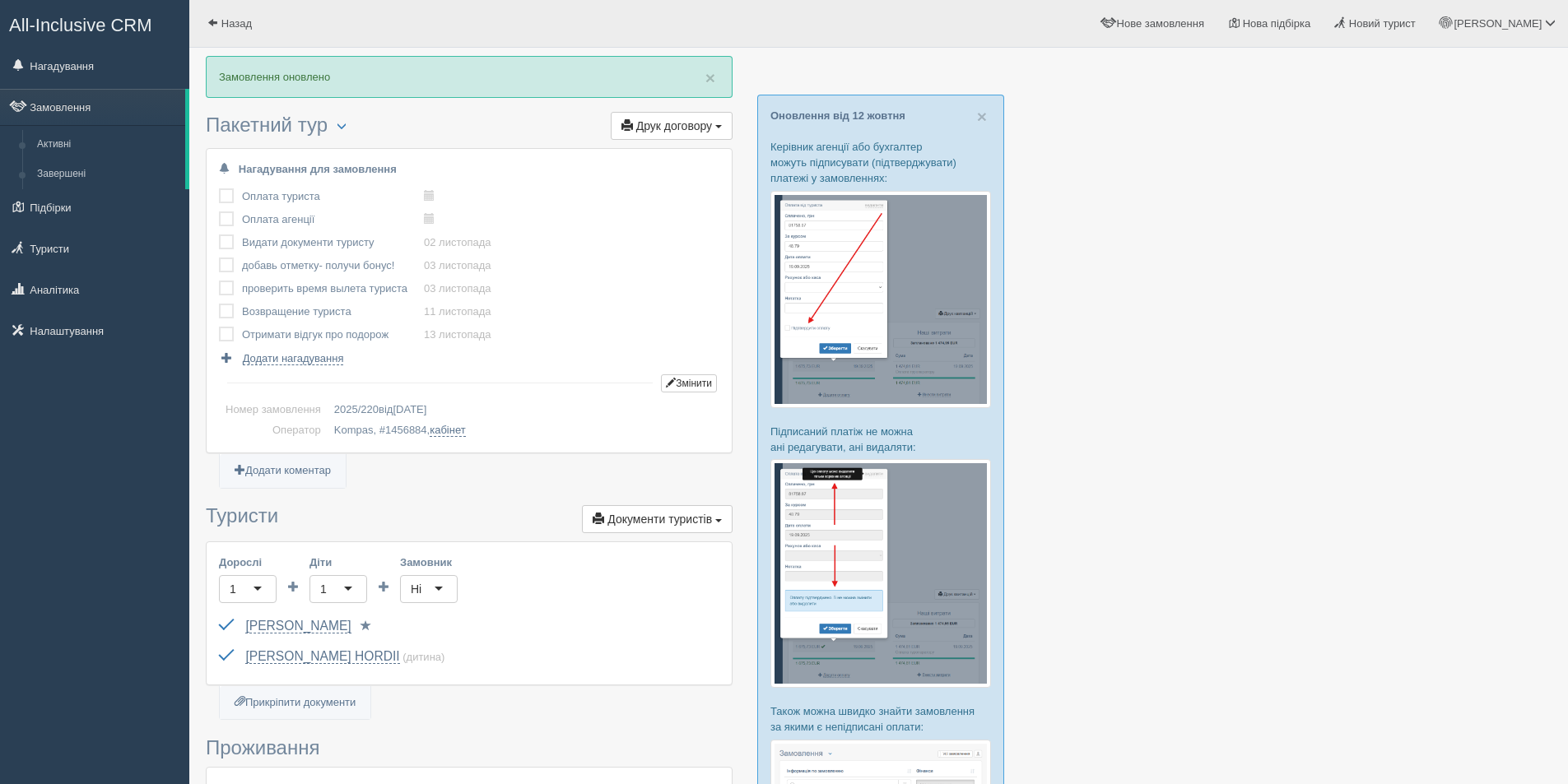
click at [290, 665] on div "KOLISNYK HORDII (дитина) до Паспорт 2 Обрати іншого..." at bounding box center [469, 657] width 500 height 30
click at [290, 662] on link "KOLISNYK HORDII" at bounding box center [321, 656] width 154 height 15
click at [98, 109] on link "Замовлення" at bounding box center [92, 107] width 185 height 36
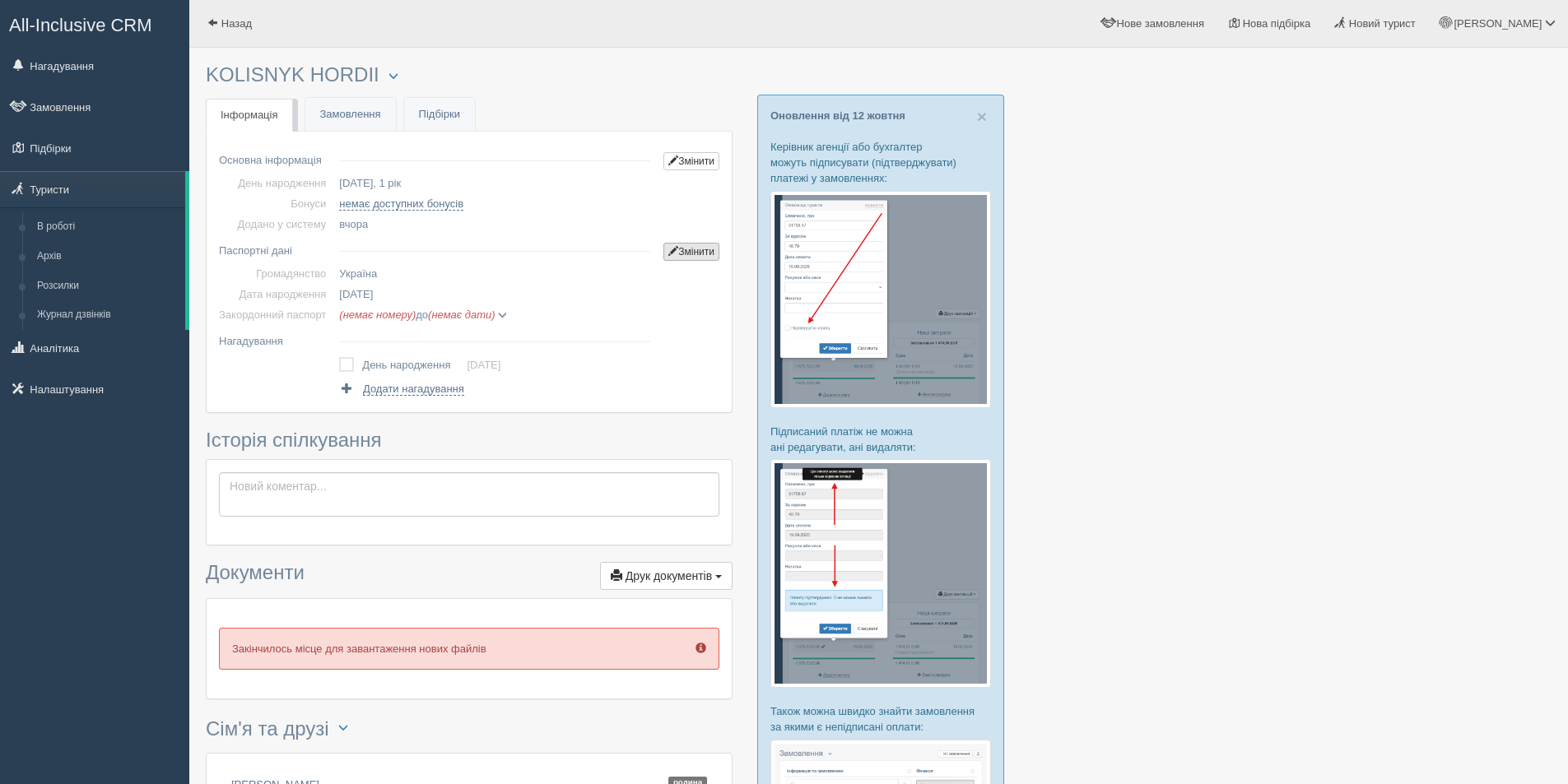
click at [686, 255] on link "Змінити" at bounding box center [690, 252] width 56 height 18
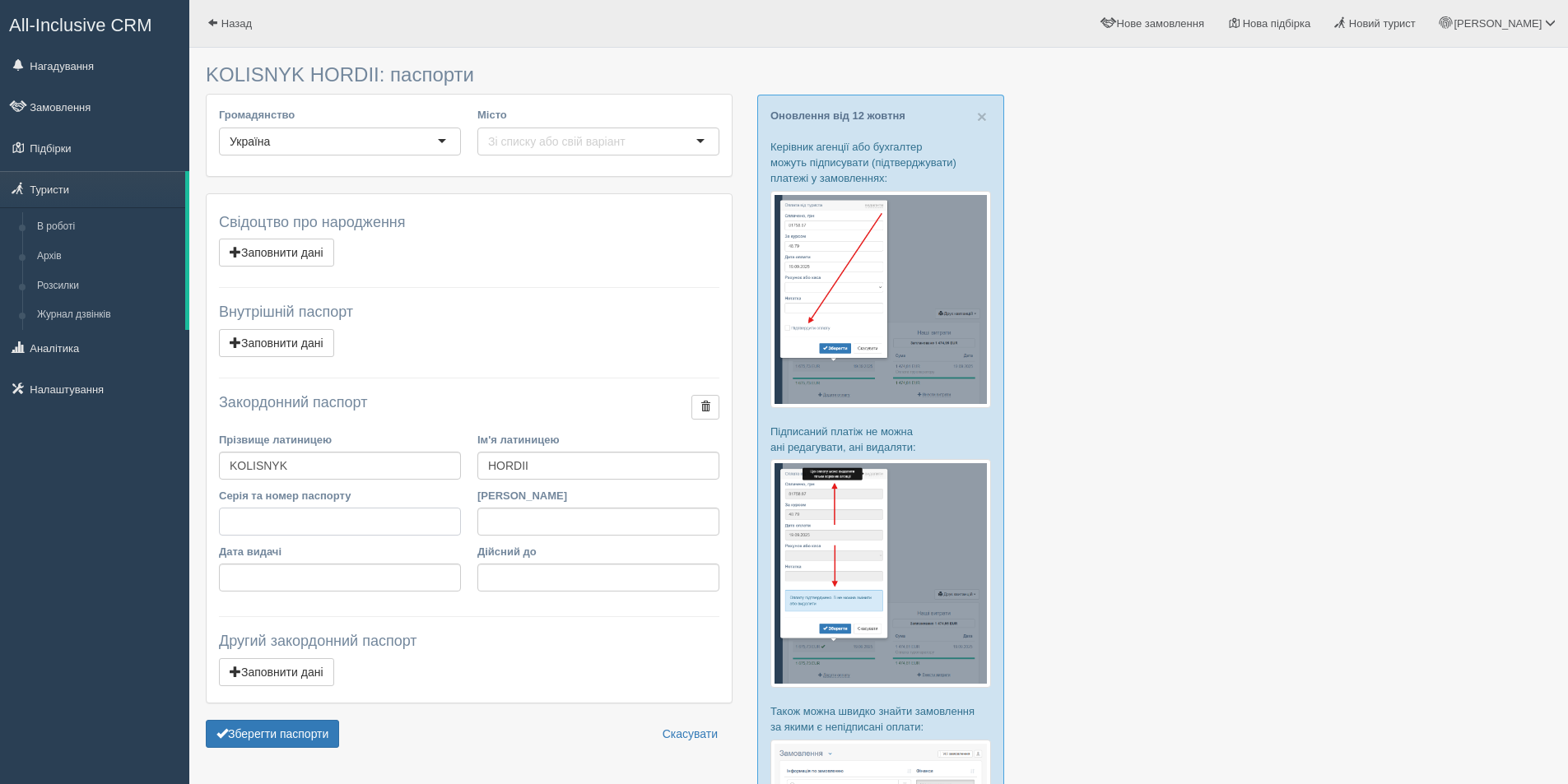
click at [271, 528] on input "Серія та номер паспорту" at bounding box center [340, 522] width 242 height 28
type input "gk"
type input "268450"
click at [228, 582] on input "Дата видачі" at bounding box center [340, 577] width 242 height 28
type input "[DATE]"
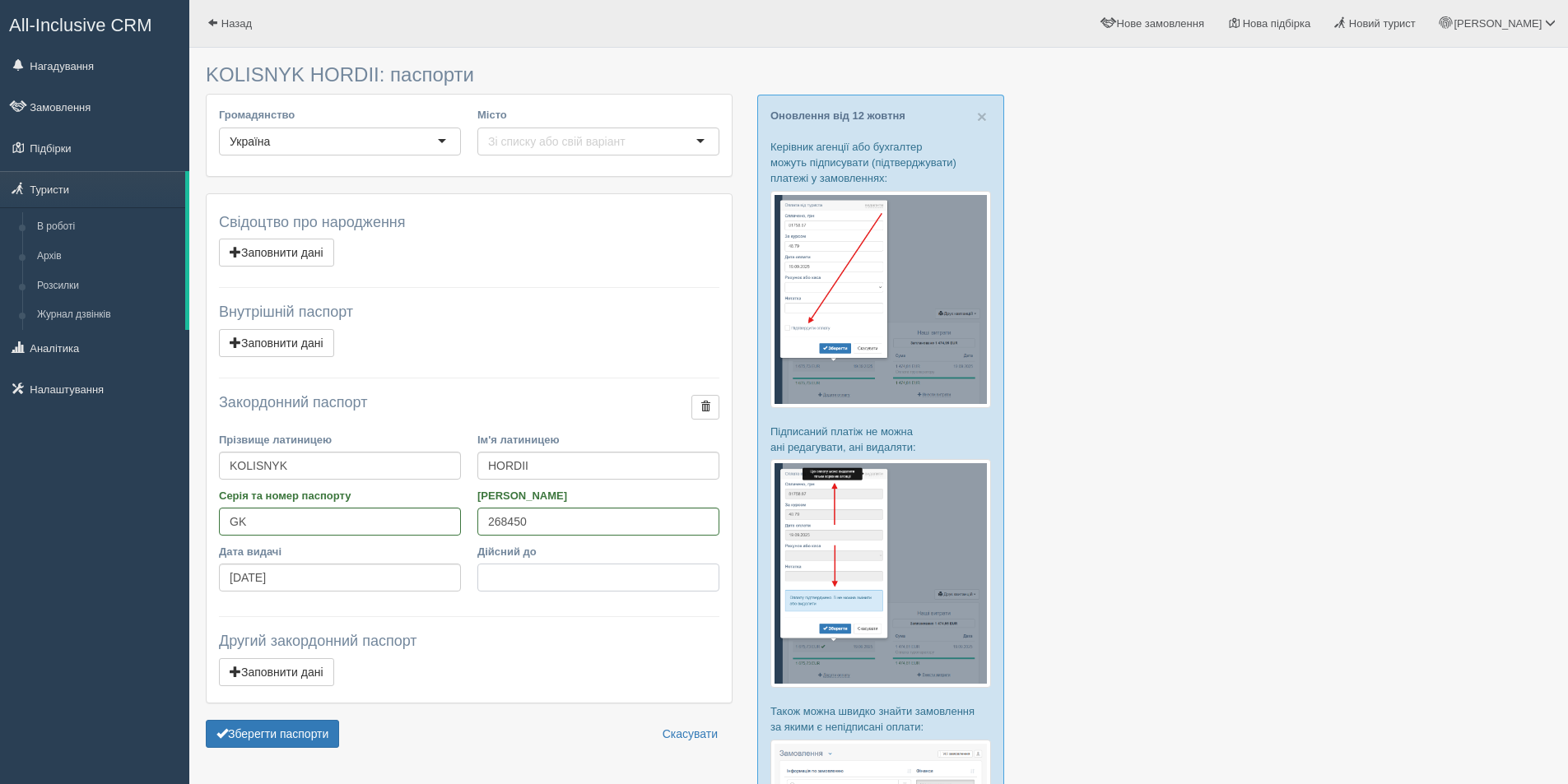
click at [521, 569] on input "Дійсний до" at bounding box center [597, 577] width 242 height 28
click at [535, 606] on div "Свідоцтво про народження Видалити Заповнити дані Серія Номер Внутрішній паспорт…" at bounding box center [469, 448] width 525 height 509
click at [268, 729] on button "Зберегти паспорти" at bounding box center [272, 733] width 133 height 28
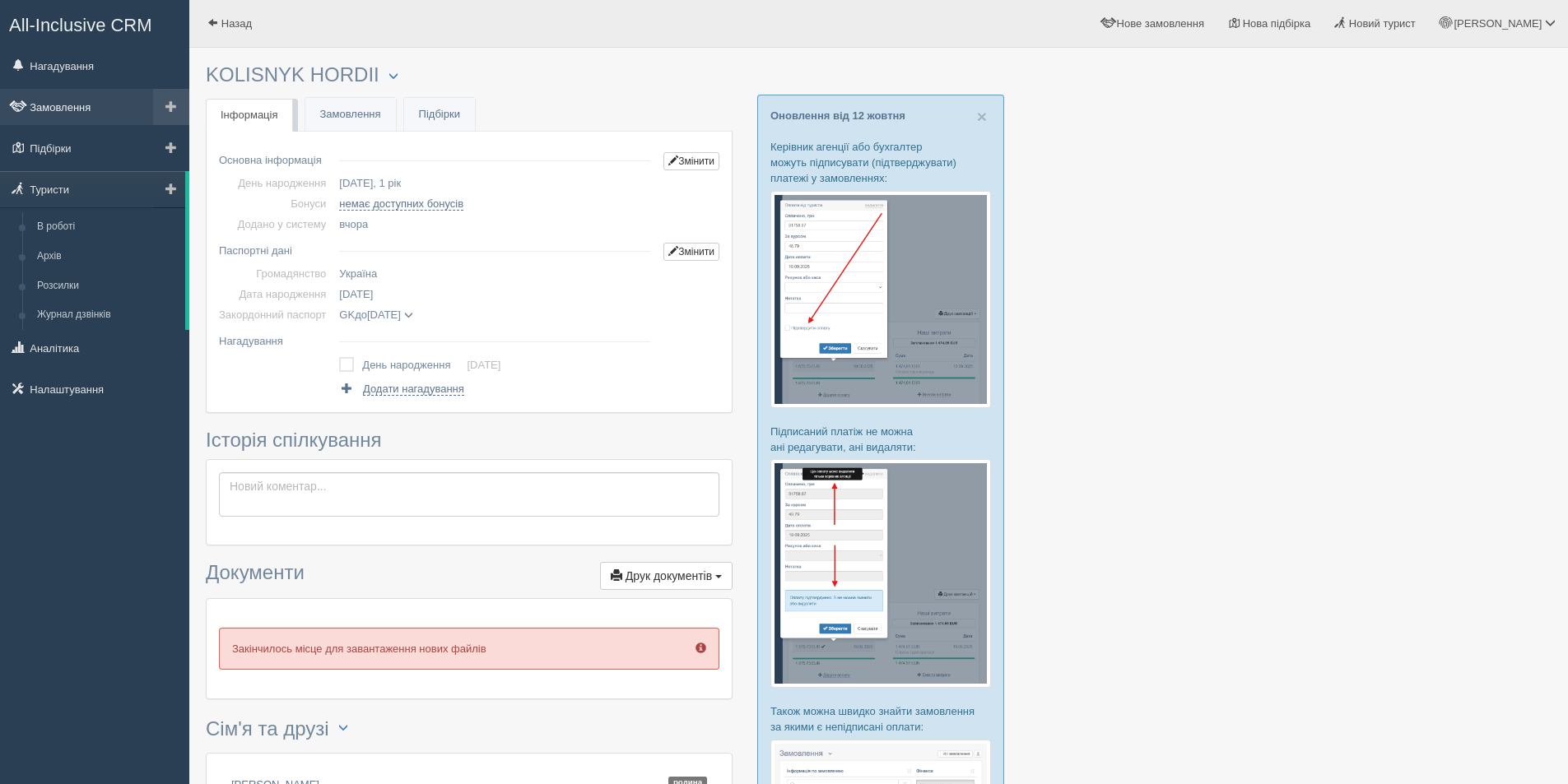
click at [79, 108] on link "Замовлення" at bounding box center [94, 107] width 189 height 36
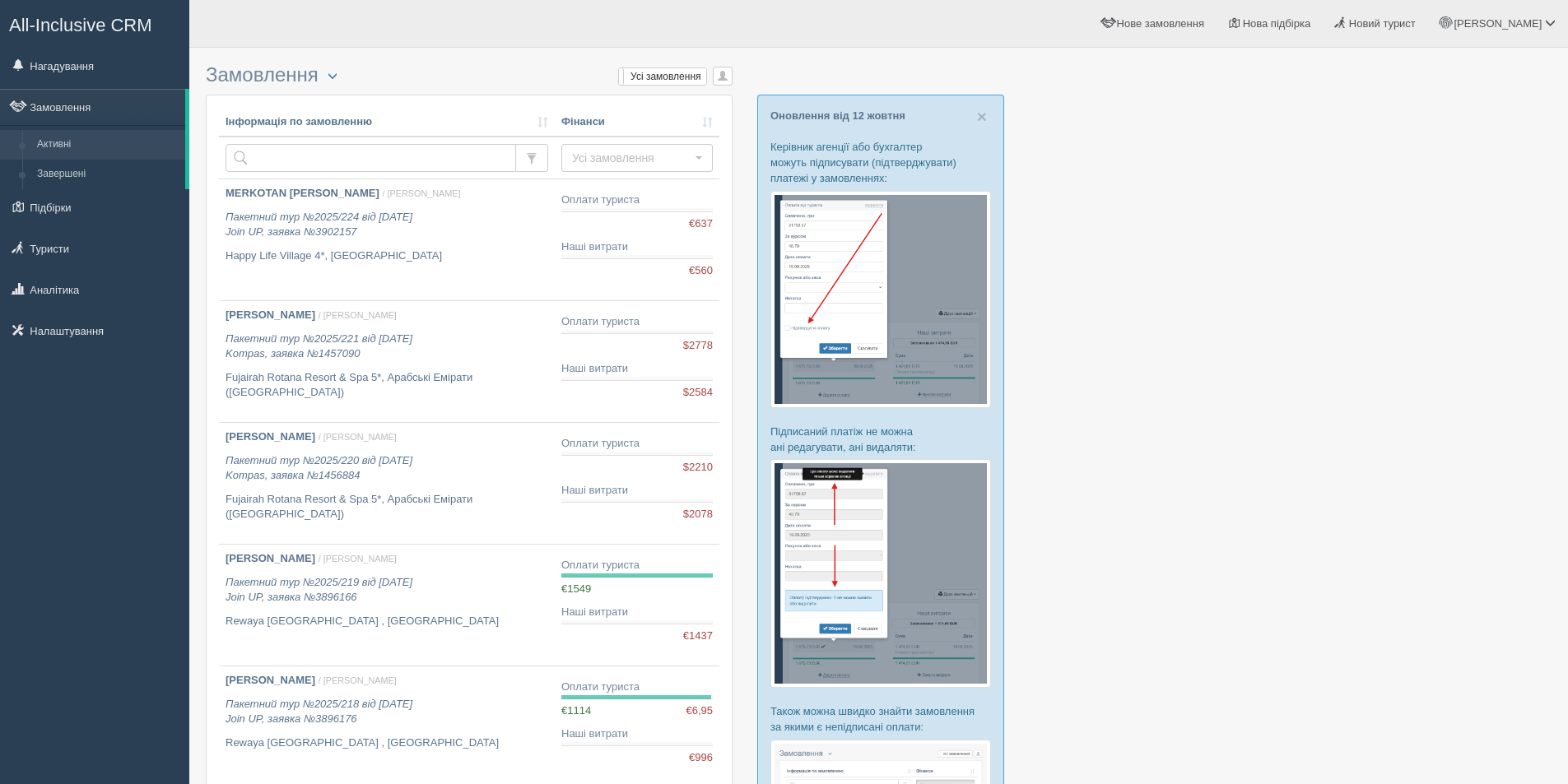
click at [1303, 402] on div at bounding box center [879, 761] width 1346 height 1409
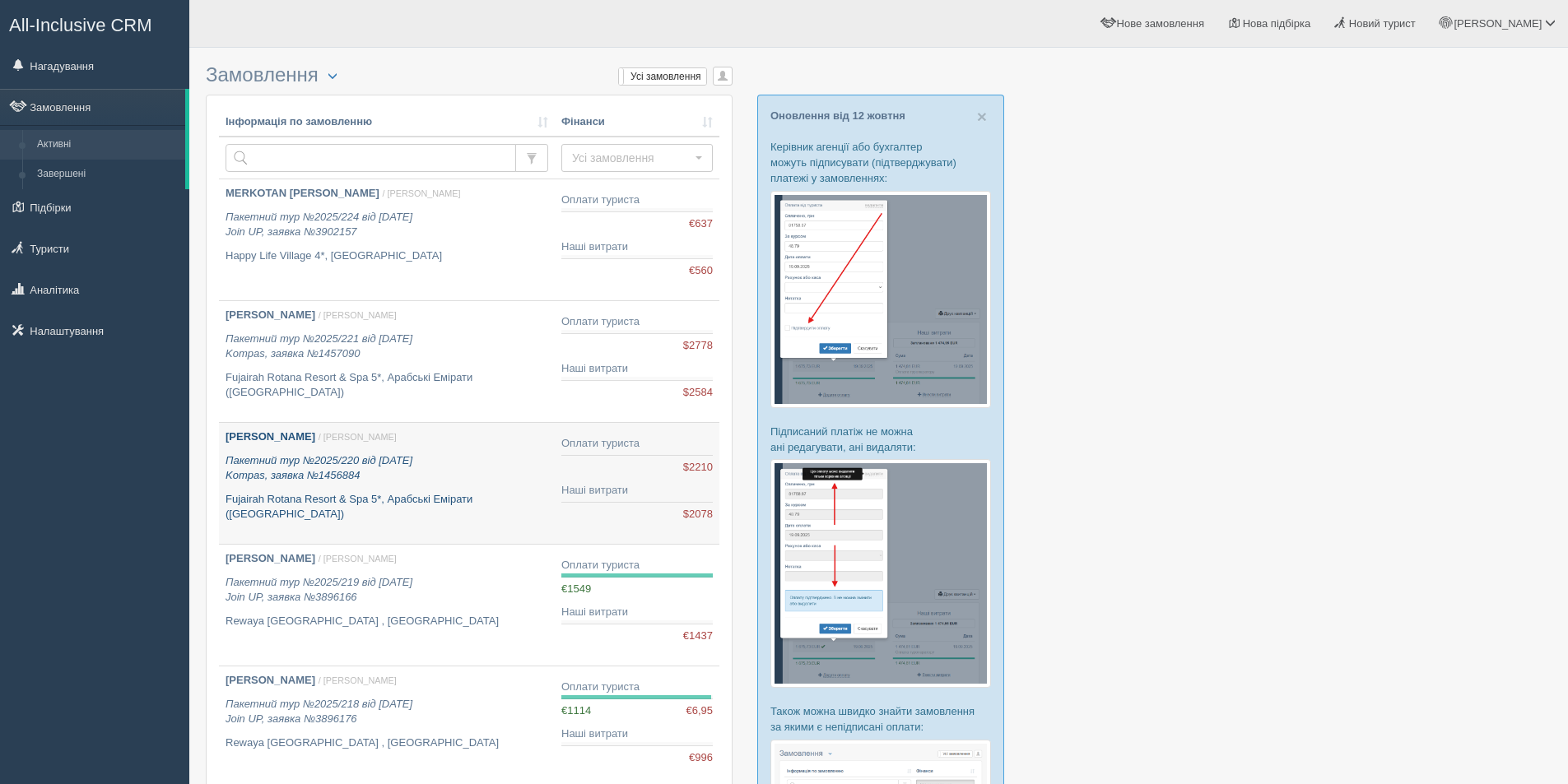
click at [458, 530] on link "KOLISNYK ANNA / Дарина Г. Пакетний тур №2025/220 від 12.10.2025 Kompas, заявка …" at bounding box center [387, 484] width 336 height 121
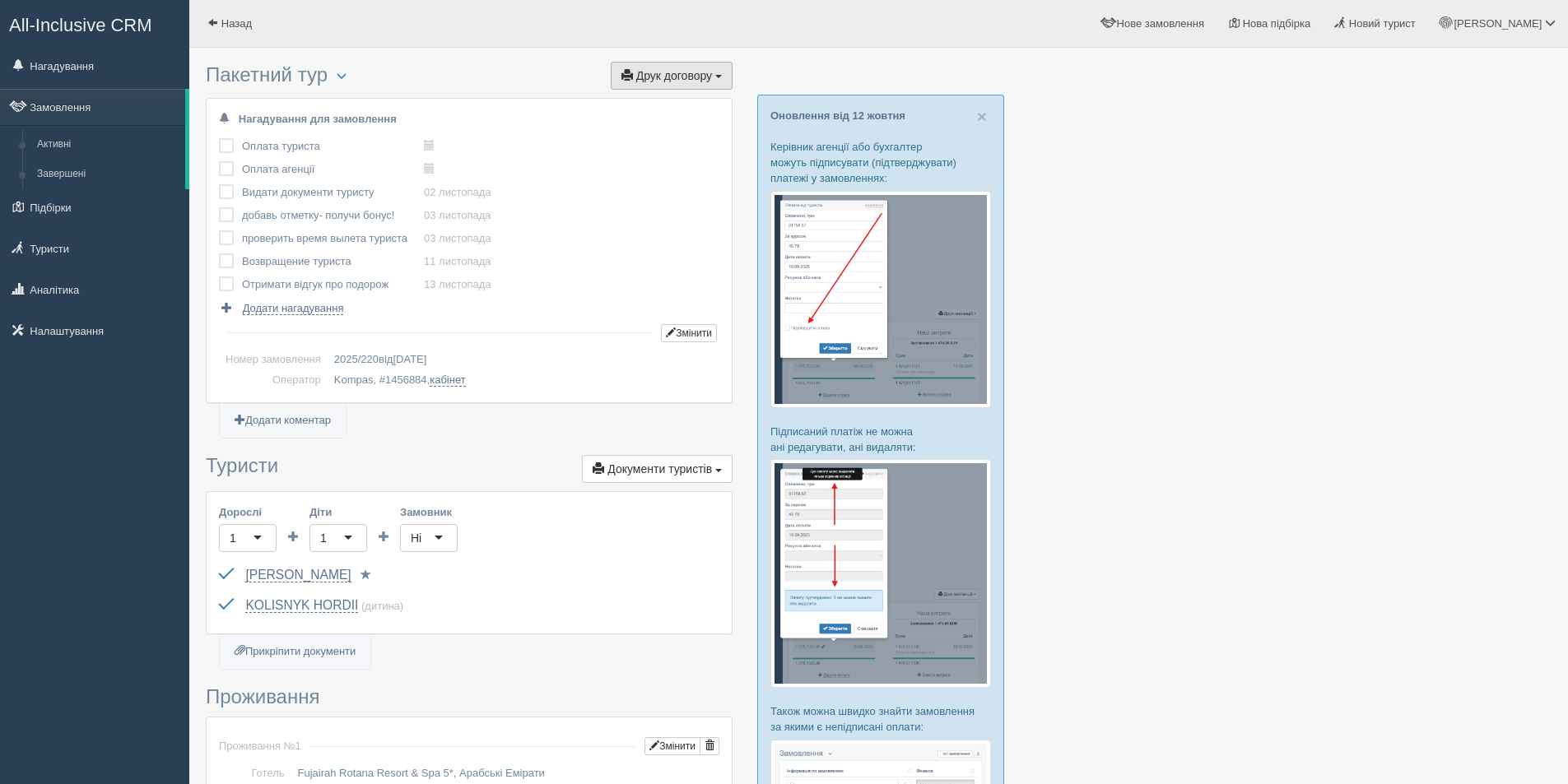
click at [694, 68] on button "Друк договору Друк" at bounding box center [672, 75] width 121 height 28
click at [677, 103] on link "Kompas" at bounding box center [666, 106] width 130 height 27
click at [312, 602] on link "KOLISNYK HORDII" at bounding box center [301, 605] width 113 height 15
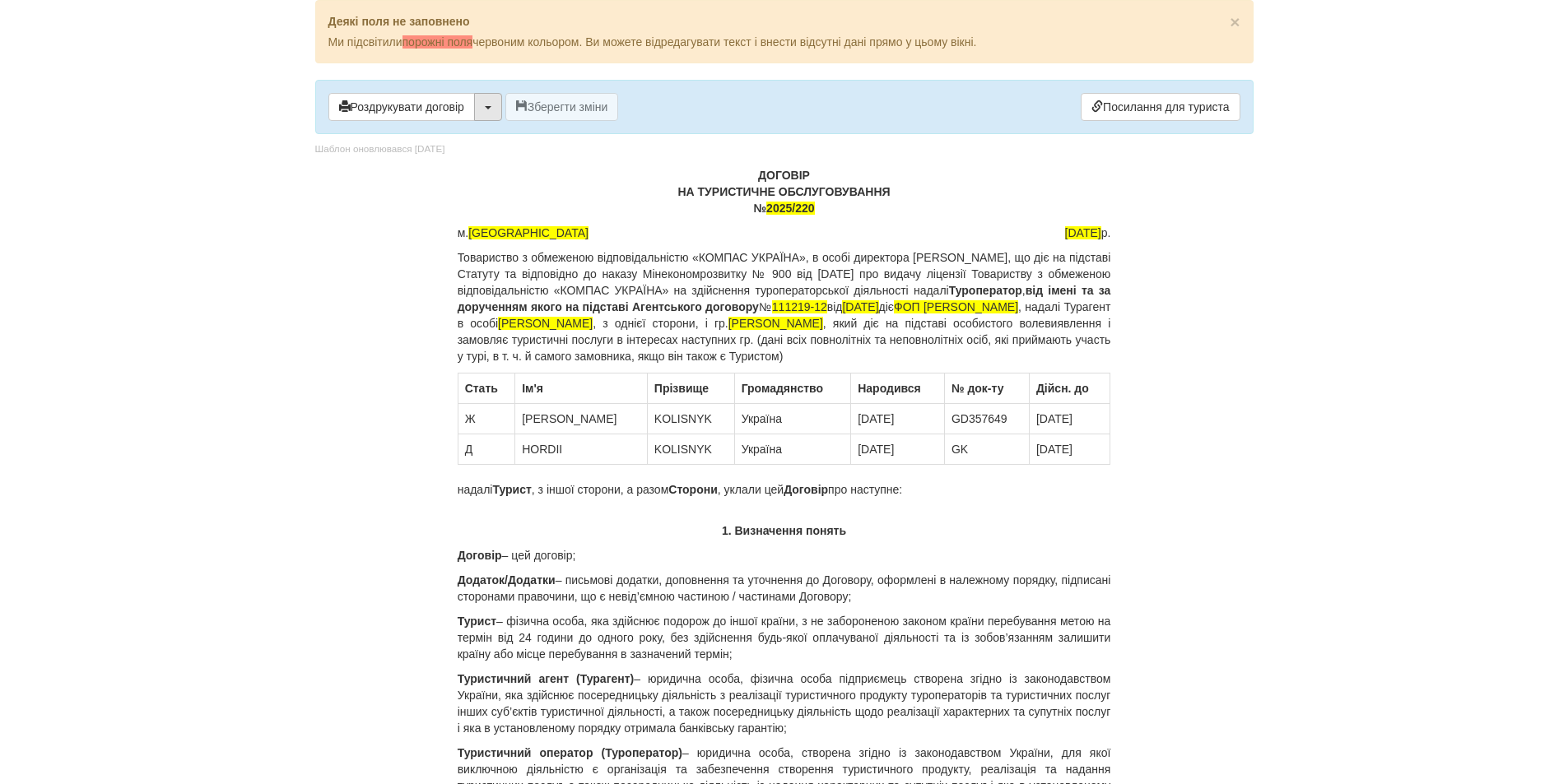
click at [482, 115] on button "button" at bounding box center [488, 107] width 28 height 28
click at [496, 141] on link "Скачати PDF" at bounding box center [540, 141] width 130 height 27
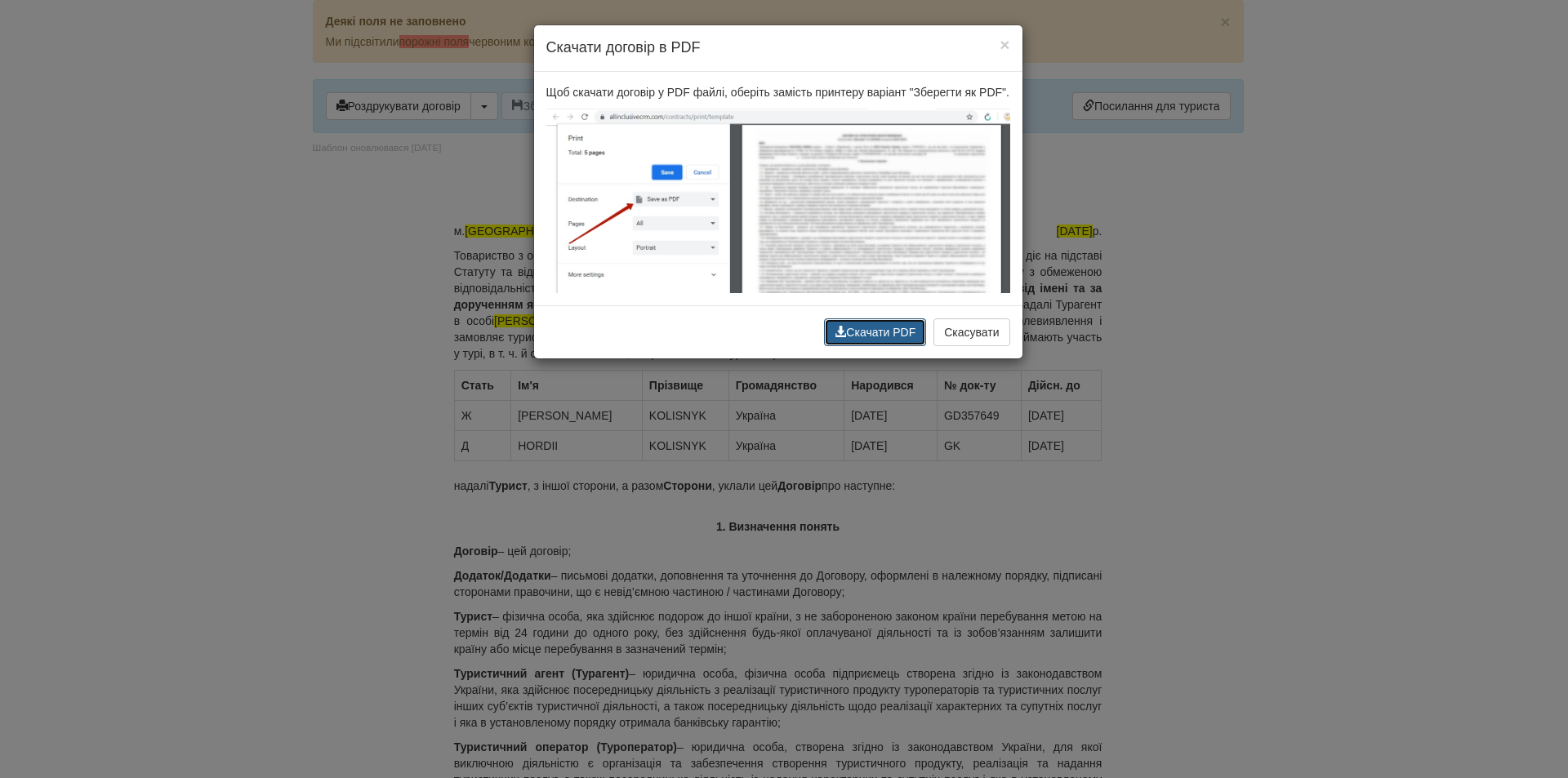
click at [875, 335] on button "Скачати PDF" at bounding box center [874, 332] width 102 height 28
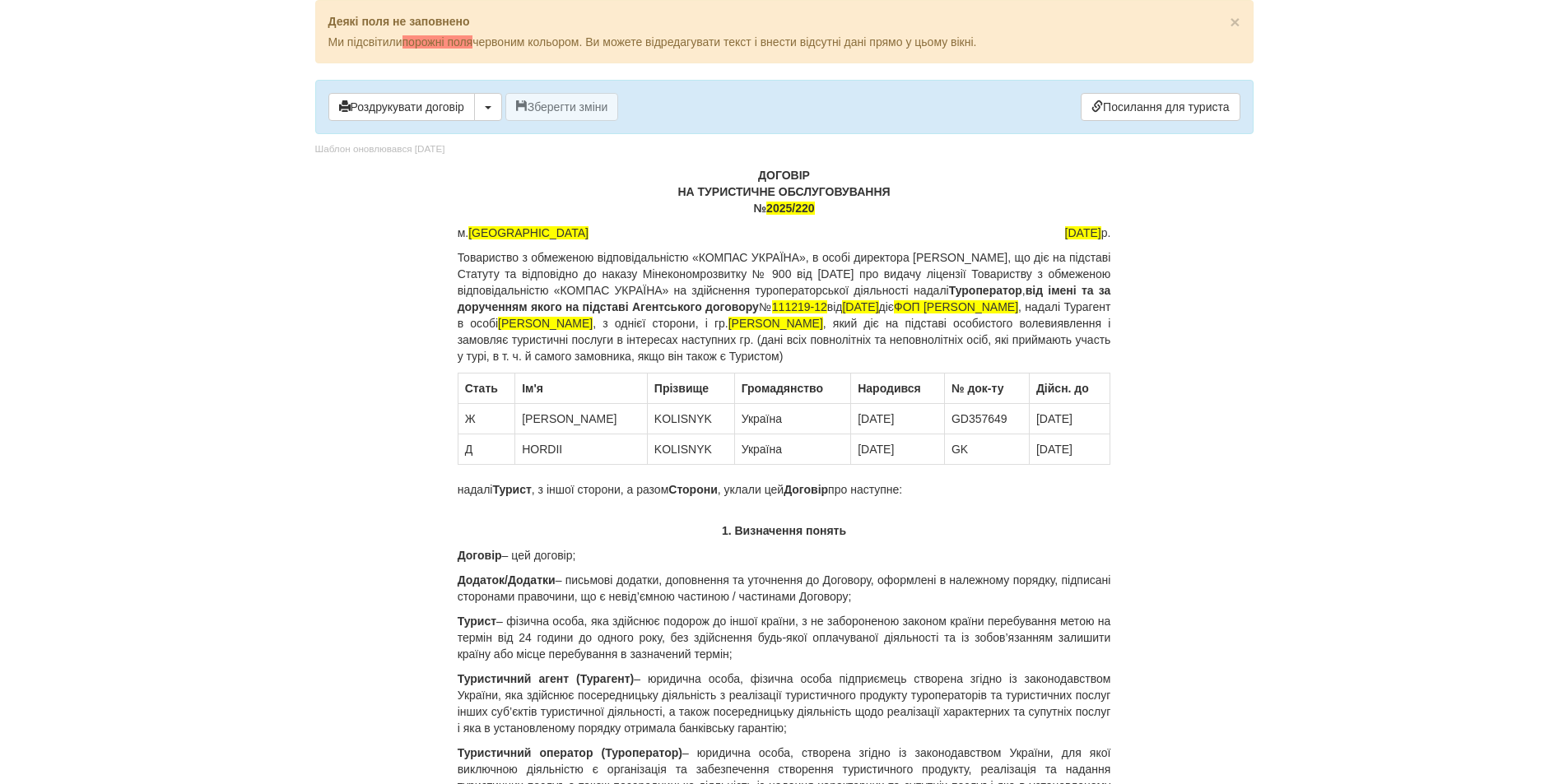
click at [1349, 419] on body "× Деякі поля не заповнено Ми підсвітили порожні поля червоним кольором. Ви може…" at bounding box center [784, 392] width 1568 height 784
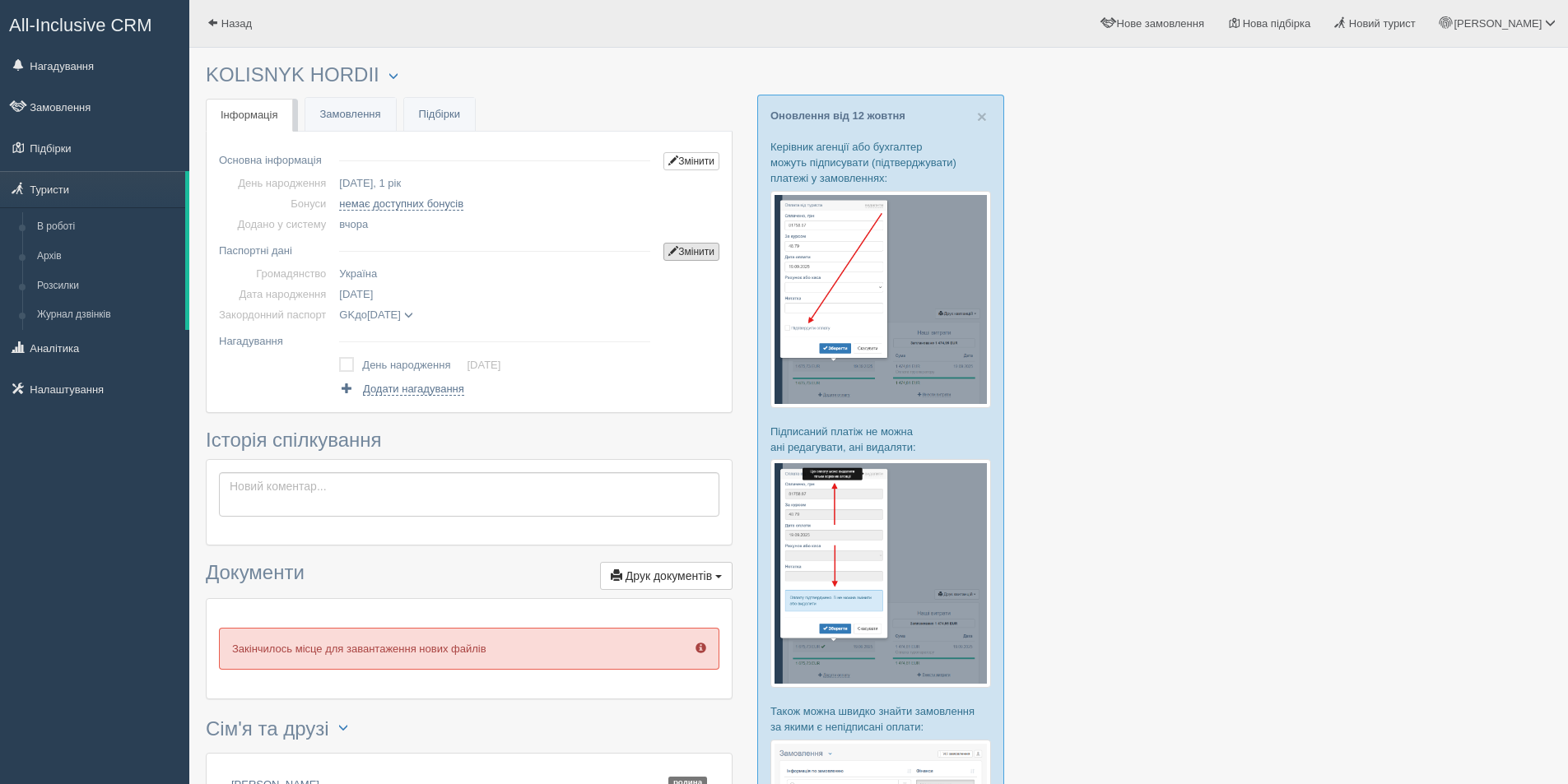
click at [686, 247] on link "Змінити" at bounding box center [690, 252] width 56 height 18
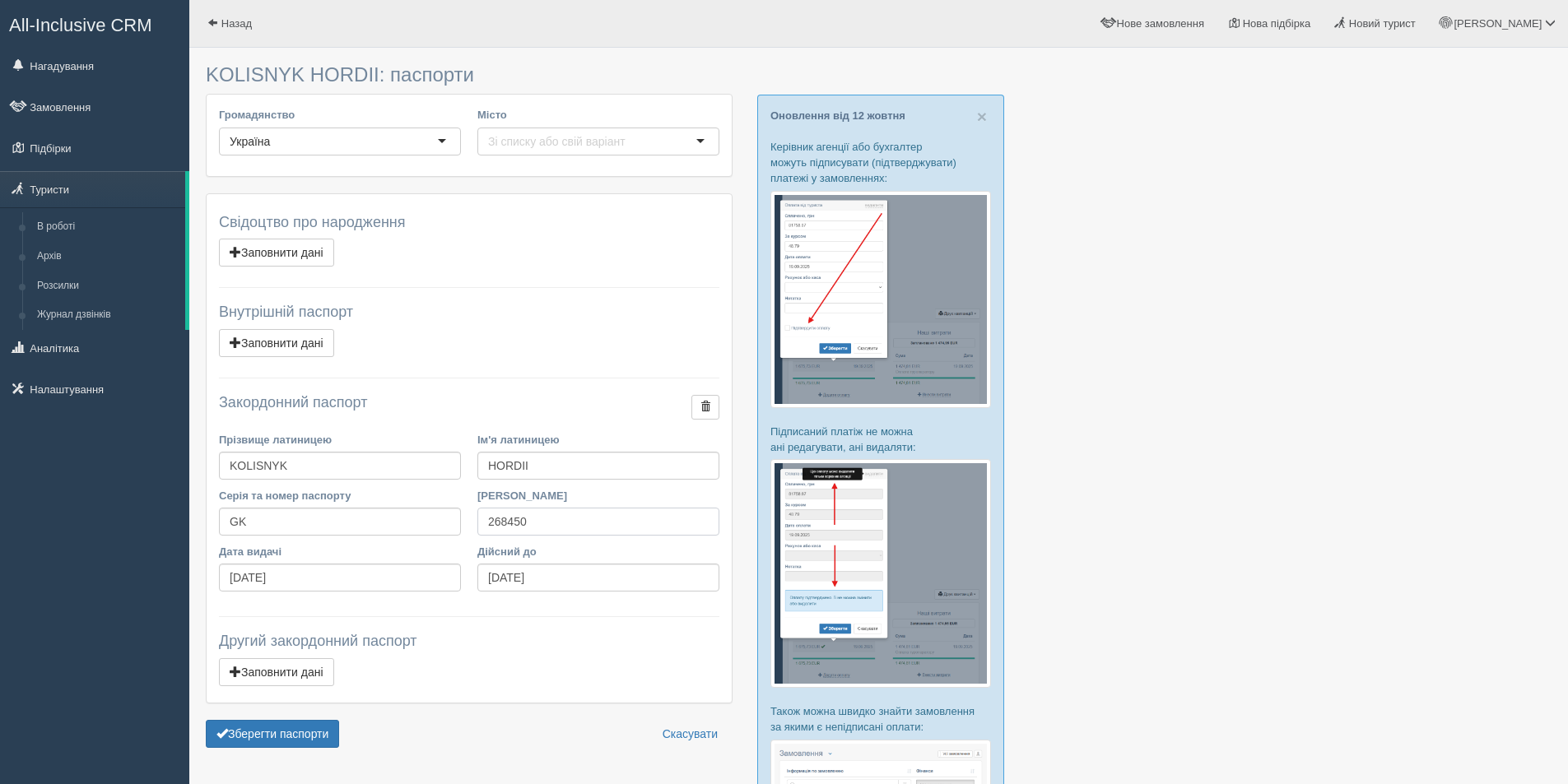
click at [535, 529] on input "268450" at bounding box center [597, 522] width 242 height 28
drag, startPoint x: 539, startPoint y: 523, endPoint x: 467, endPoint y: 523, distance: 72.0
click at [467, 523] on div "Серія та номер паспорту GK Ким виданий 268450" at bounding box center [469, 515] width 517 height 56
click at [268, 523] on input "GK" at bounding box center [340, 522] width 242 height 28
paste input "268450"
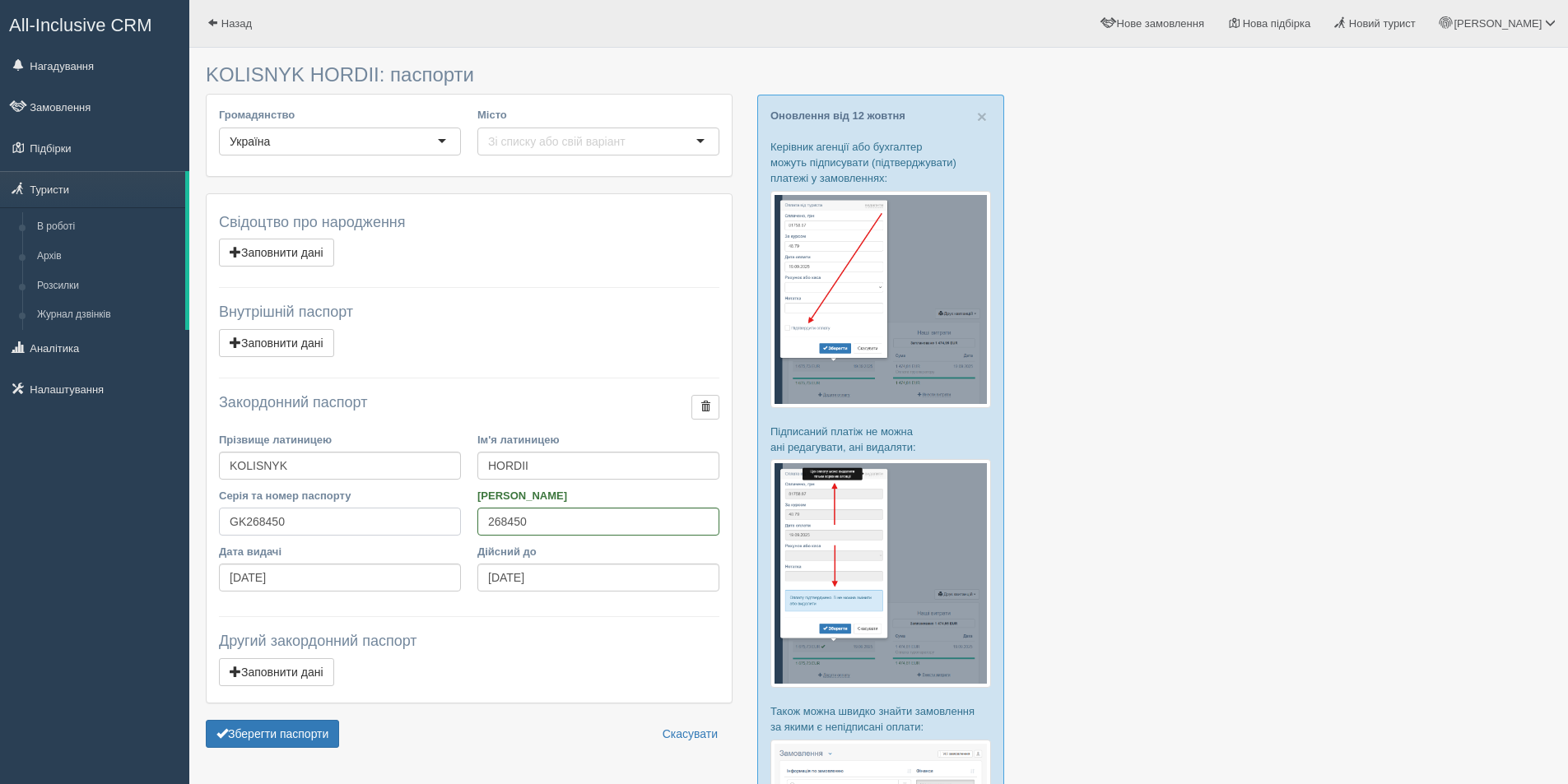
type input "GK268450"
click at [1075, 549] on div at bounding box center [879, 533] width 1346 height 956
click at [209, 737] on button "Зберегти паспорти" at bounding box center [272, 733] width 133 height 28
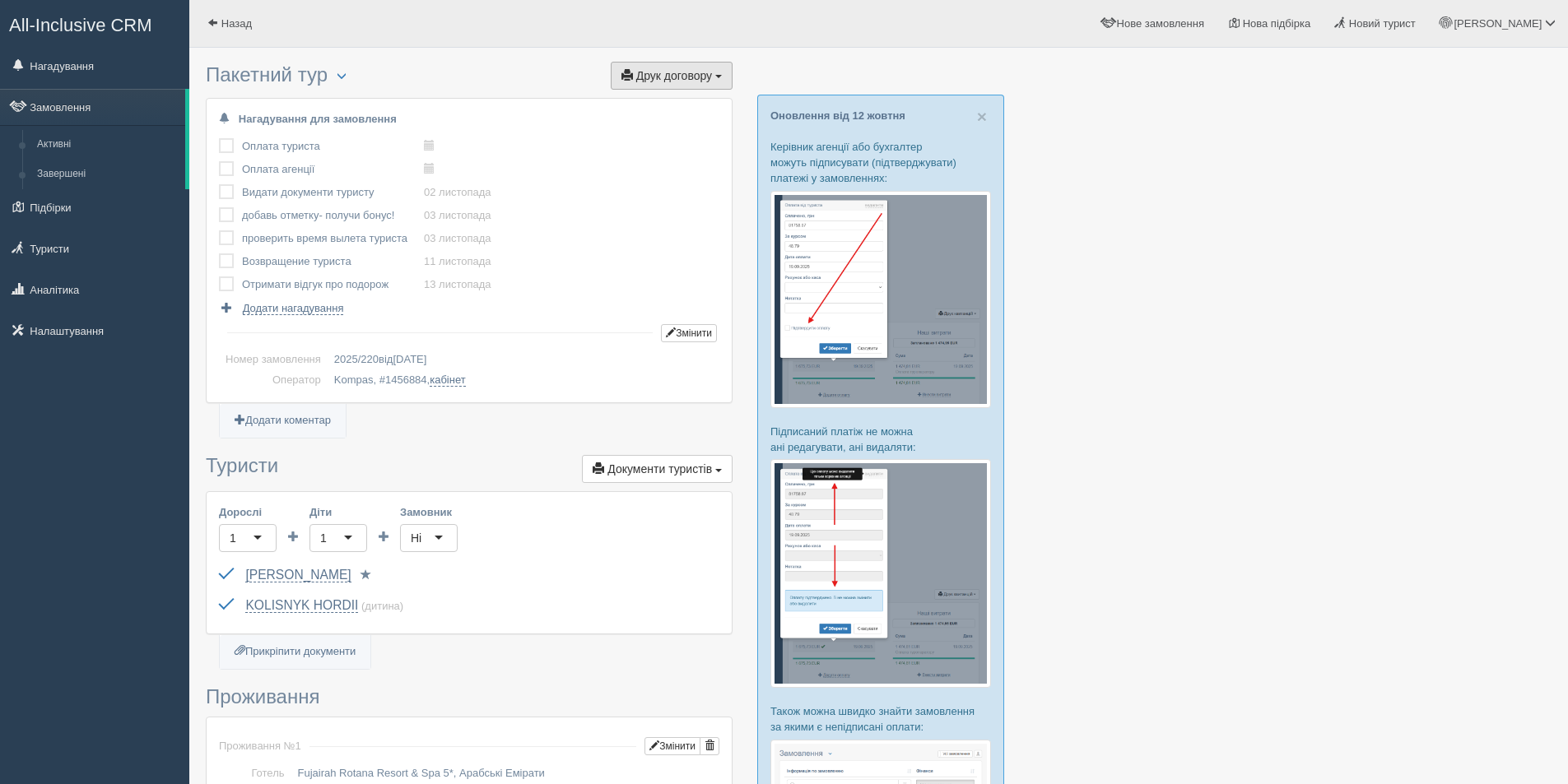
click at [666, 65] on button "Друк договору Друк" at bounding box center [672, 75] width 121 height 28
click at [663, 101] on link "Kompas" at bounding box center [666, 106] width 130 height 27
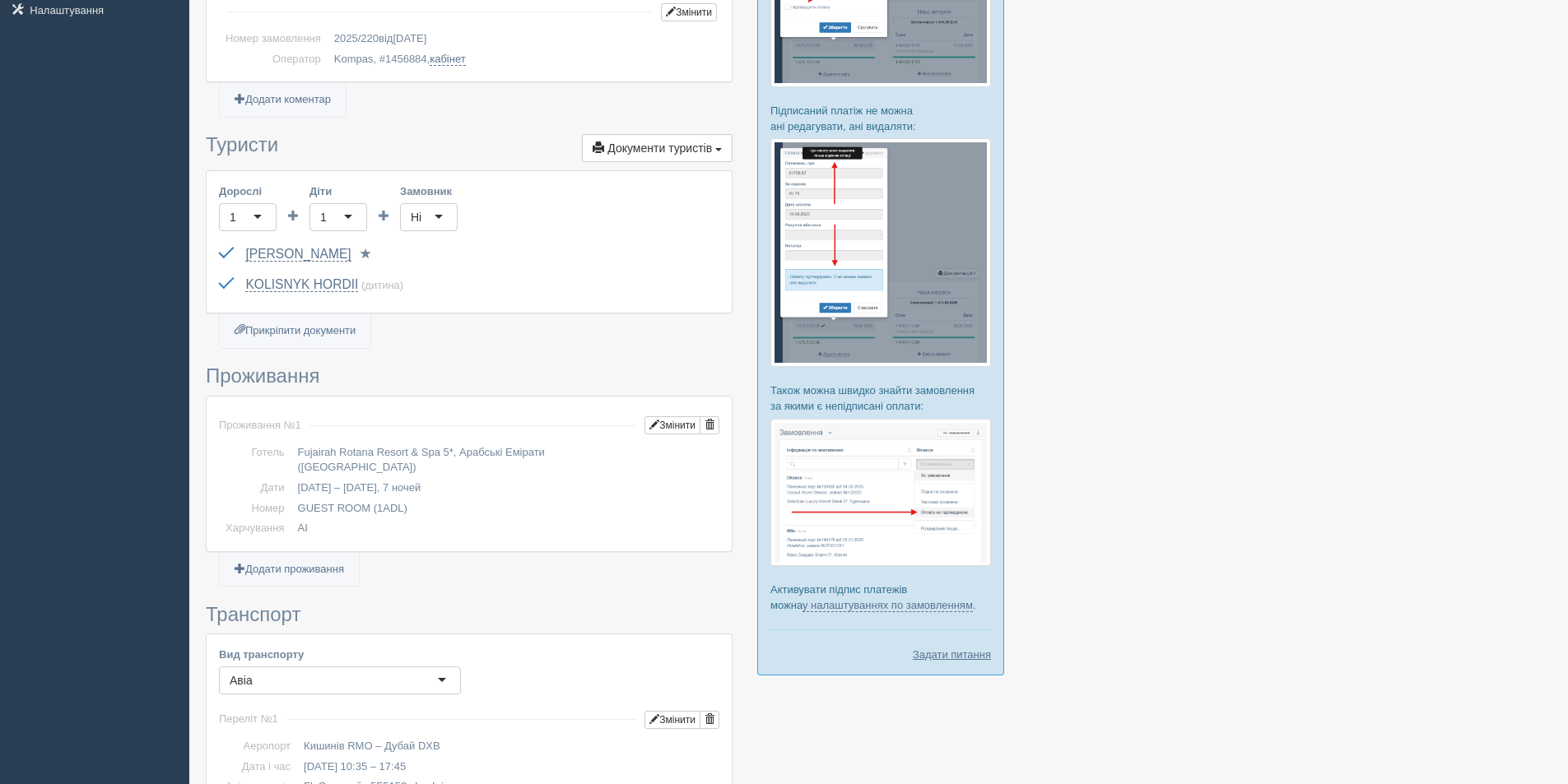
scroll to position [329, 0]
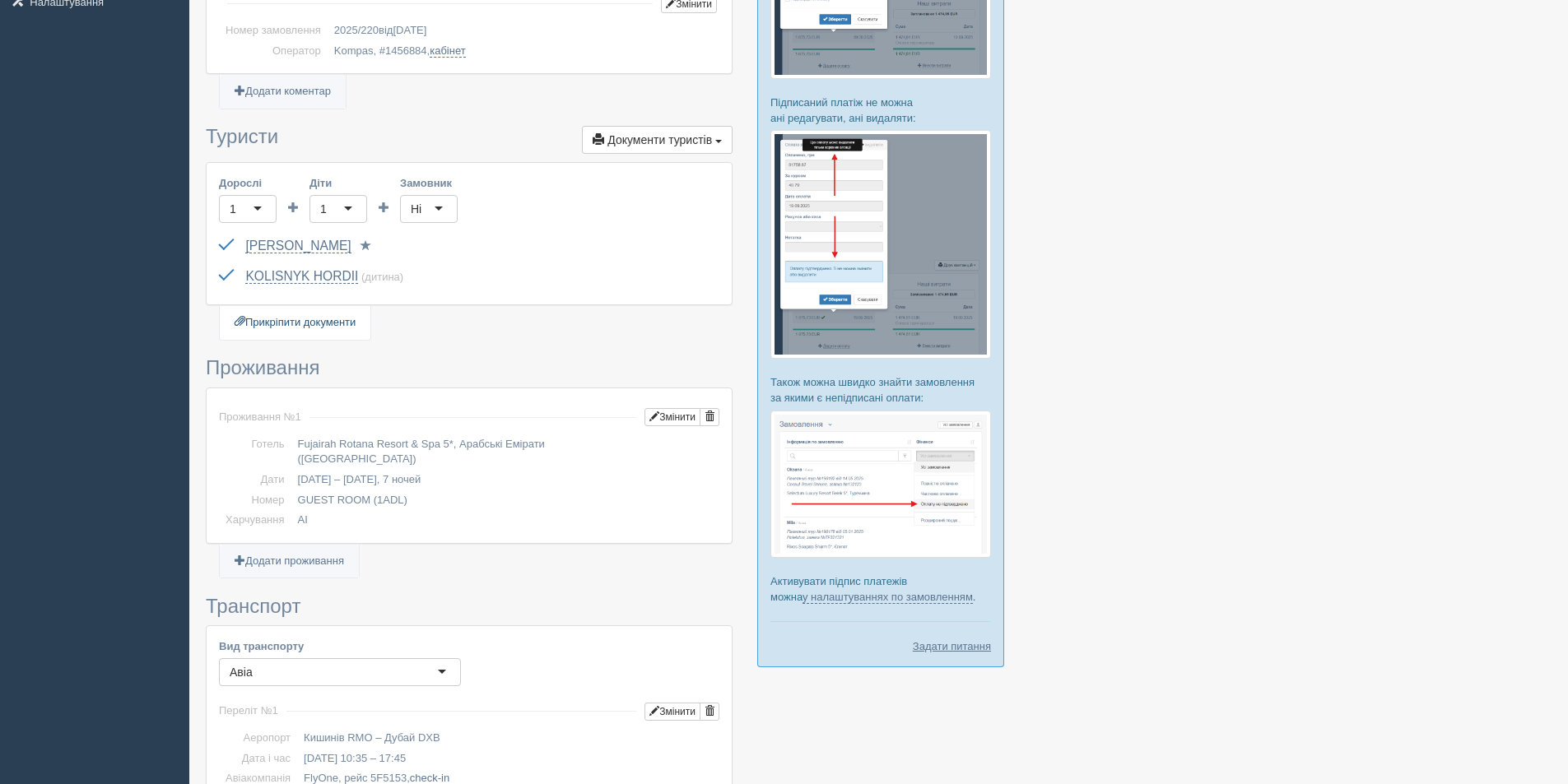
click at [353, 318] on link "Прикріпити документи" at bounding box center [295, 323] width 151 height 33
type input "C:\fakepath\ДОГОВІР №2025_220 на туристичне обслуговування.pdf"
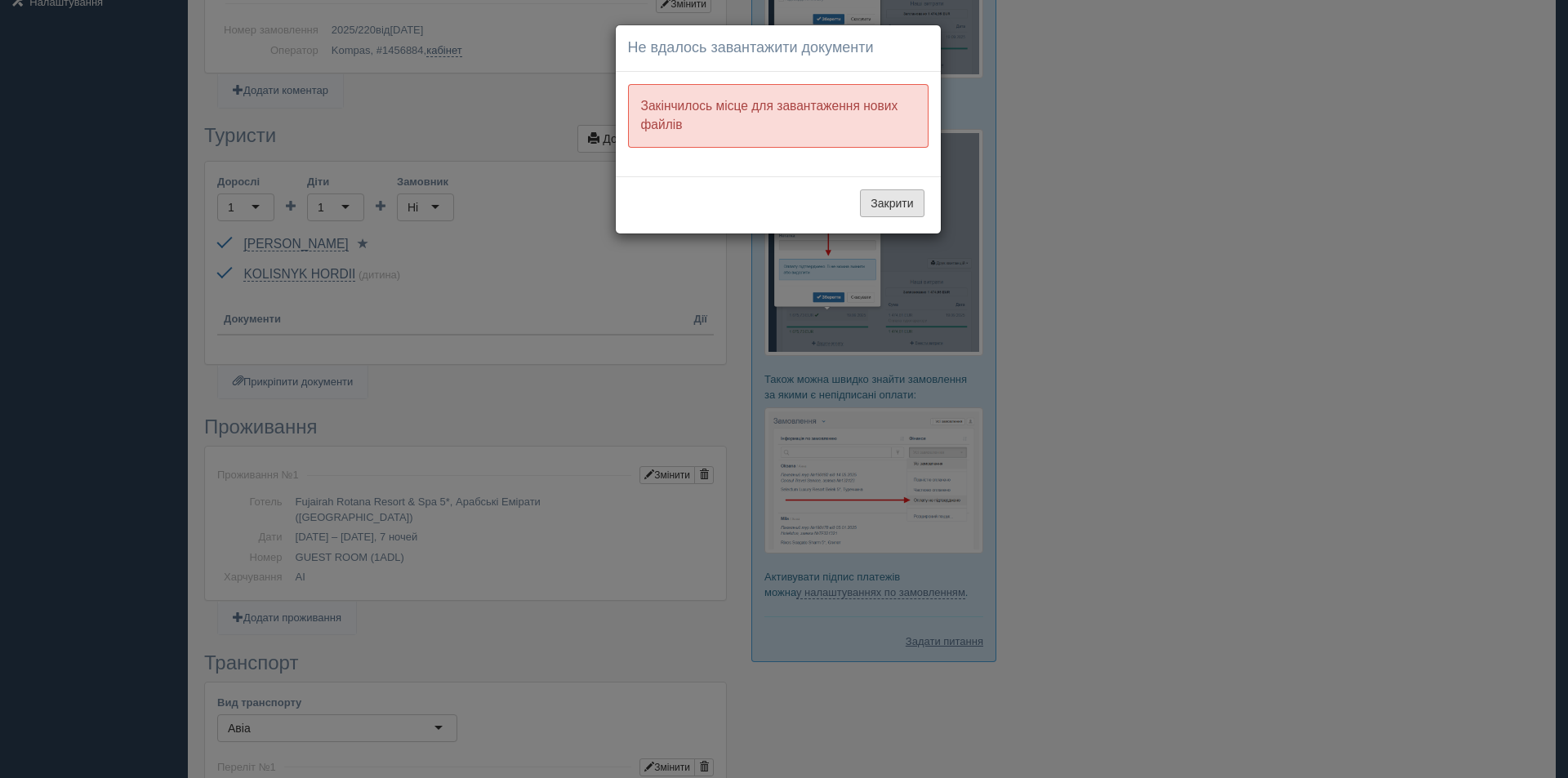
click at [913, 196] on button "Закрити" at bounding box center [892, 203] width 64 height 28
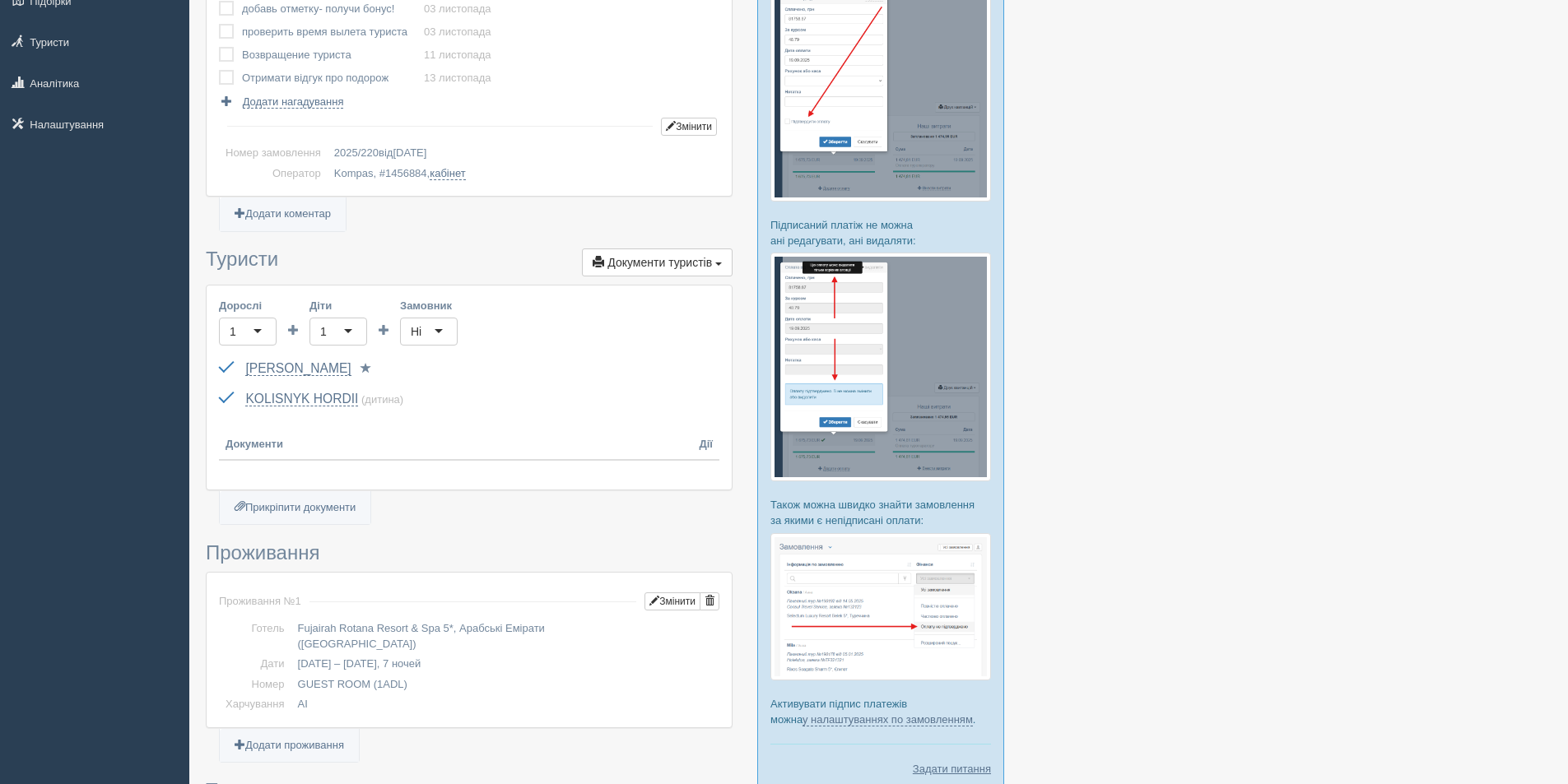
scroll to position [0, 0]
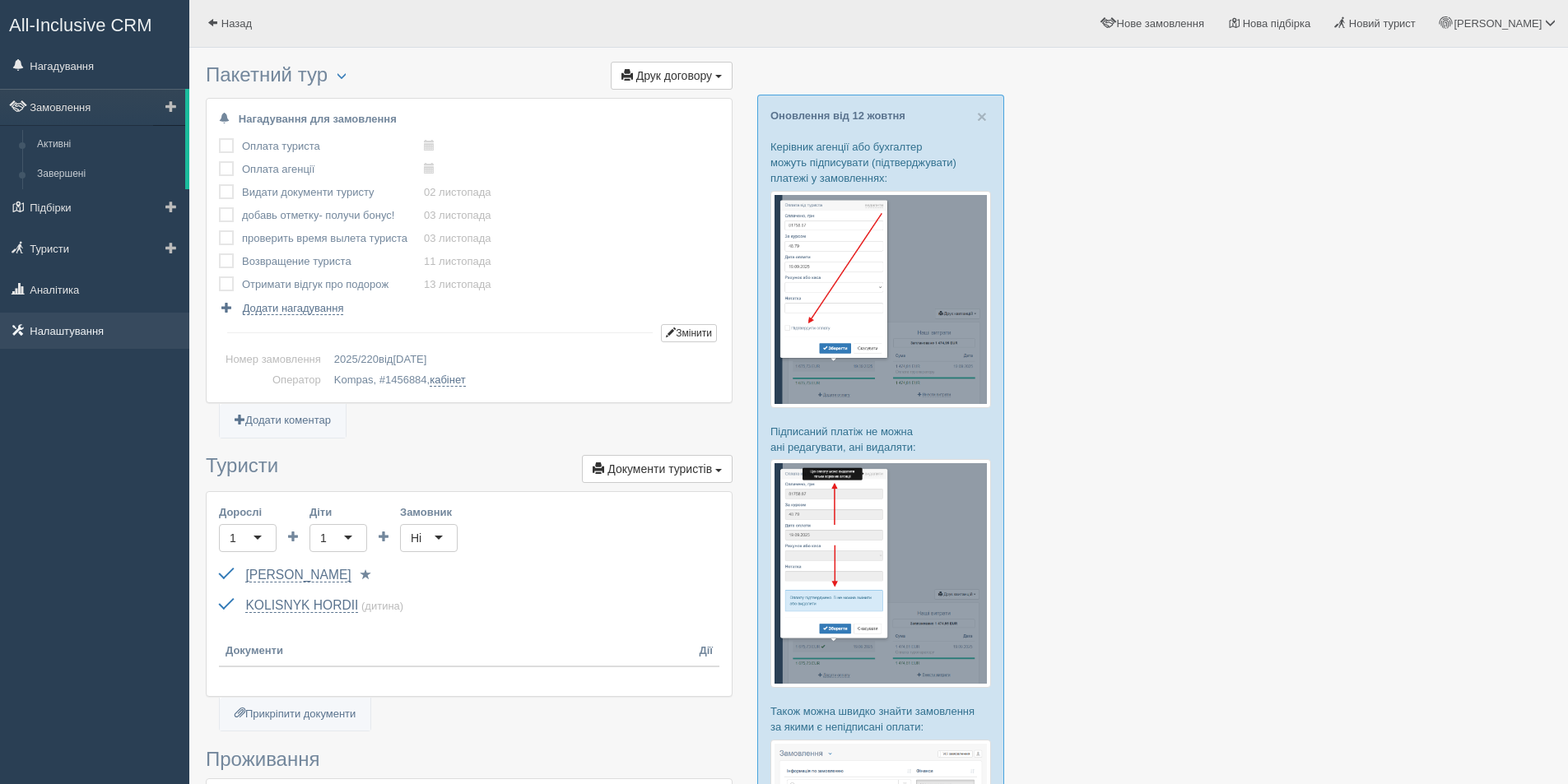
click at [87, 325] on link "Налаштування" at bounding box center [94, 330] width 189 height 36
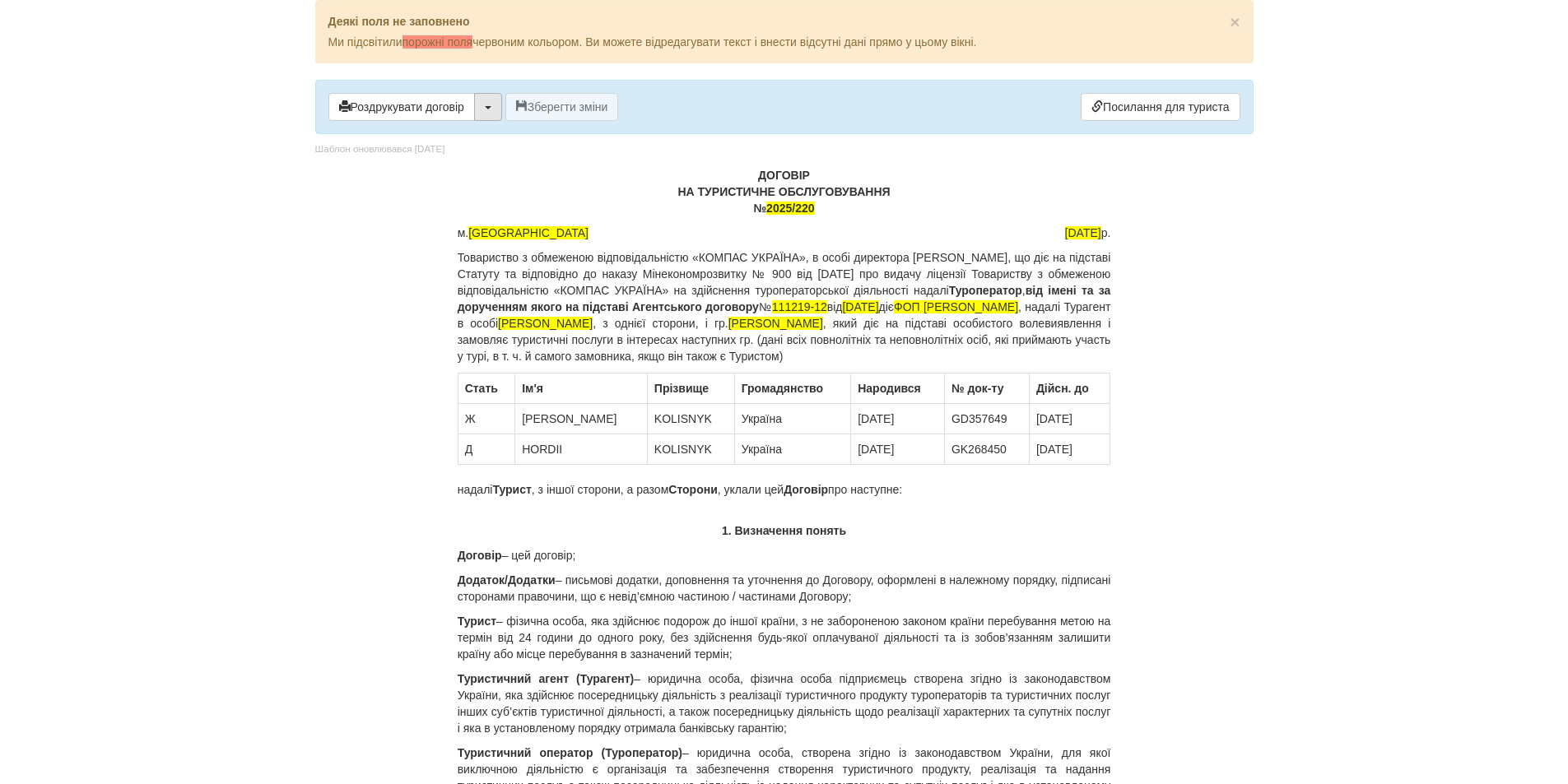
click at [495, 112] on button "button" at bounding box center [488, 107] width 28 height 28
click at [503, 140] on link "Скачати PDF" at bounding box center [540, 141] width 130 height 27
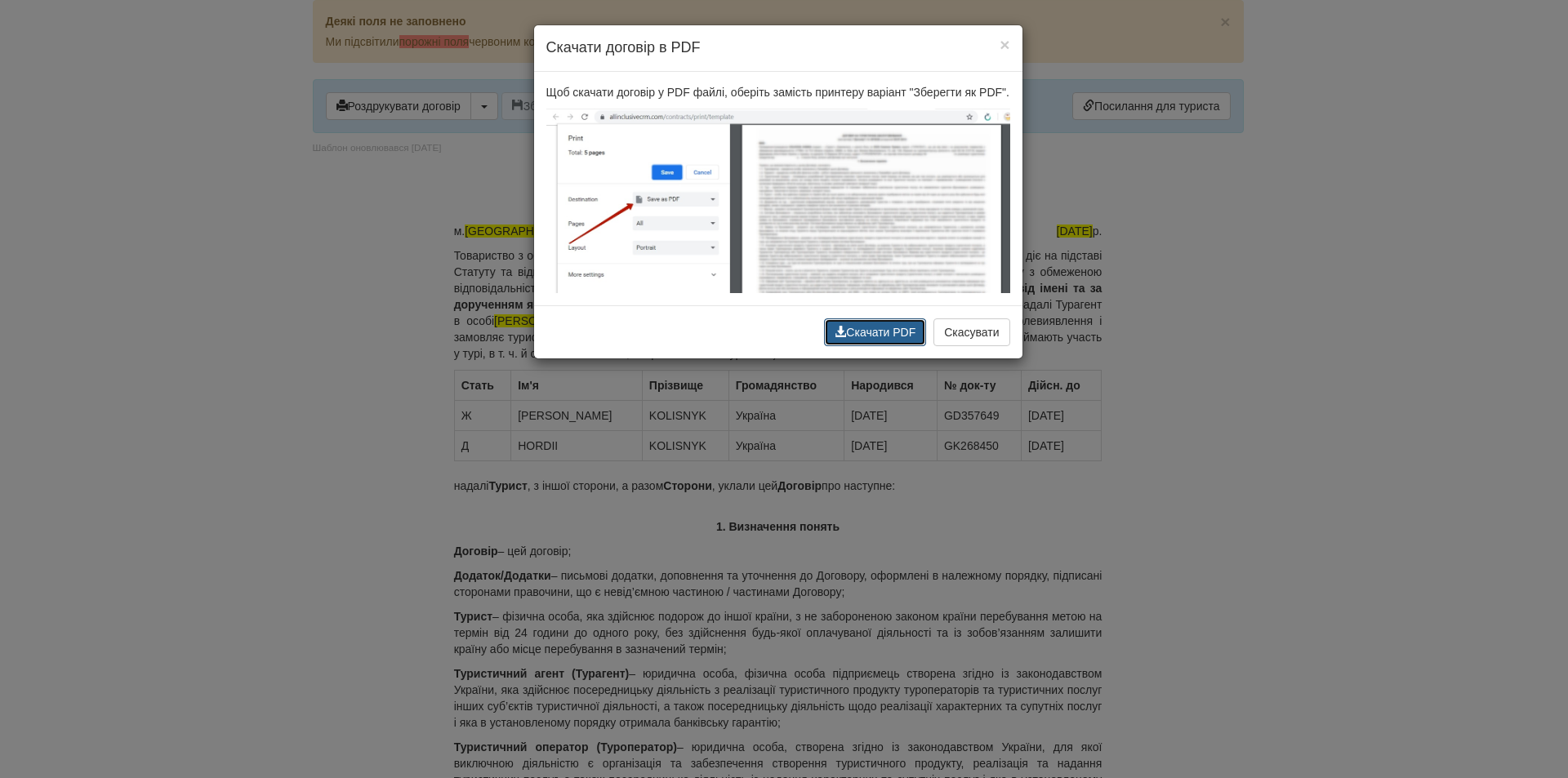
click at [903, 334] on button "Скачати PDF" at bounding box center [874, 332] width 102 height 28
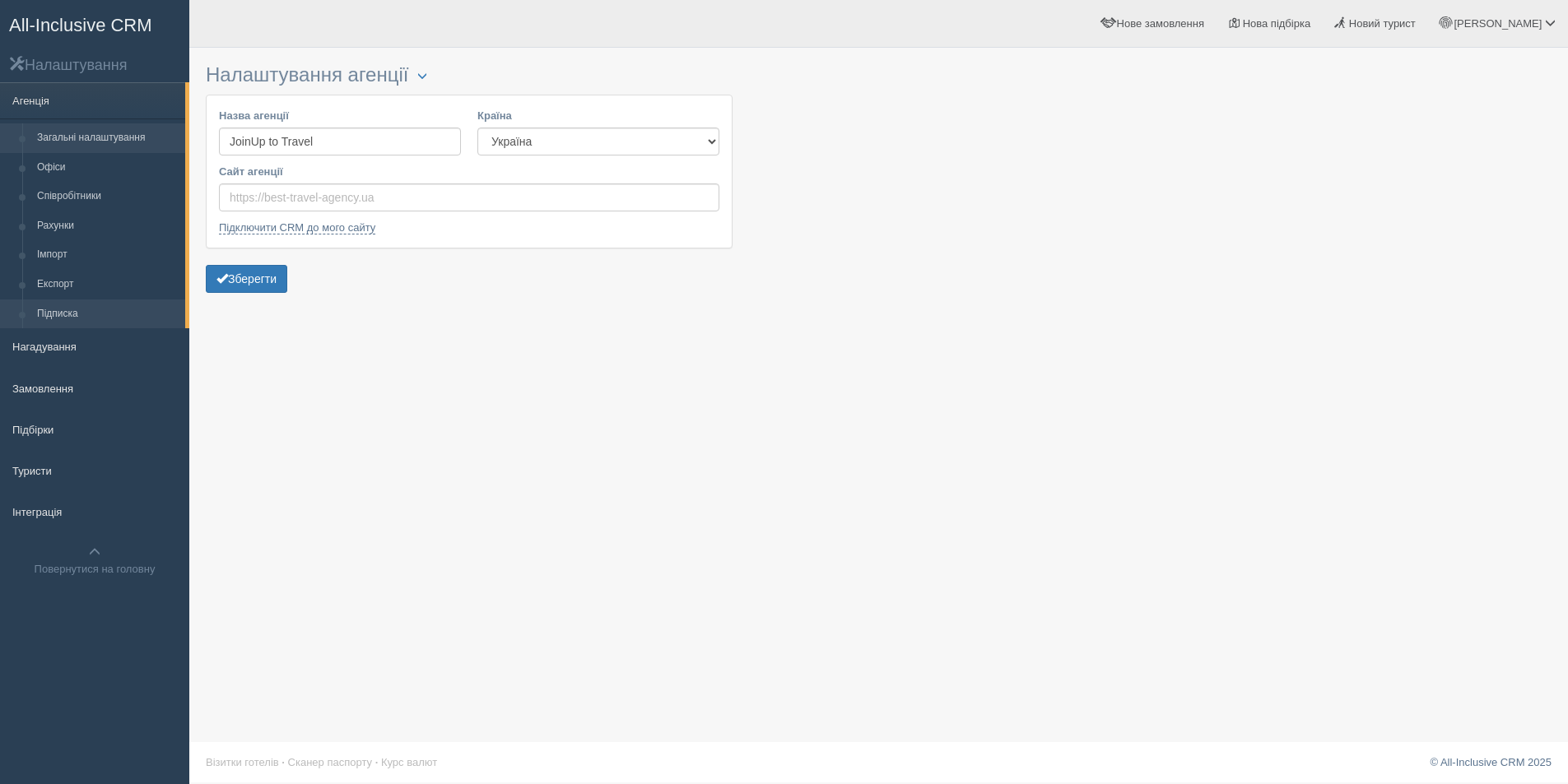
click at [71, 303] on link "Підписка" at bounding box center [107, 314] width 156 height 29
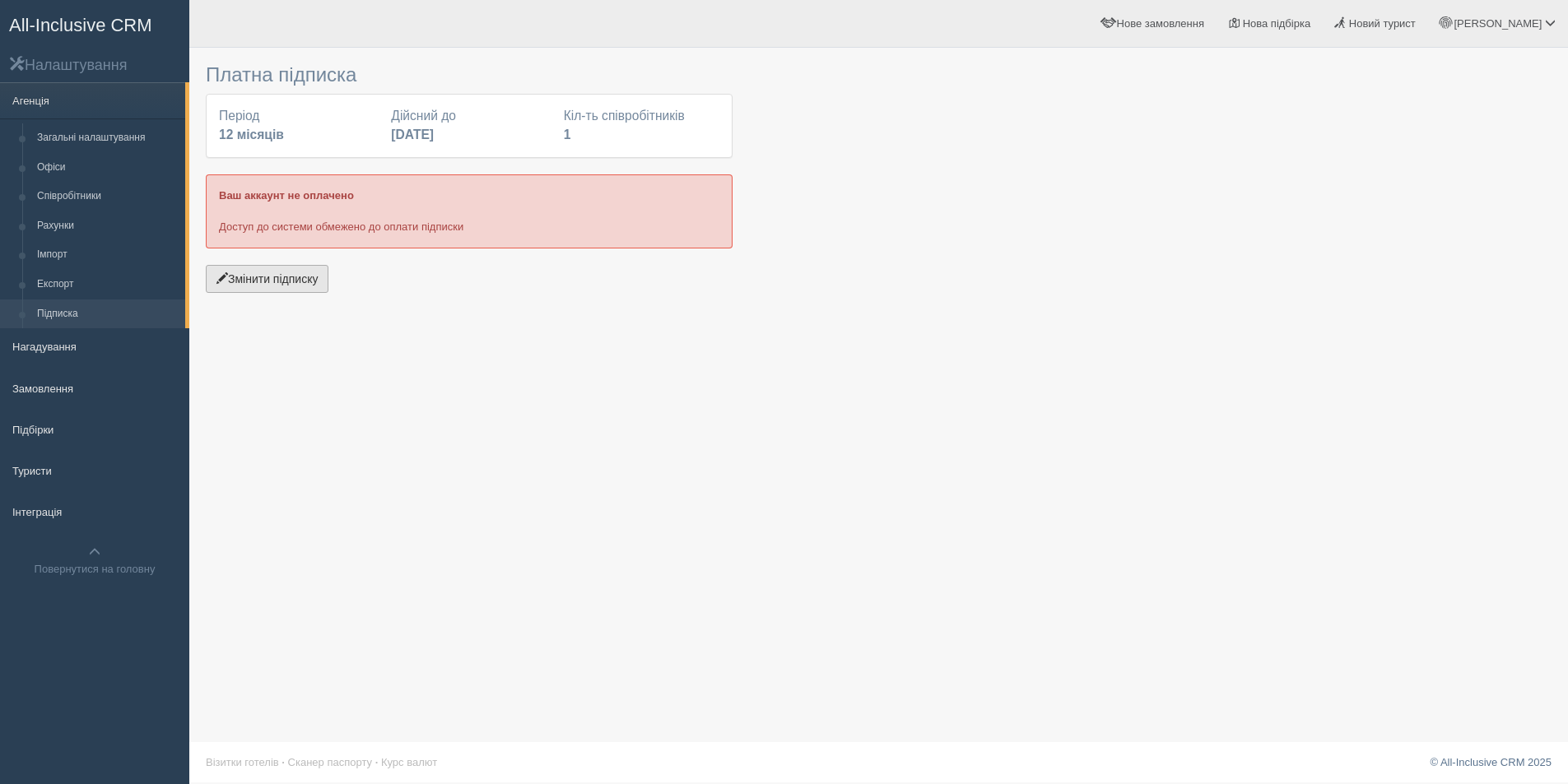
click at [270, 265] on button "Змінити підписку" at bounding box center [266, 279] width 122 height 28
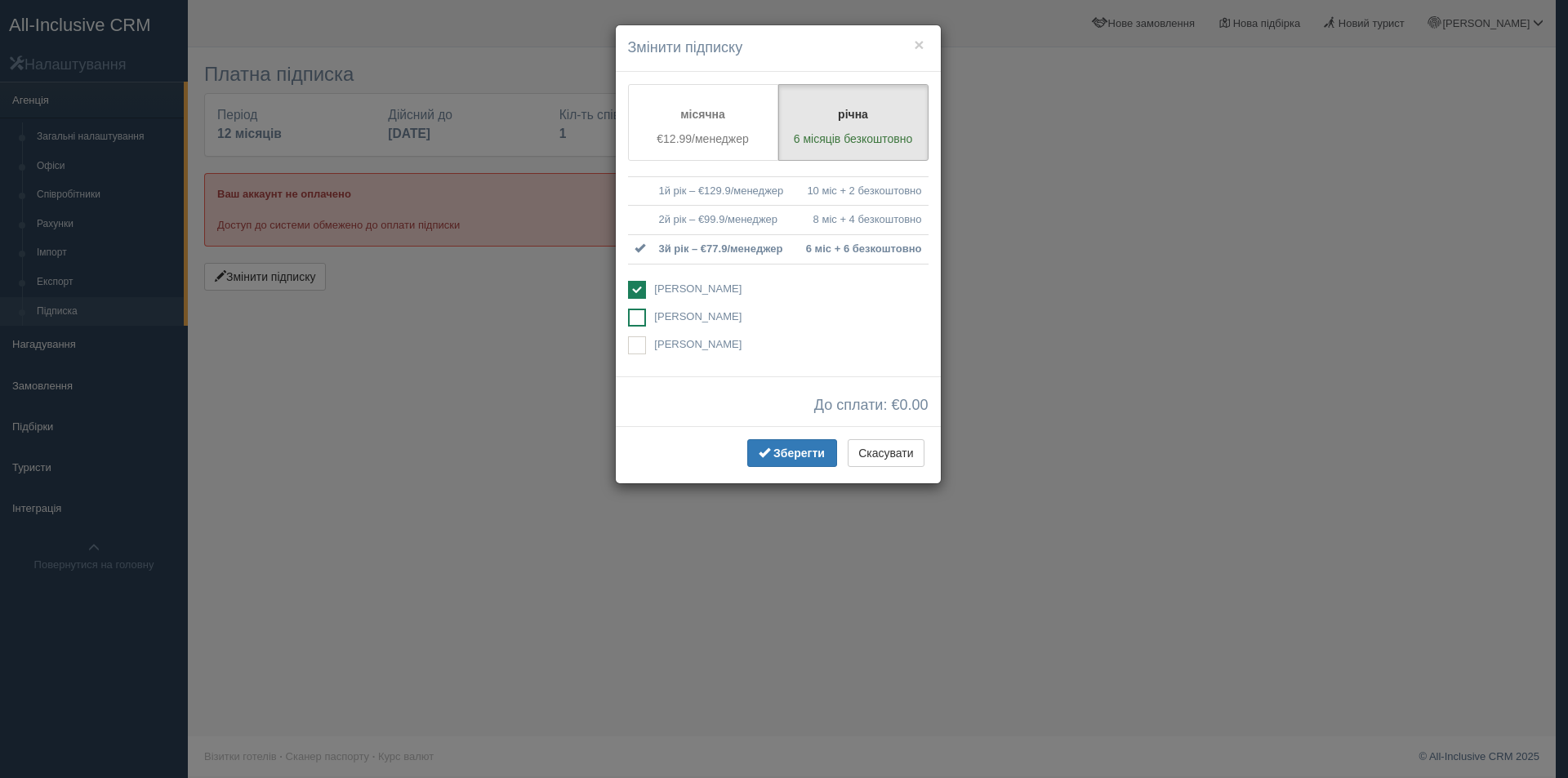
click at [677, 312] on span "[PERSON_NAME]" at bounding box center [698, 316] width 87 height 13
checkbox input "true"
click at [664, 294] on span "[PERSON_NAME]" at bounding box center [698, 288] width 87 height 13
checkbox input "false"
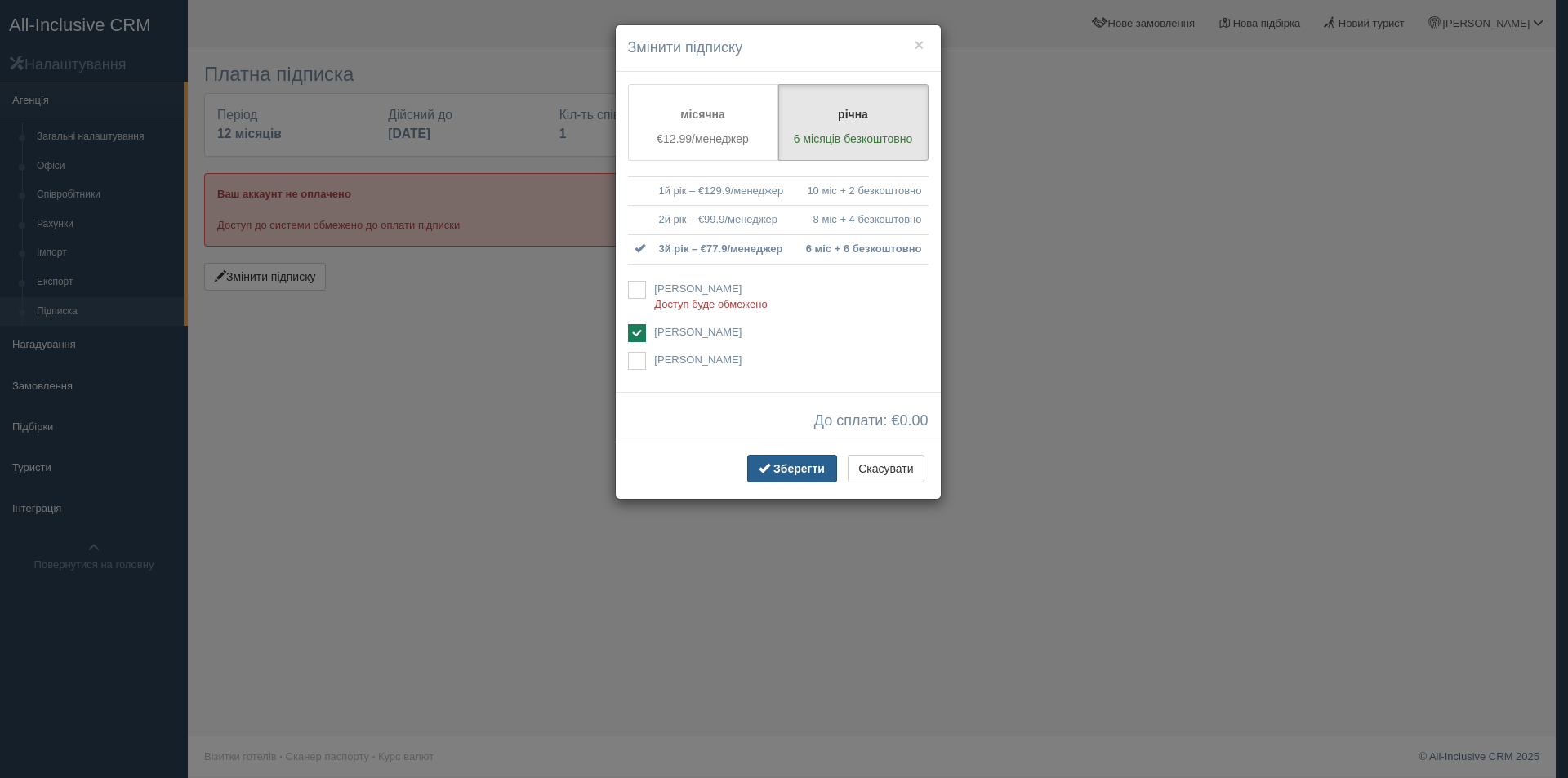
click at [787, 469] on span "Зберегти" at bounding box center [799, 468] width 51 height 13
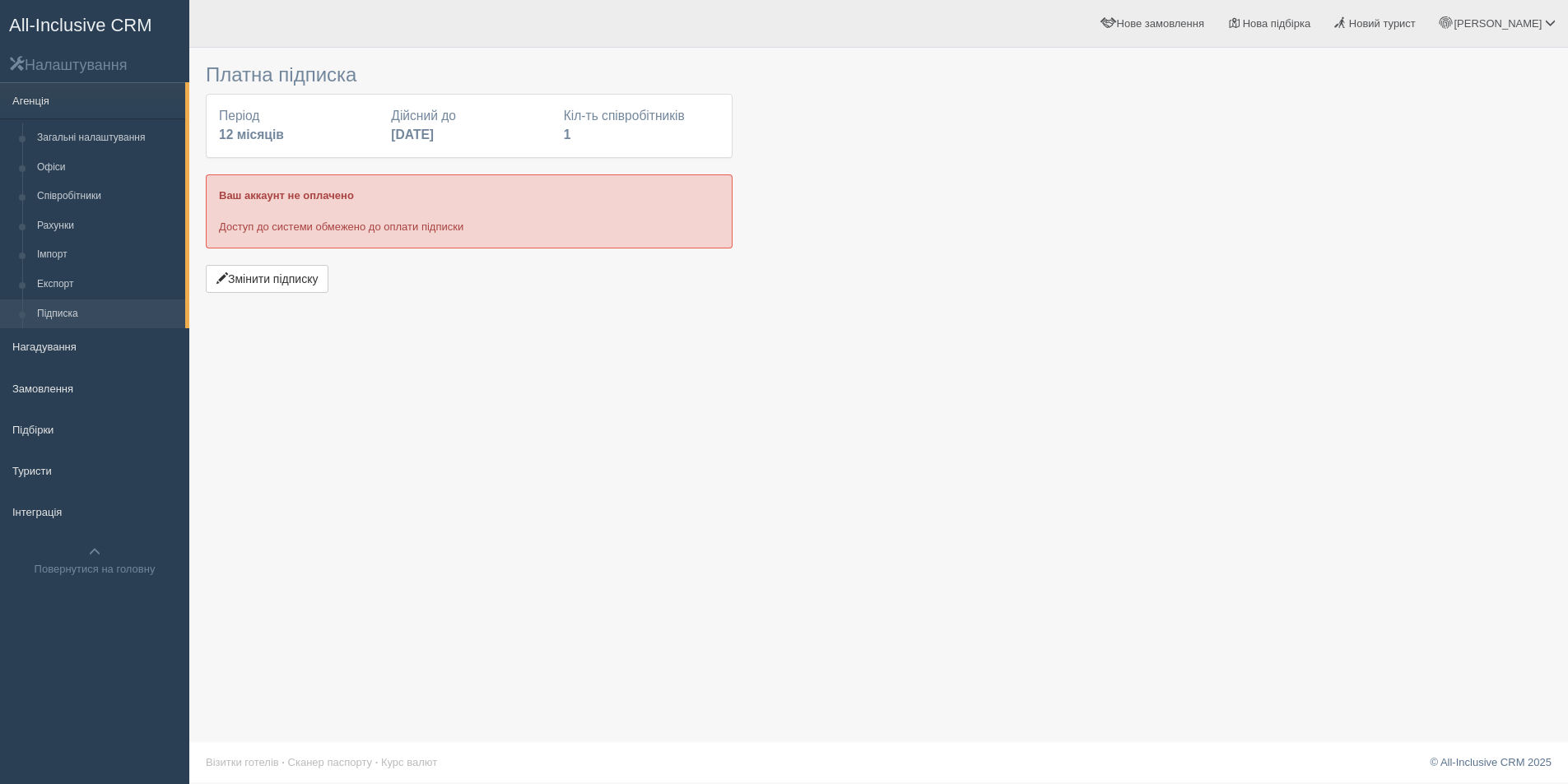
click at [51, 24] on span "All-Inclusive CRM" at bounding box center [80, 24] width 143 height 21
